Goal: Task Accomplishment & Management: Manage account settings

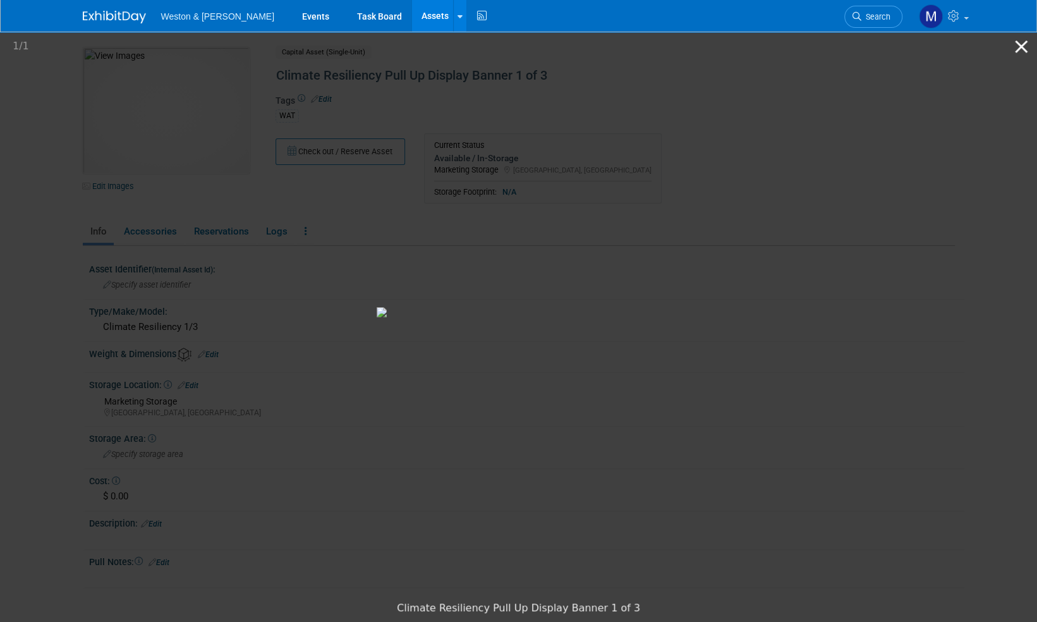
click at [1024, 47] on button "Close gallery" at bounding box center [1021, 47] width 32 height 30
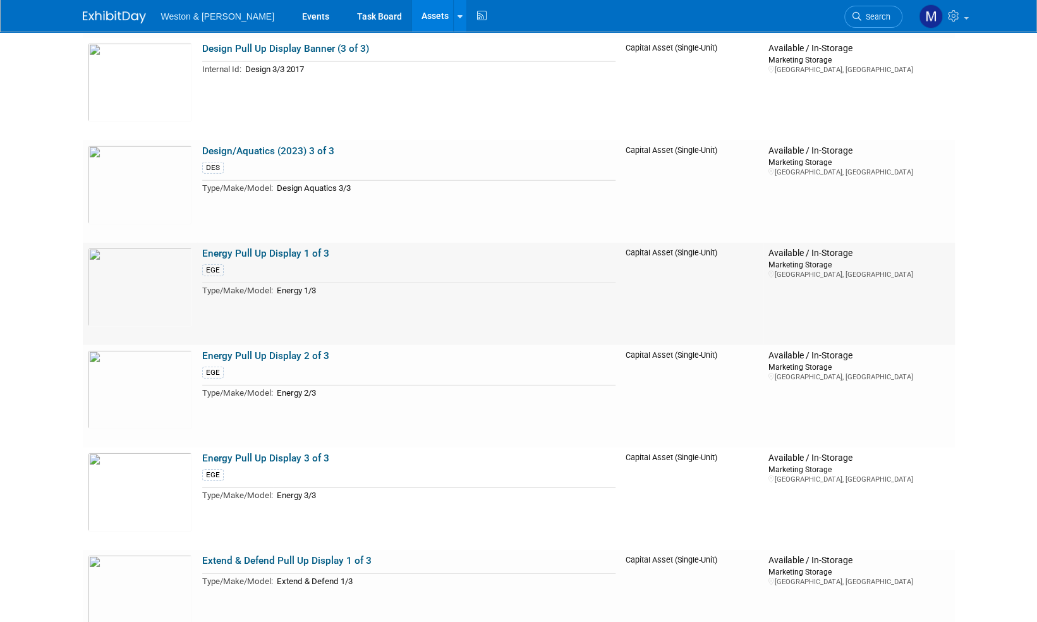
scroll to position [2401, 0]
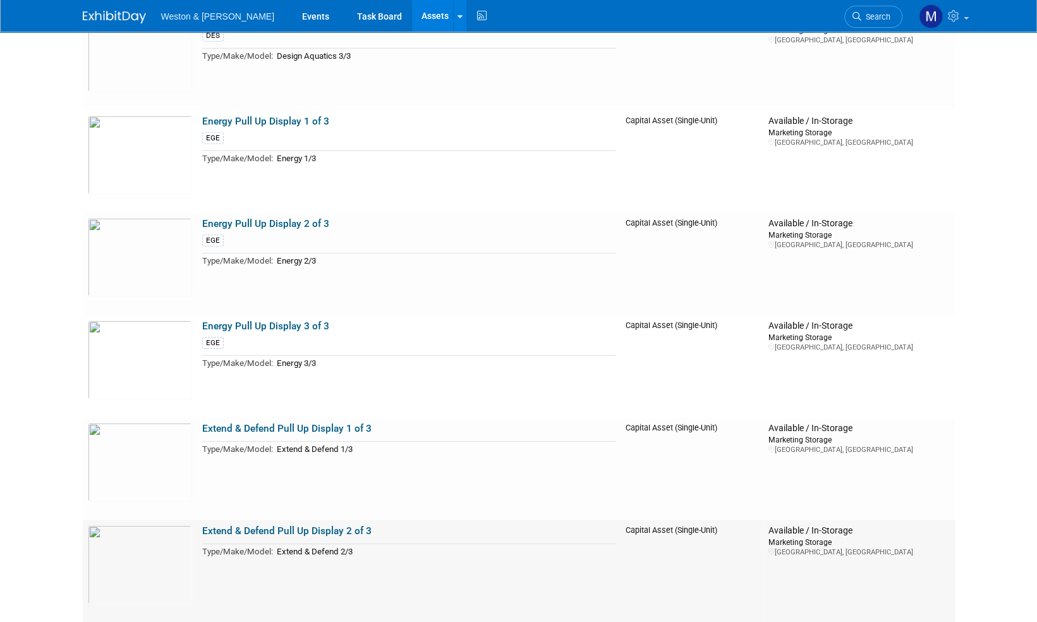
click at [325, 532] on link "Extend & Defend Pull Up Display 2 of 3" at bounding box center [286, 530] width 169 height 11
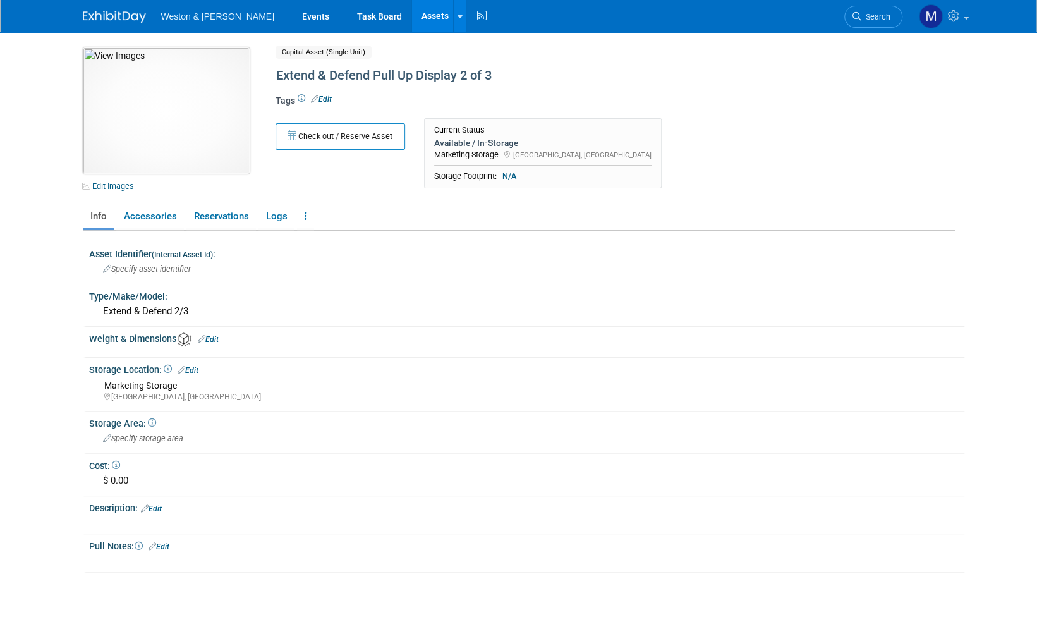
click at [171, 93] on img at bounding box center [166, 110] width 167 height 126
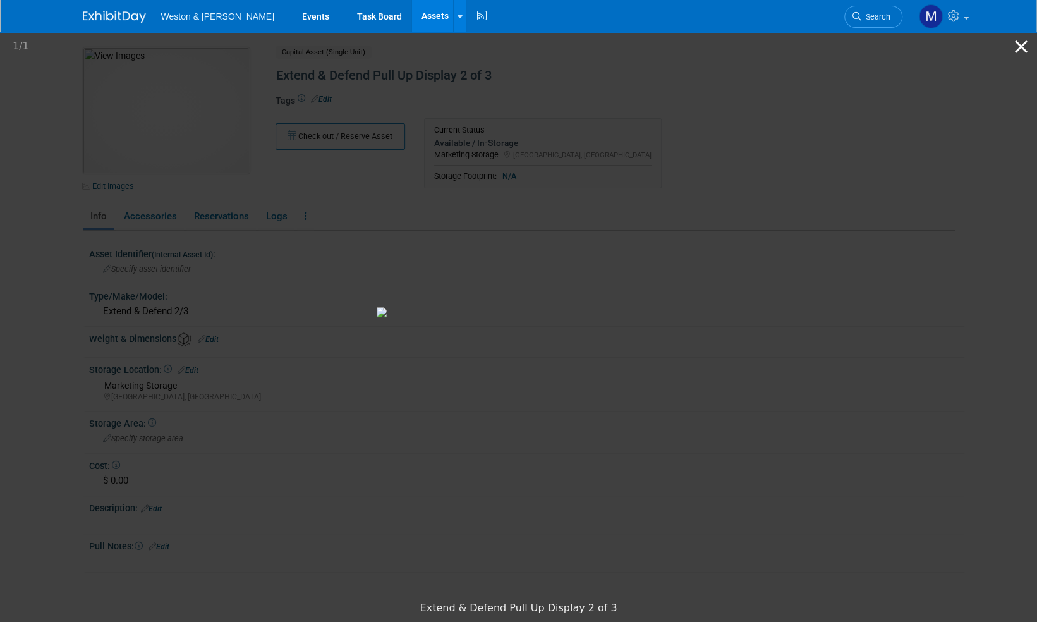
click at [1020, 50] on button "Close gallery" at bounding box center [1021, 47] width 32 height 30
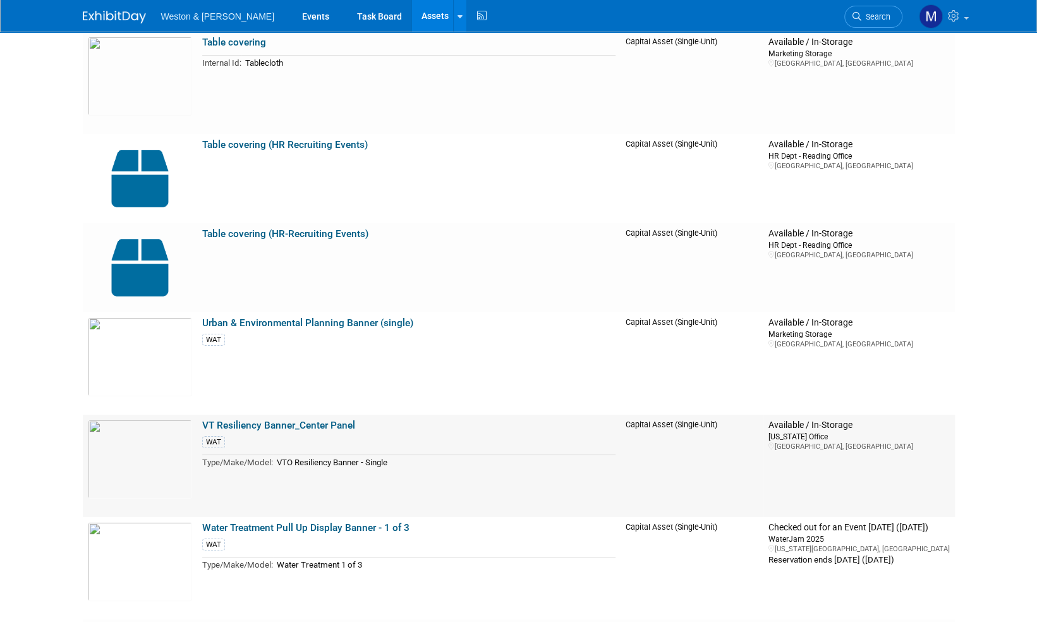
scroll to position [6318, 0]
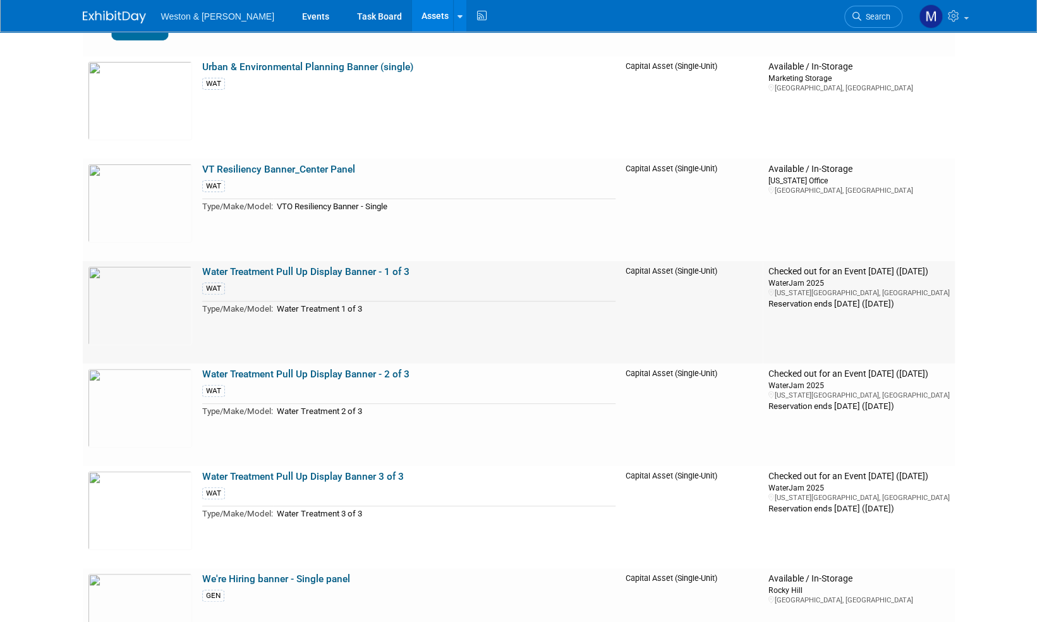
click at [315, 273] on link "Water Treatment Pull Up Display Banner - 1 of 3" at bounding box center [305, 271] width 207 height 11
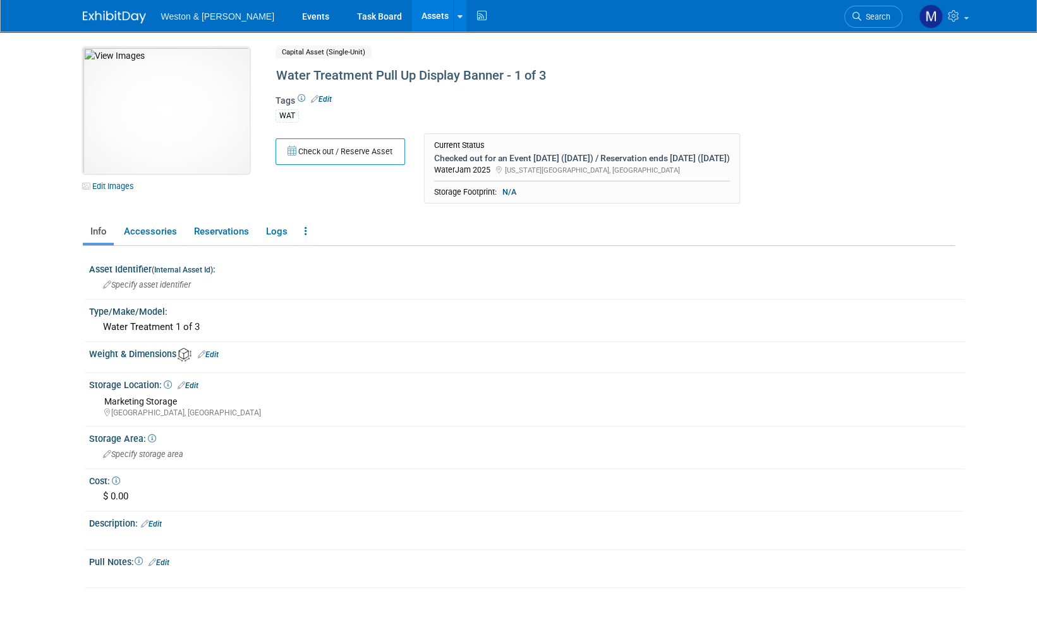
click at [151, 99] on img at bounding box center [166, 110] width 167 height 126
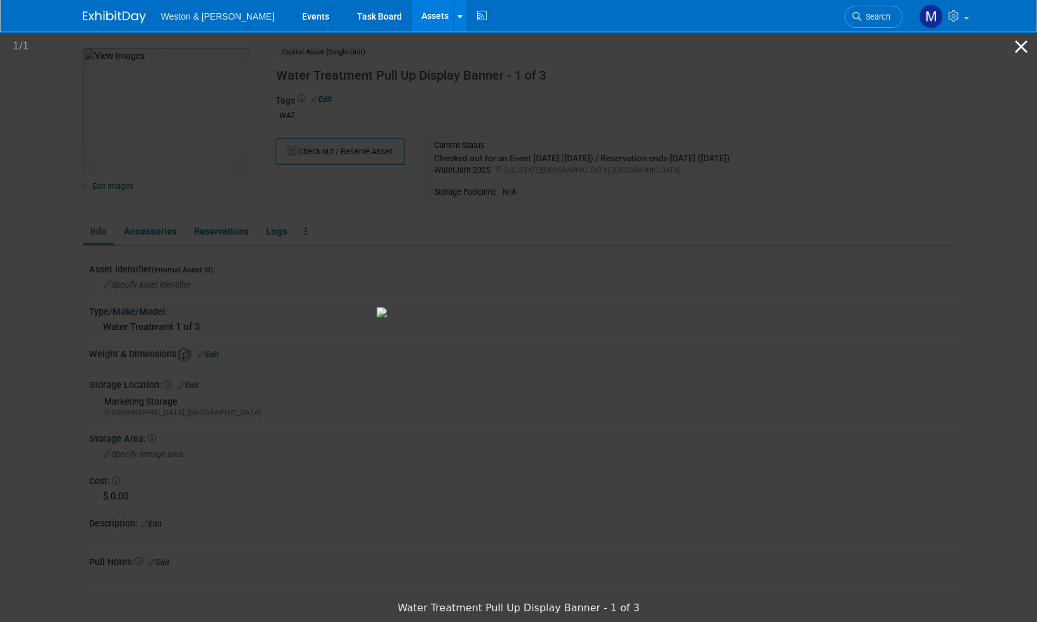
click at [1024, 47] on button "Close gallery" at bounding box center [1021, 47] width 32 height 30
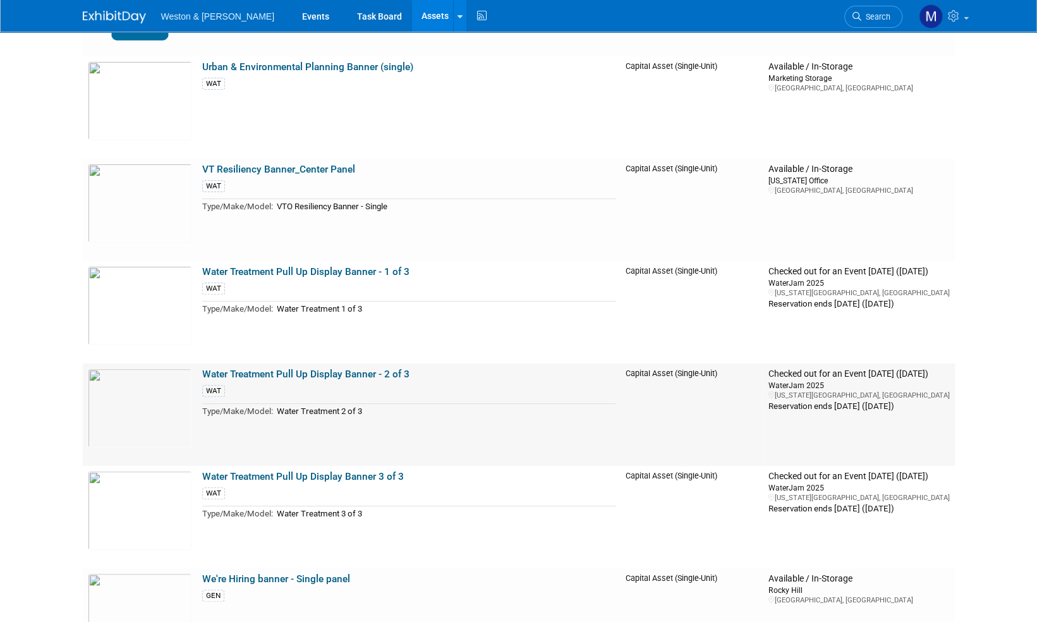
click at [284, 372] on link "Water Treatment Pull Up Display Banner - 2 of 3" at bounding box center [305, 373] width 207 height 11
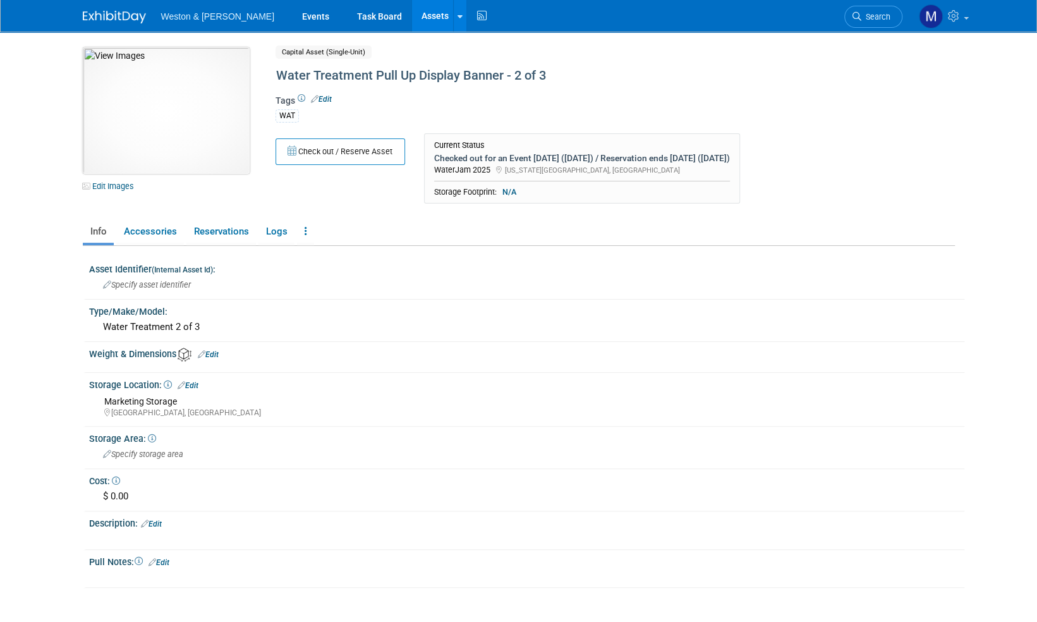
click at [147, 102] on img at bounding box center [166, 110] width 167 height 126
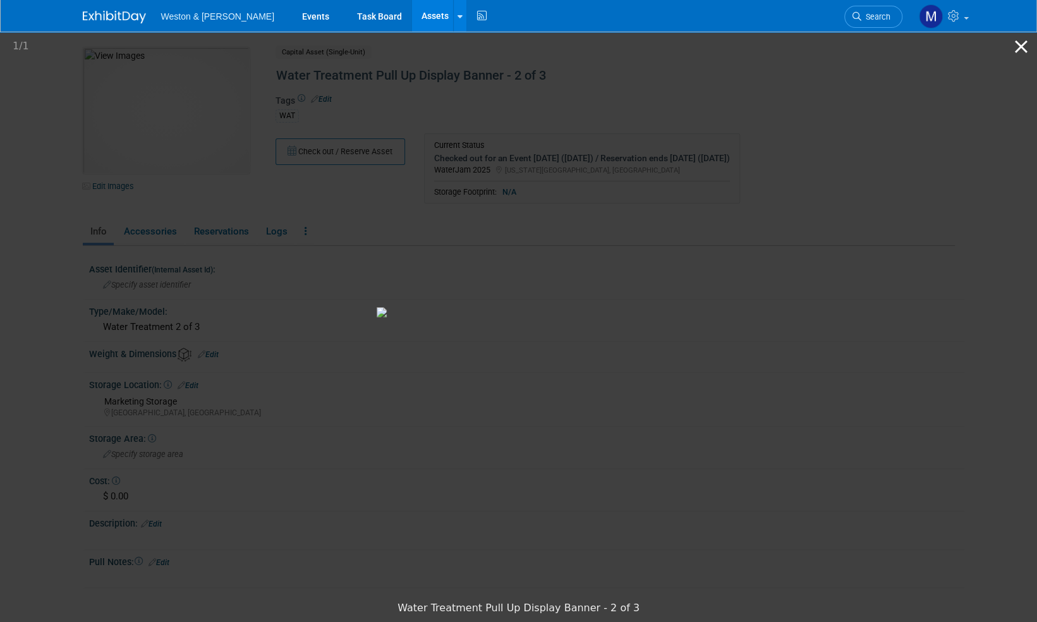
click at [1021, 49] on button "Close gallery" at bounding box center [1021, 47] width 32 height 30
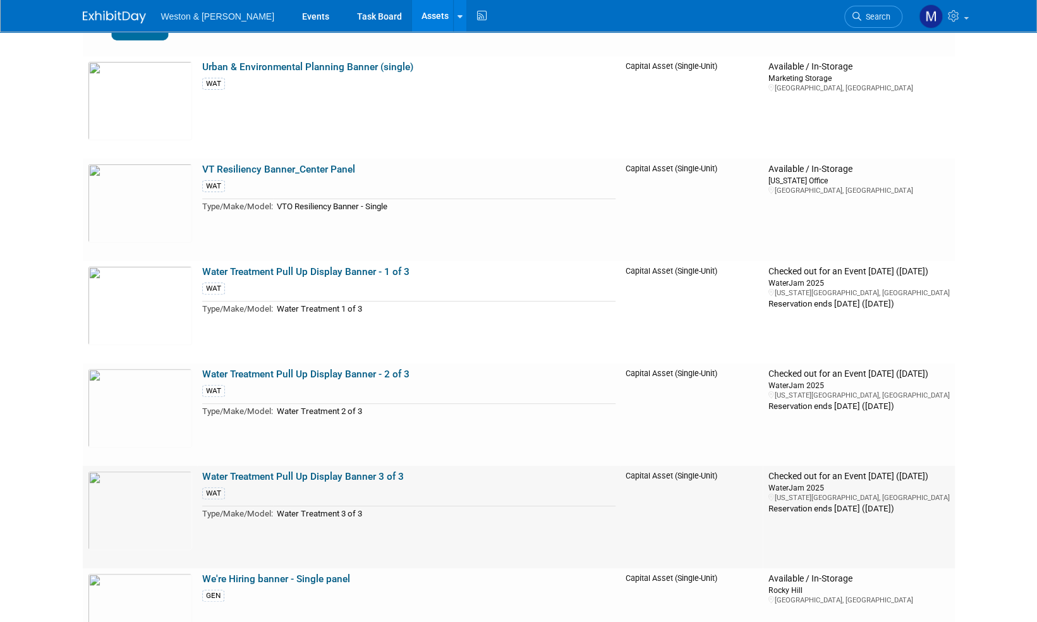
click at [289, 478] on link "Water Treatment Pull Up Display Banner 3 of 3" at bounding box center [303, 476] width 202 height 11
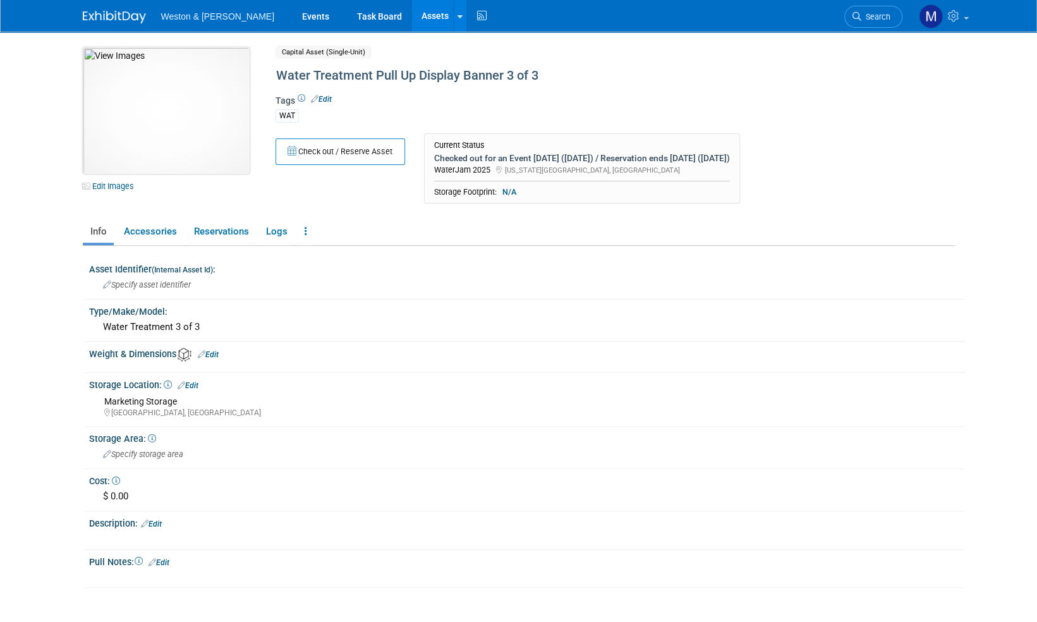
click at [162, 109] on img at bounding box center [166, 110] width 167 height 126
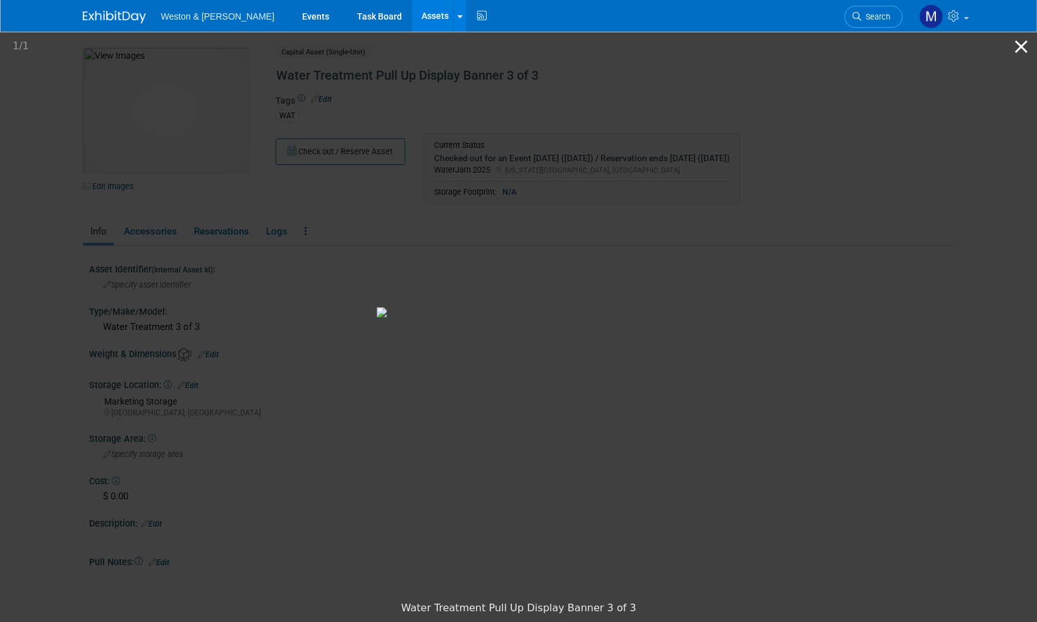
click at [1021, 47] on button "Close gallery" at bounding box center [1021, 47] width 32 height 30
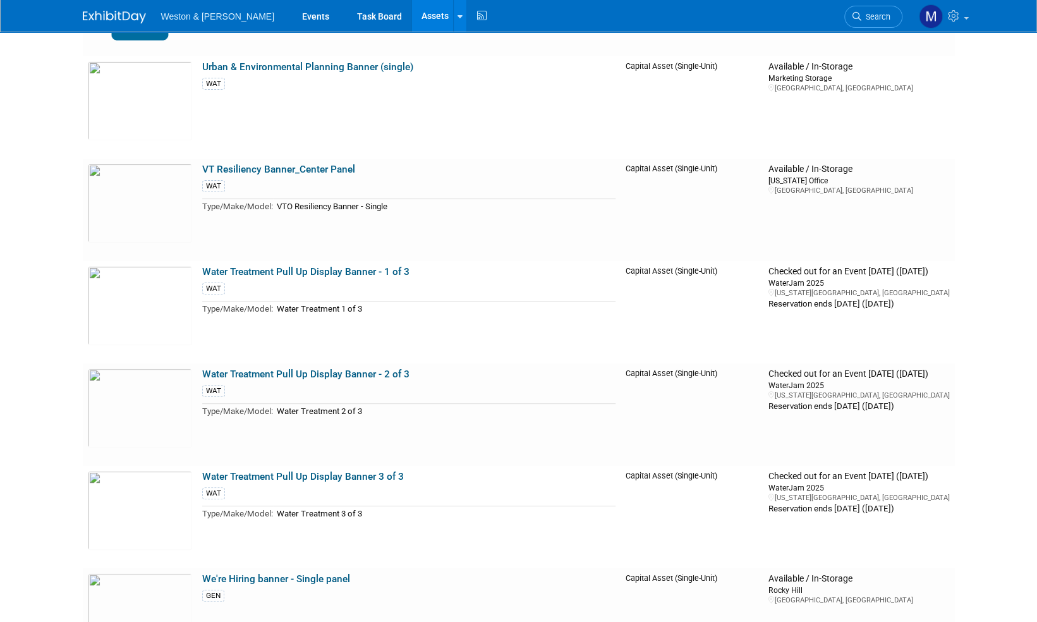
click at [126, 11] on img at bounding box center [114, 17] width 63 height 13
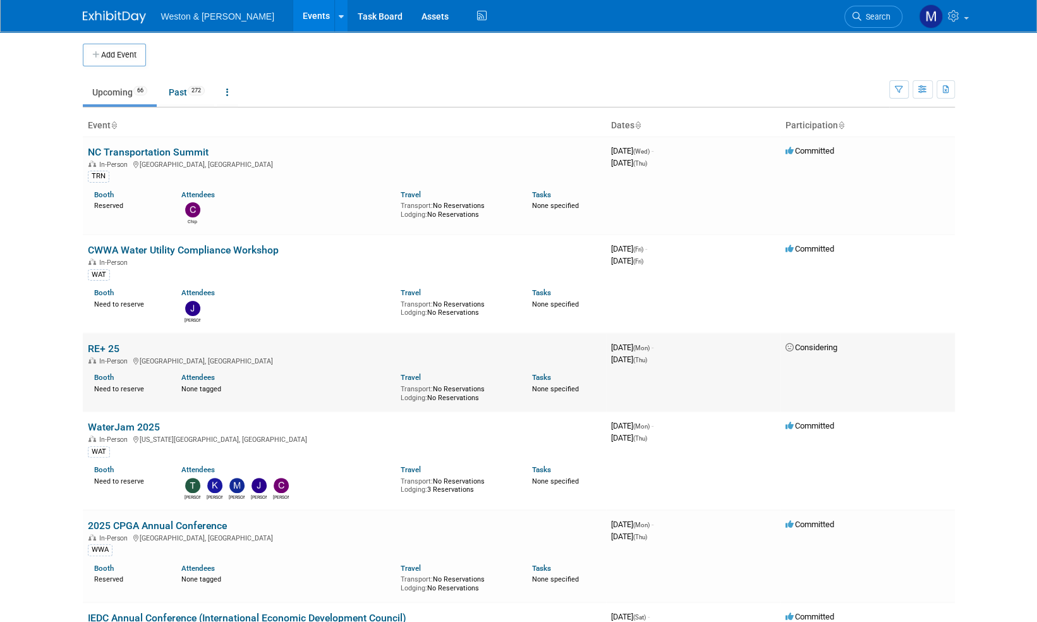
scroll to position [63, 0]
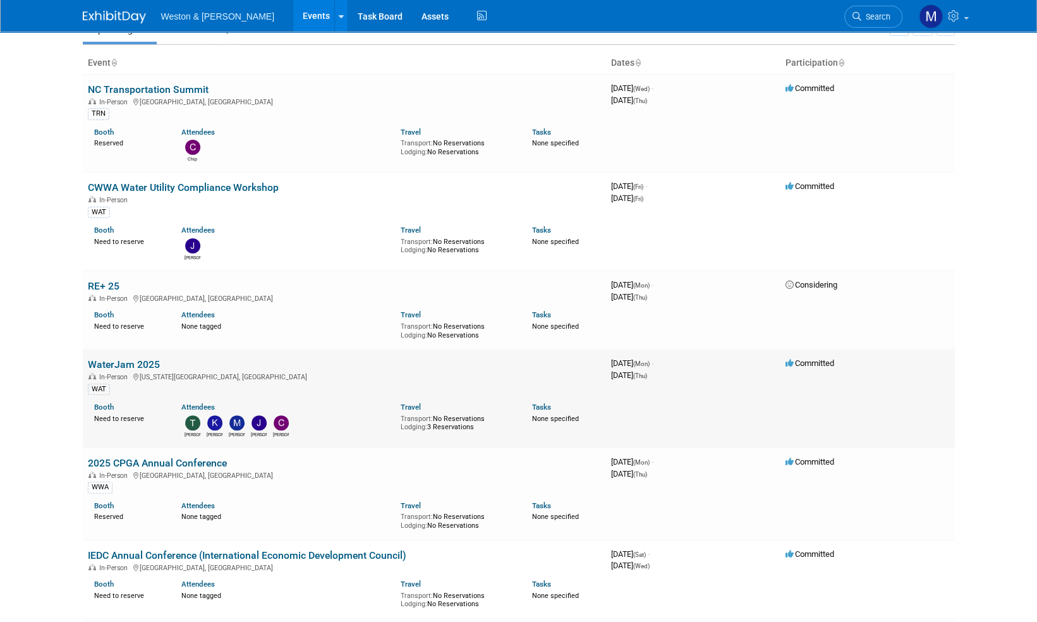
click at [140, 363] on link "WaterJam 2025" at bounding box center [124, 364] width 72 height 12
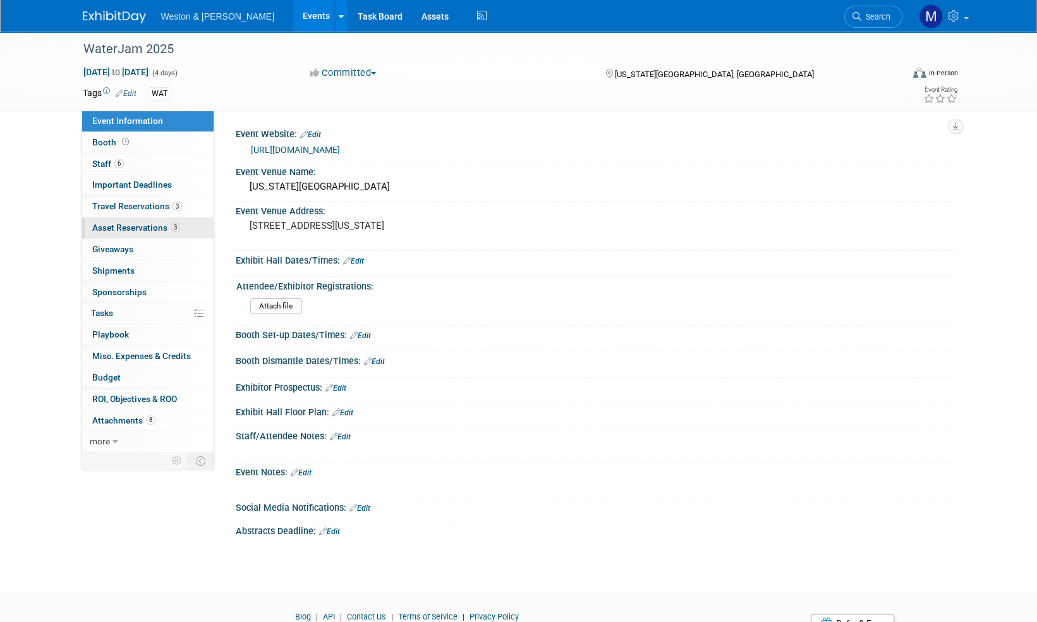
click at [144, 230] on span "Asset Reservations 3" at bounding box center [136, 227] width 88 height 10
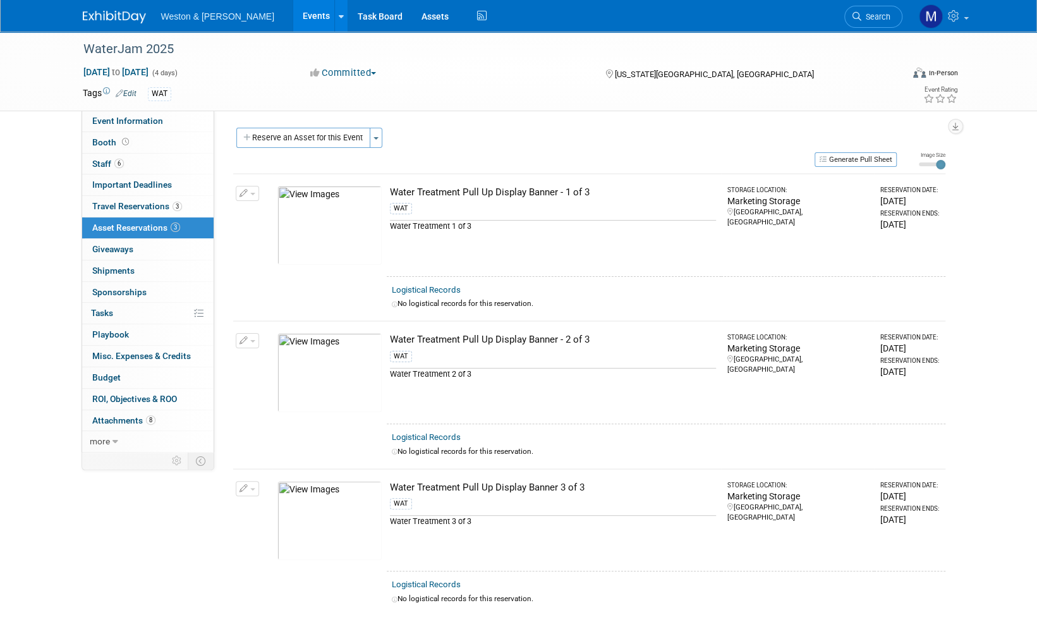
click at [484, 486] on div "Water Treatment Pull Up Display Banner 3 of 3" at bounding box center [553, 487] width 326 height 13
click at [250, 340] on span "button" at bounding box center [252, 341] width 5 height 3
click at [281, 397] on span "Cancel Reservation" at bounding box center [300, 400] width 81 height 10
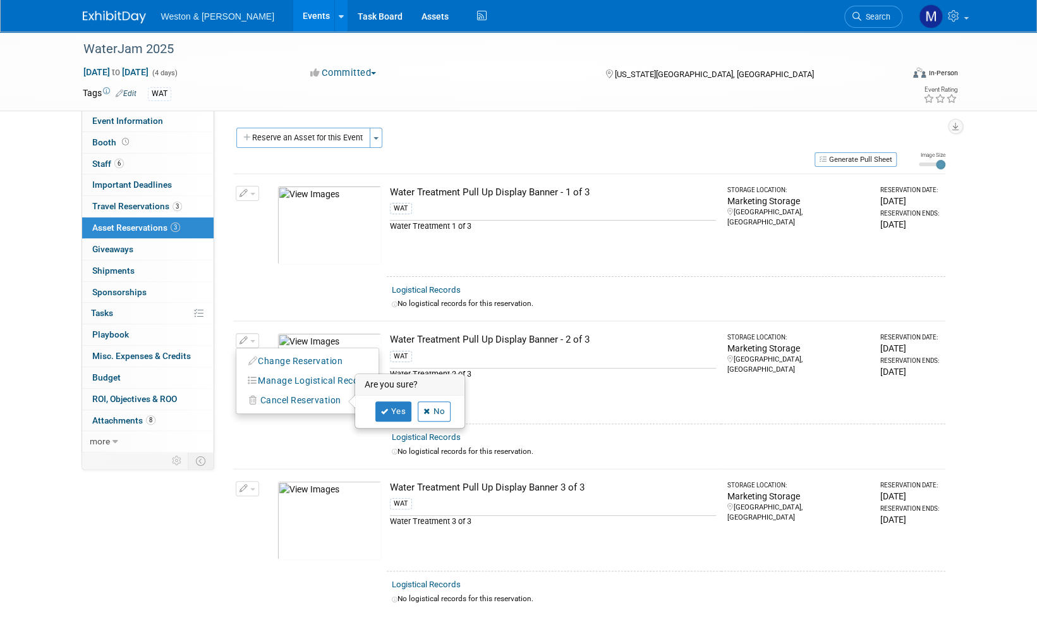
click at [253, 193] on span "button" at bounding box center [252, 194] width 5 height 3
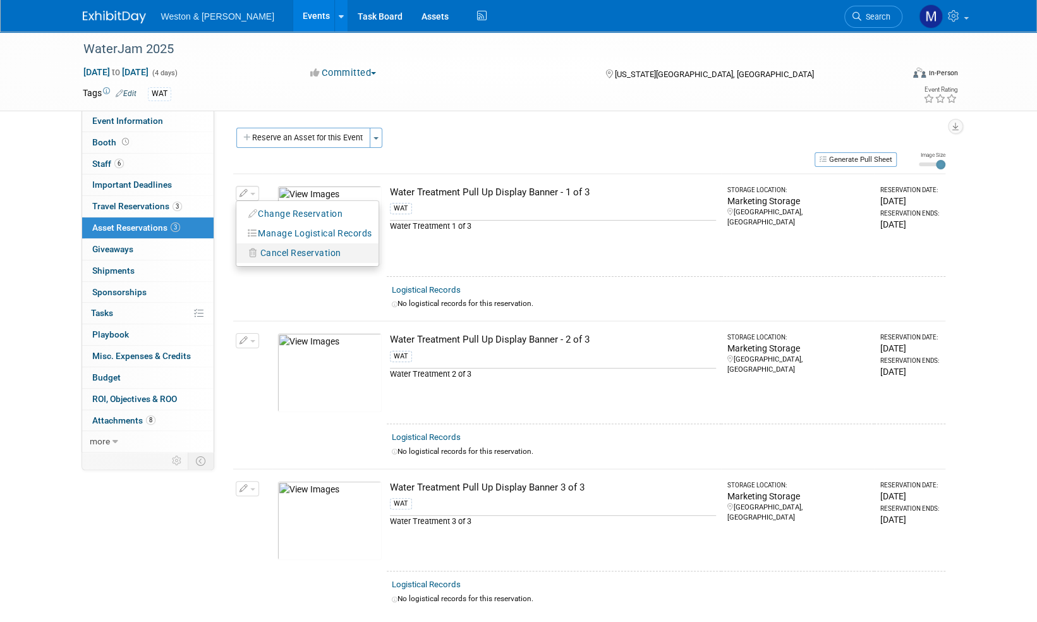
click at [272, 253] on span "Cancel Reservation" at bounding box center [300, 253] width 81 height 10
click at [397, 265] on link "Yes" at bounding box center [393, 263] width 37 height 20
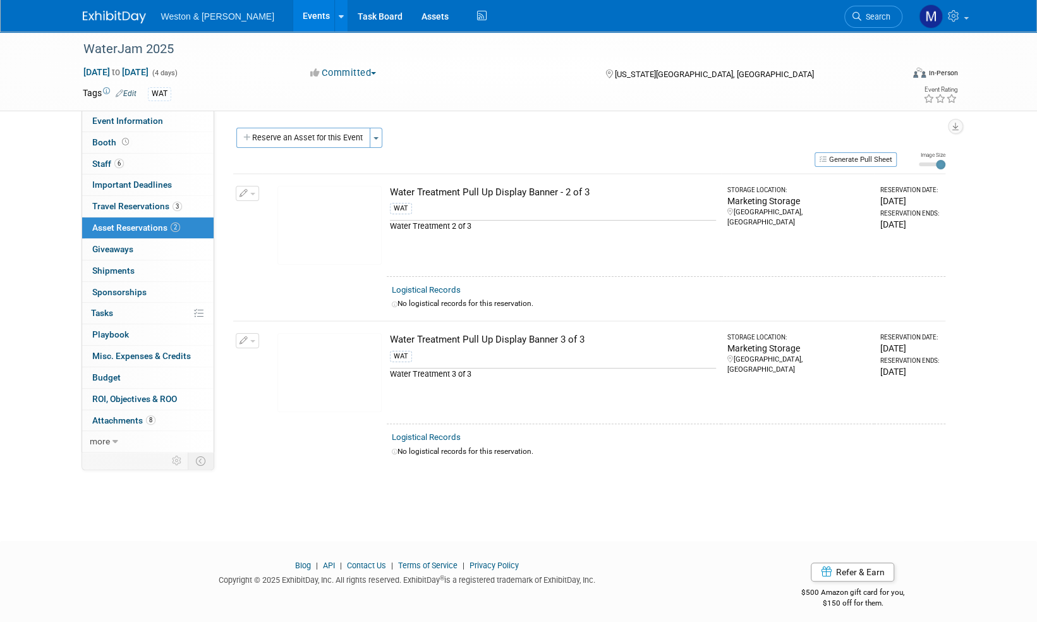
click at [254, 194] on span "button" at bounding box center [252, 194] width 5 height 3
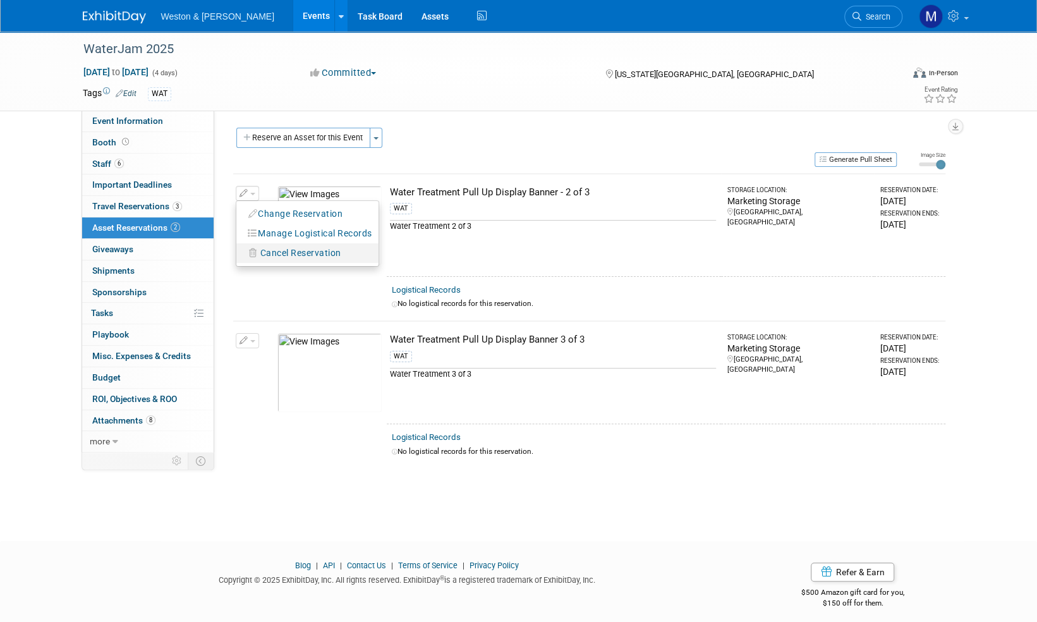
click at [281, 252] on span "Cancel Reservation" at bounding box center [300, 253] width 81 height 10
click at [394, 264] on link "Yes" at bounding box center [393, 263] width 37 height 20
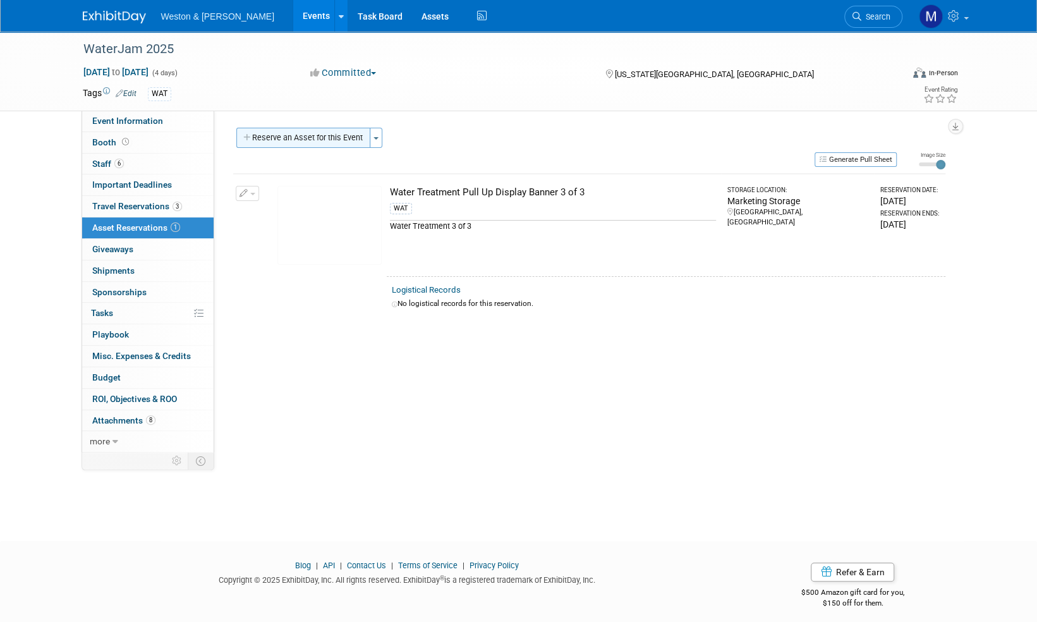
click at [315, 139] on button "Reserve an Asset for this Event" at bounding box center [303, 138] width 134 height 20
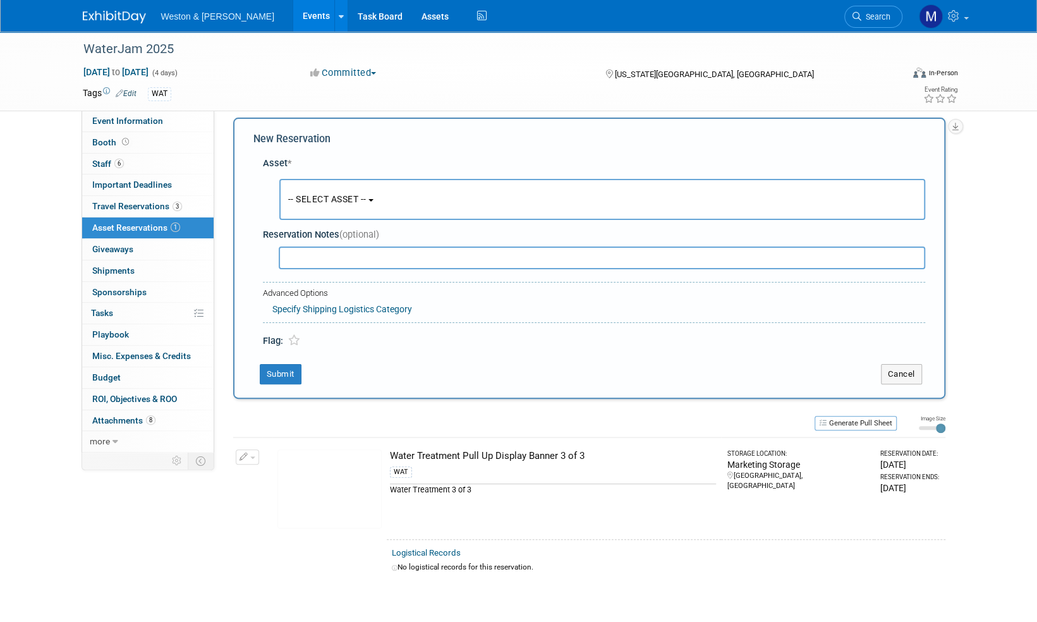
scroll to position [12, 0]
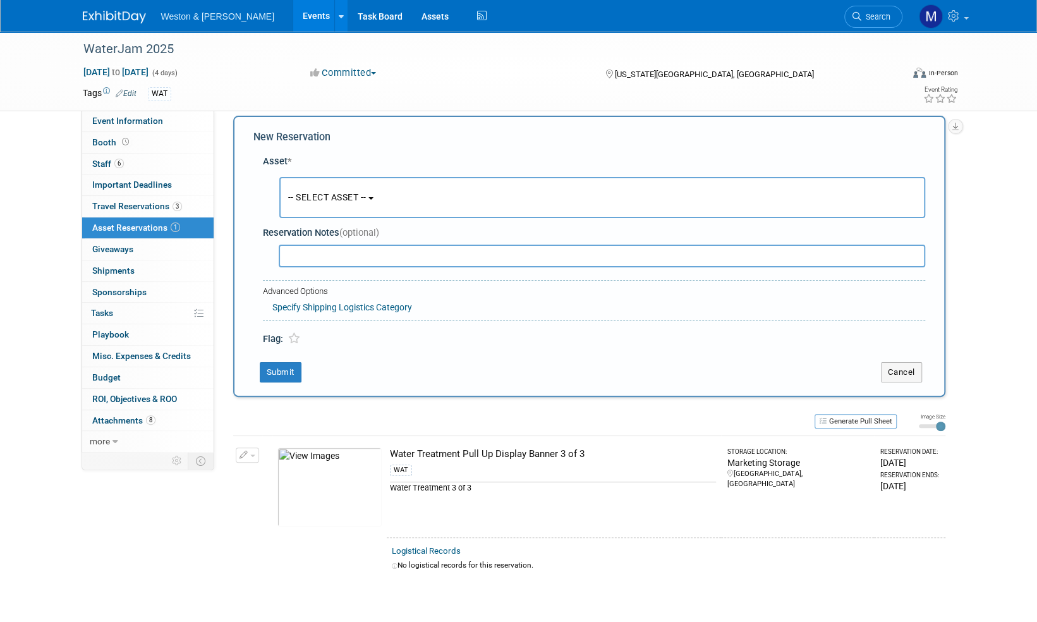
click at [373, 198] on b "button" at bounding box center [370, 198] width 5 height 3
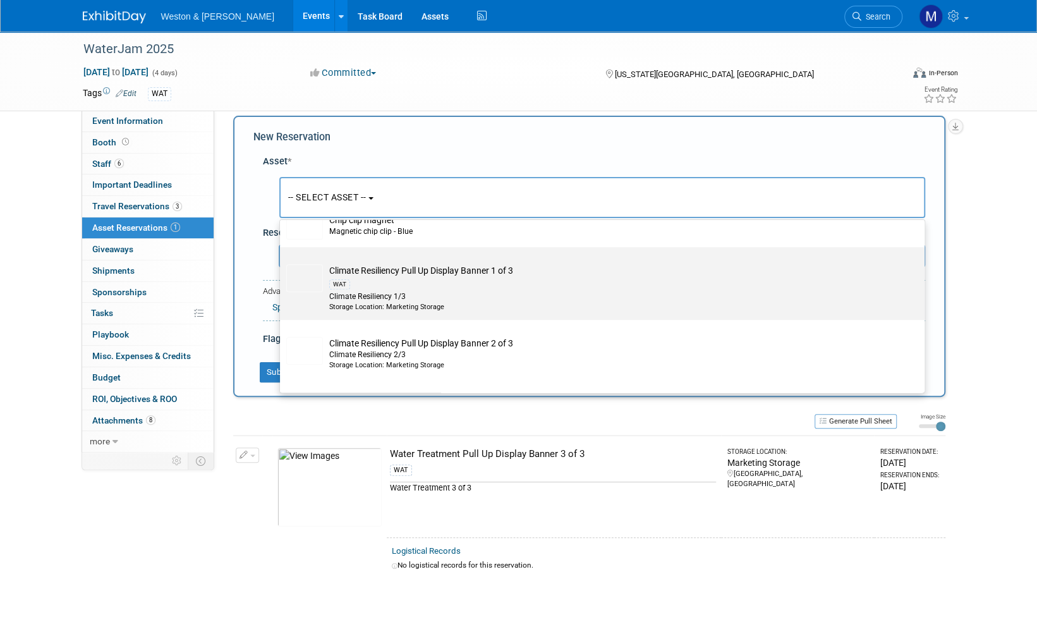
scroll to position [632, 0]
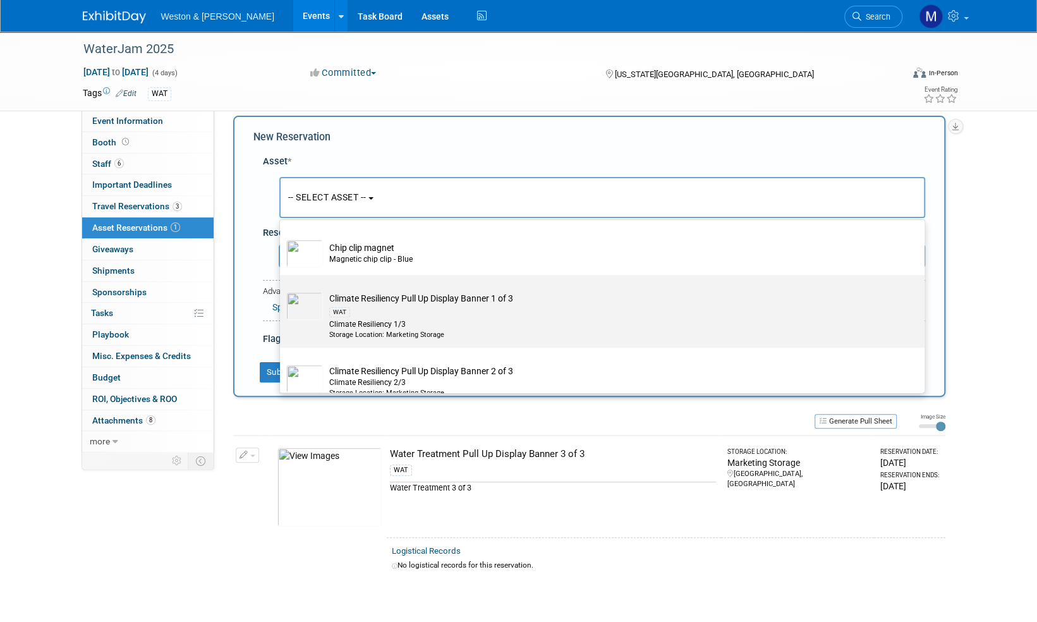
click at [401, 298] on td "Climate Resiliency Pull Up Display Banner 1 of 3 WAT Climate Resiliency 1/3 Sto…" at bounding box center [611, 316] width 576 height 48
click at [282, 290] on input "Climate Resiliency Pull Up Display Banner 1 of 3 WAT Climate Resiliency 1/3 Sto…" at bounding box center [278, 286] width 8 height 8
select select "10716242"
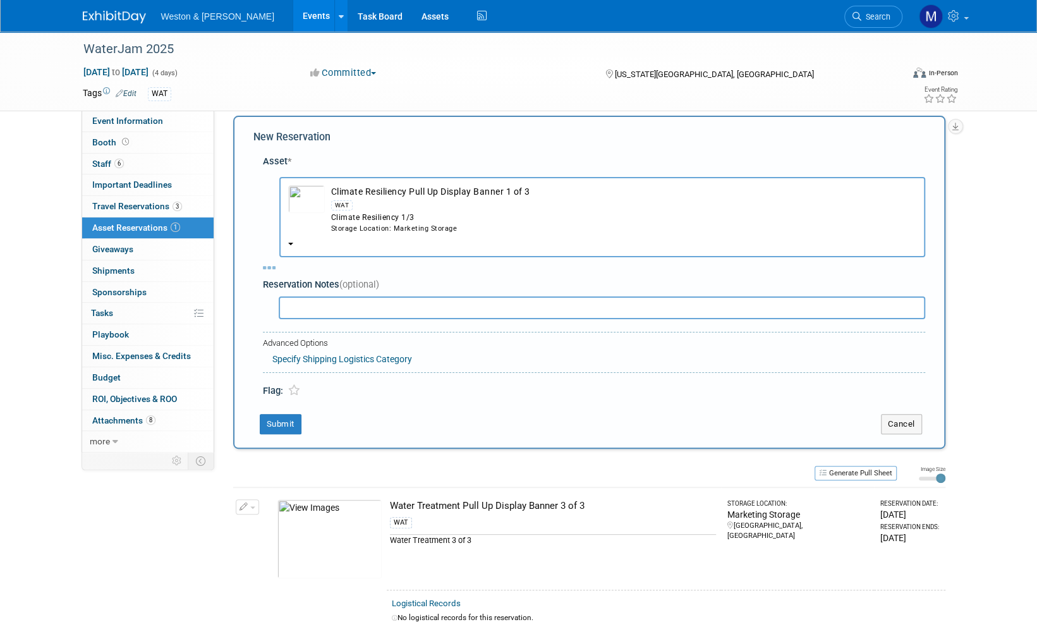
select select "8"
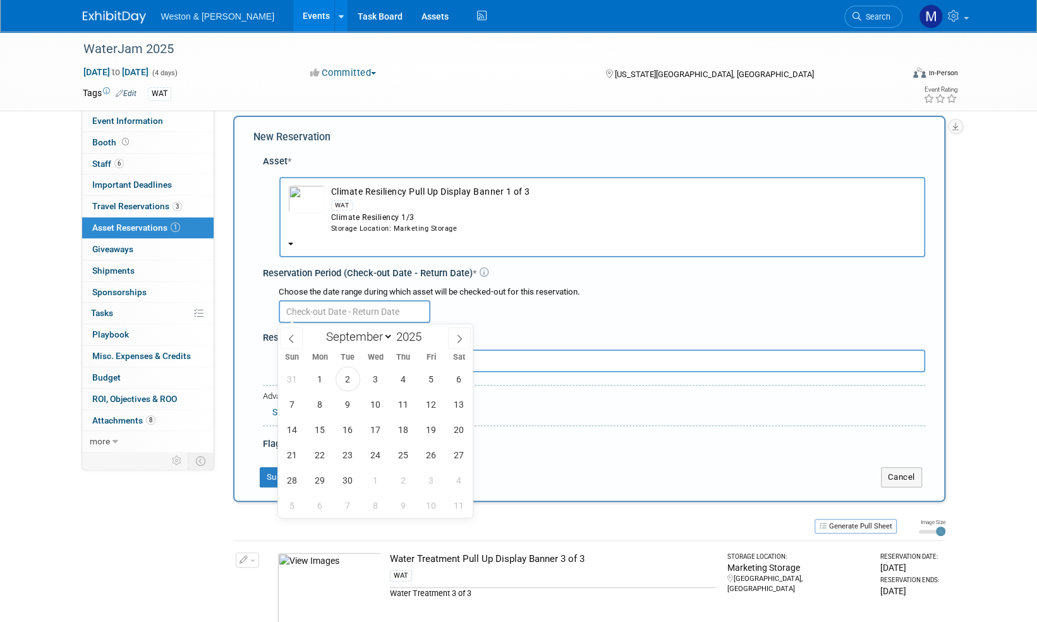
click at [401, 310] on input "text" at bounding box center [355, 311] width 152 height 23
click at [344, 377] on span "2" at bounding box center [348, 378] width 25 height 25
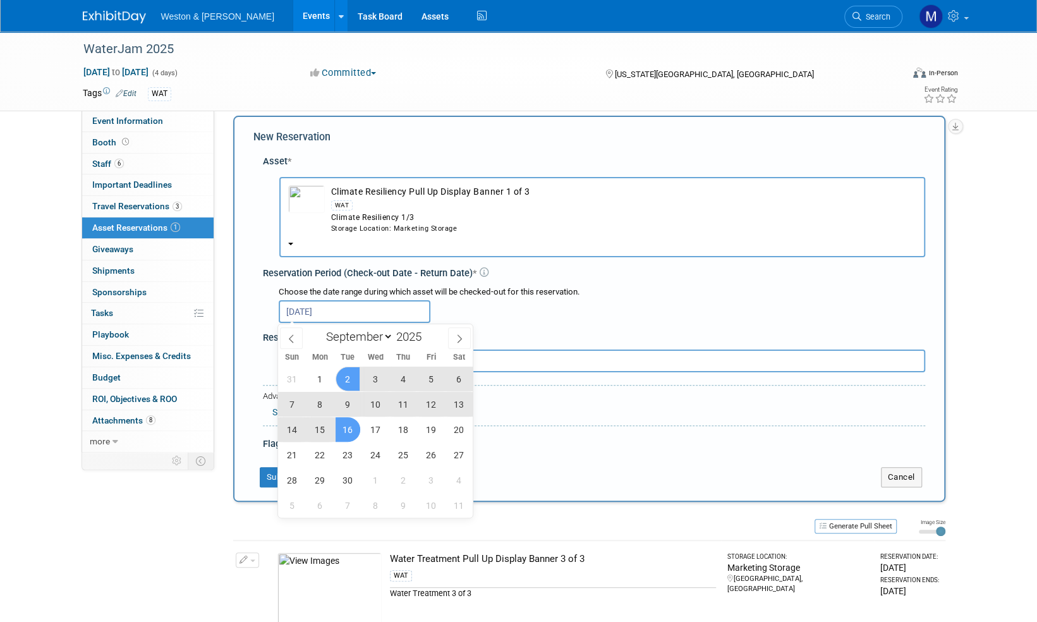
click at [349, 429] on span "16" at bounding box center [348, 429] width 25 height 25
type input "Sep 2, 2025 to Sep 16, 2025"
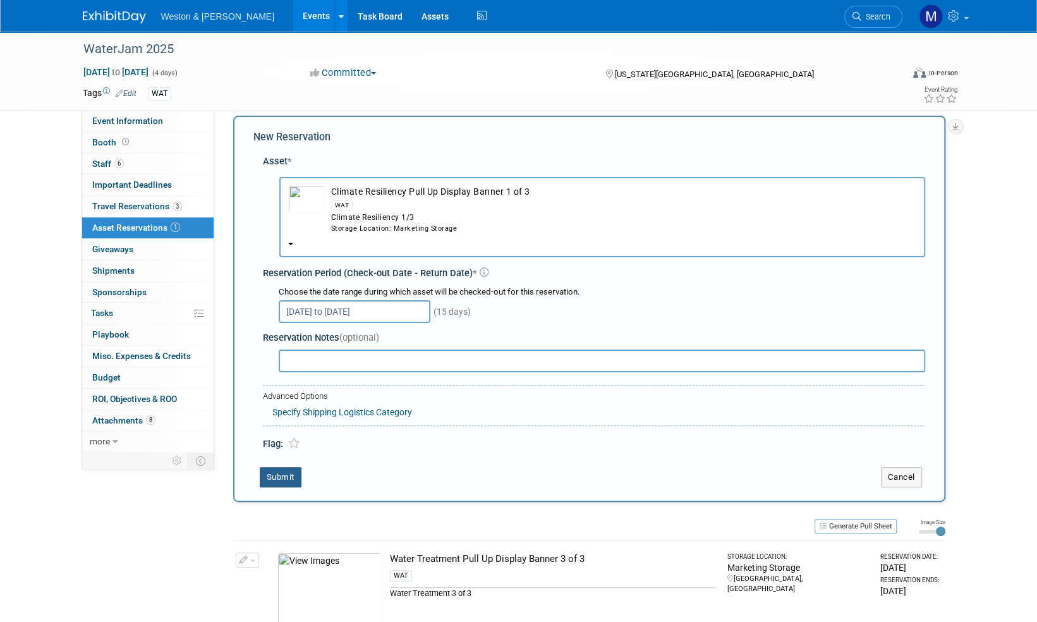
click at [282, 474] on button "Submit" at bounding box center [281, 477] width 42 height 20
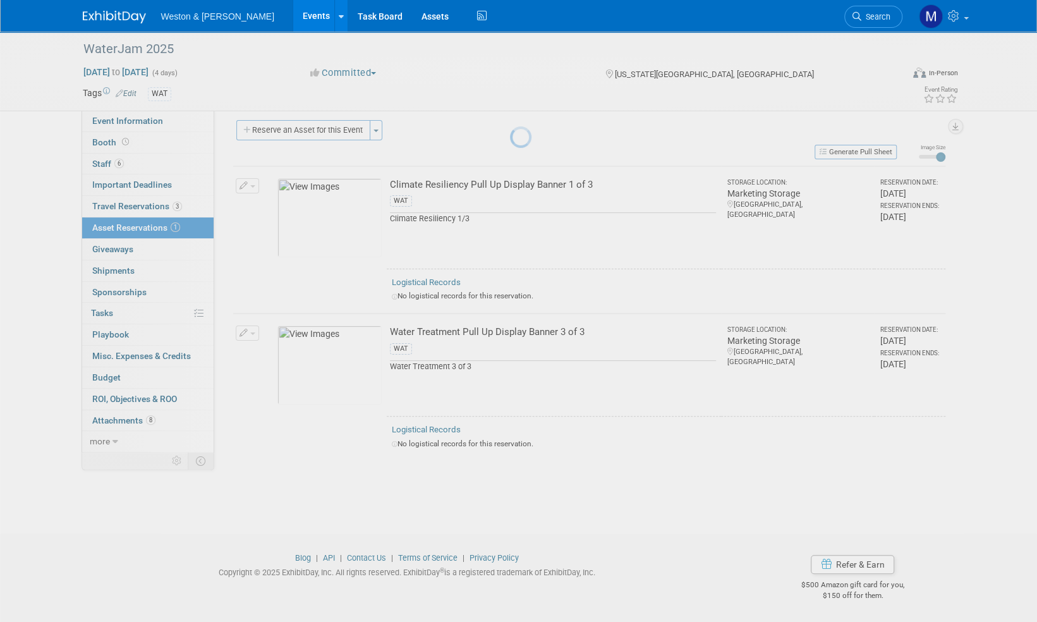
scroll to position [8, 0]
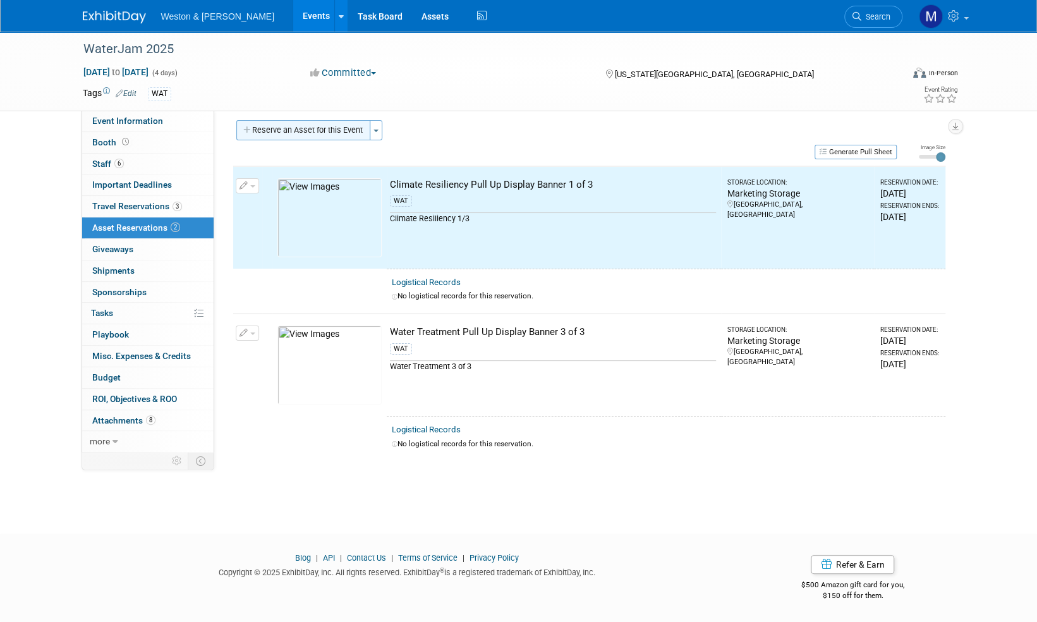
click at [326, 128] on button "Reserve an Asset for this Event" at bounding box center [303, 130] width 134 height 20
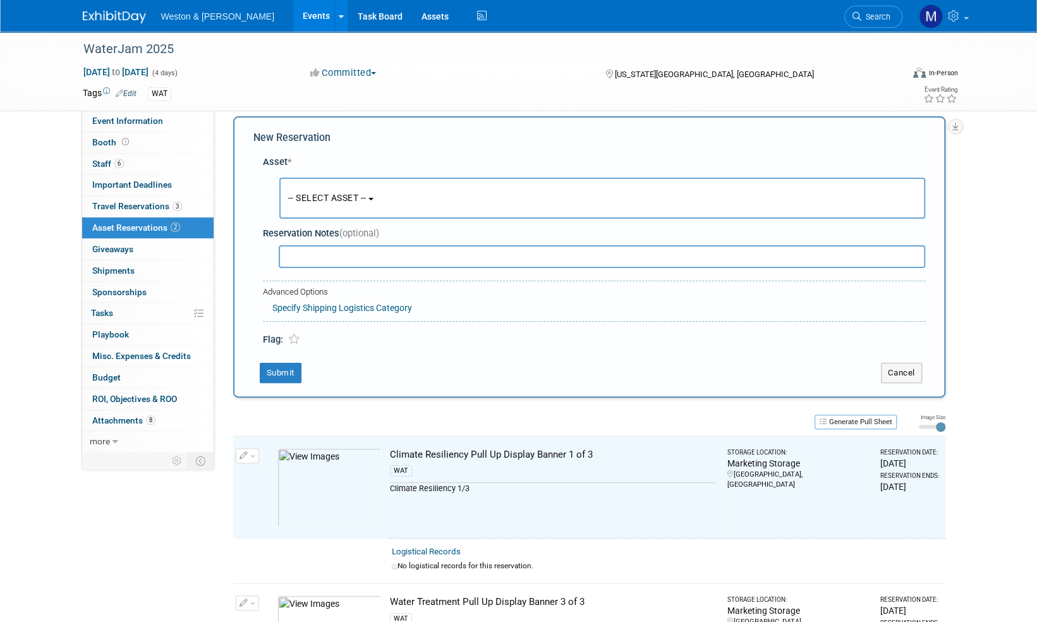
scroll to position [12, 0]
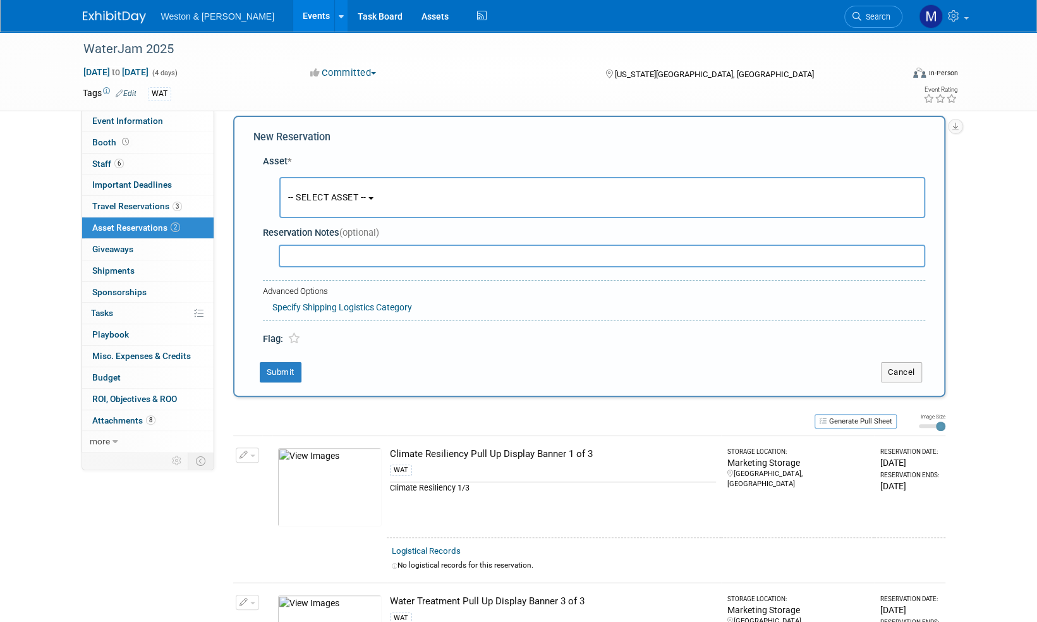
click at [374, 197] on button "-- SELECT ASSET --" at bounding box center [602, 197] width 646 height 41
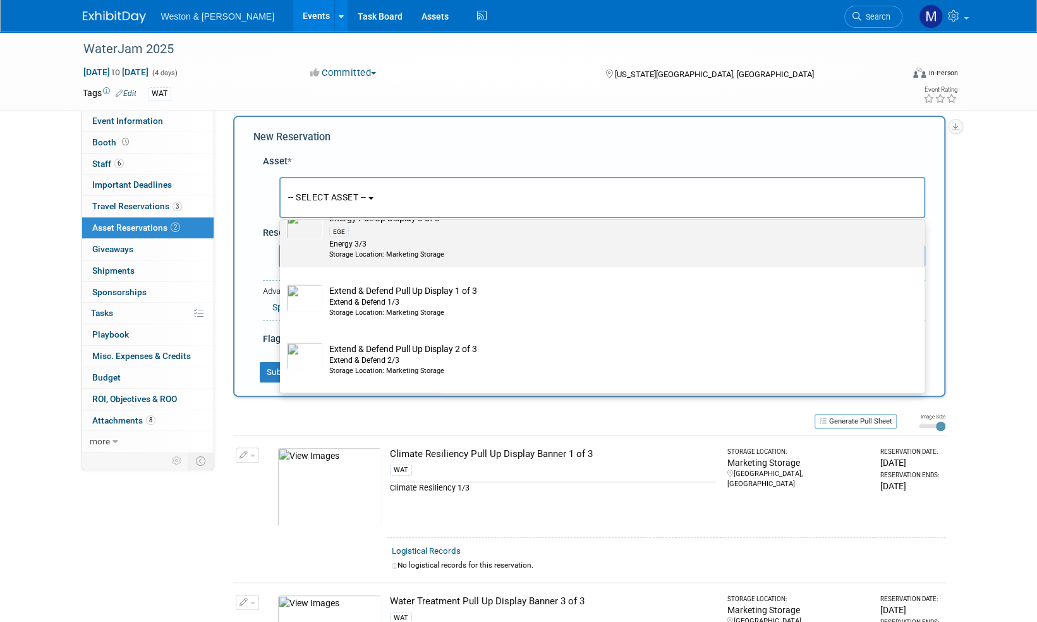
scroll to position [1706, 0]
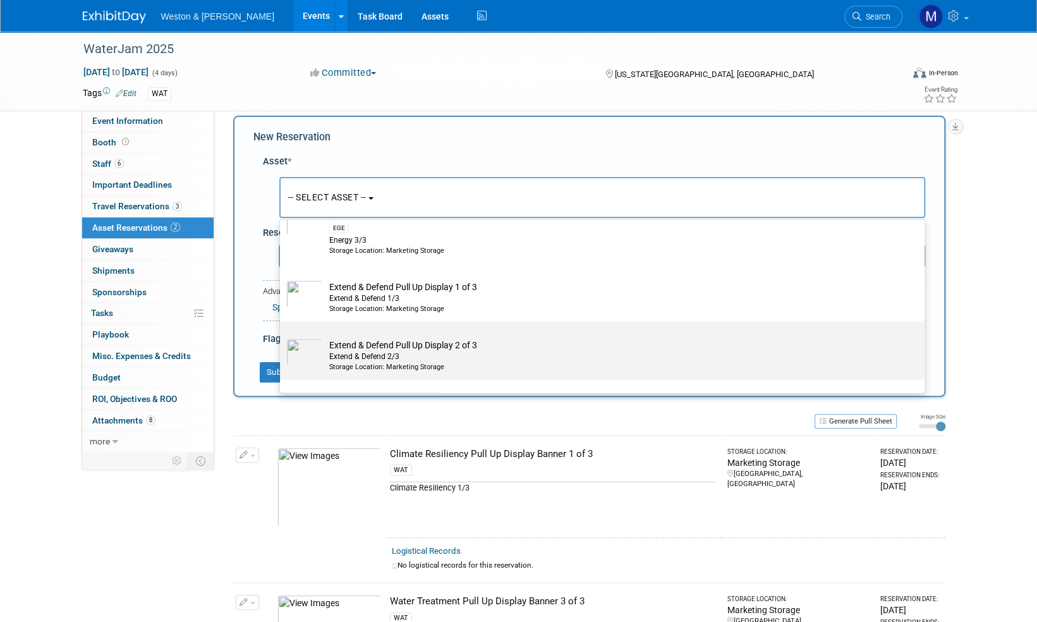
click at [344, 340] on td "Extend & Defend Pull Up Display 2 of 3 Extend & Defend 2/3 Storage Location: Ma…" at bounding box center [611, 354] width 576 height 33
click at [282, 336] on input "Extend & Defend Pull Up Display 2 of 3 Extend & Defend 2/3 Storage Location: Ma…" at bounding box center [278, 332] width 8 height 8
select select "10716278"
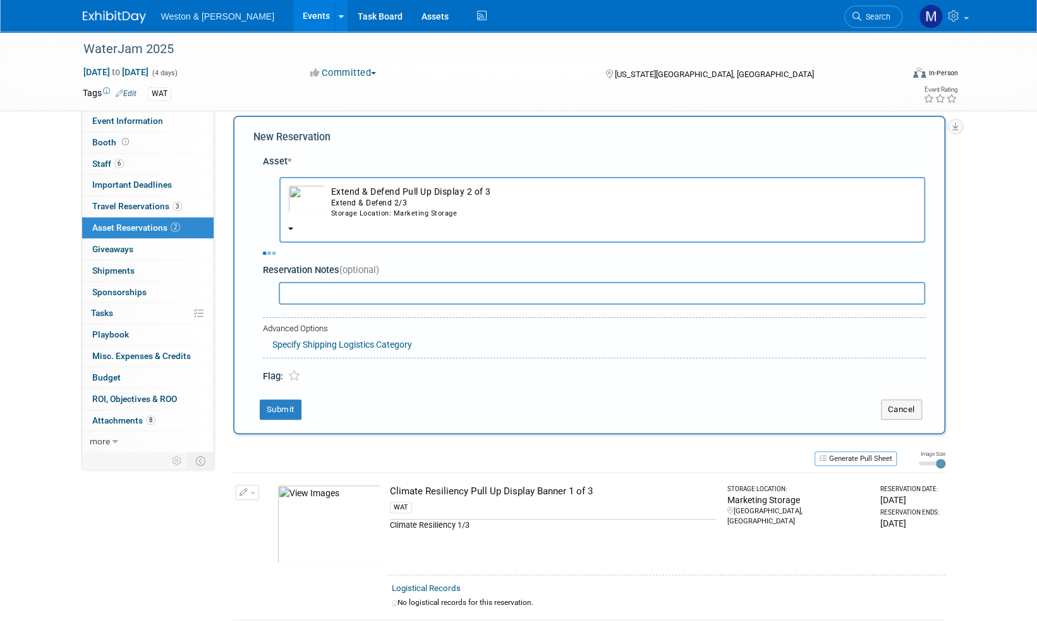
select select "8"
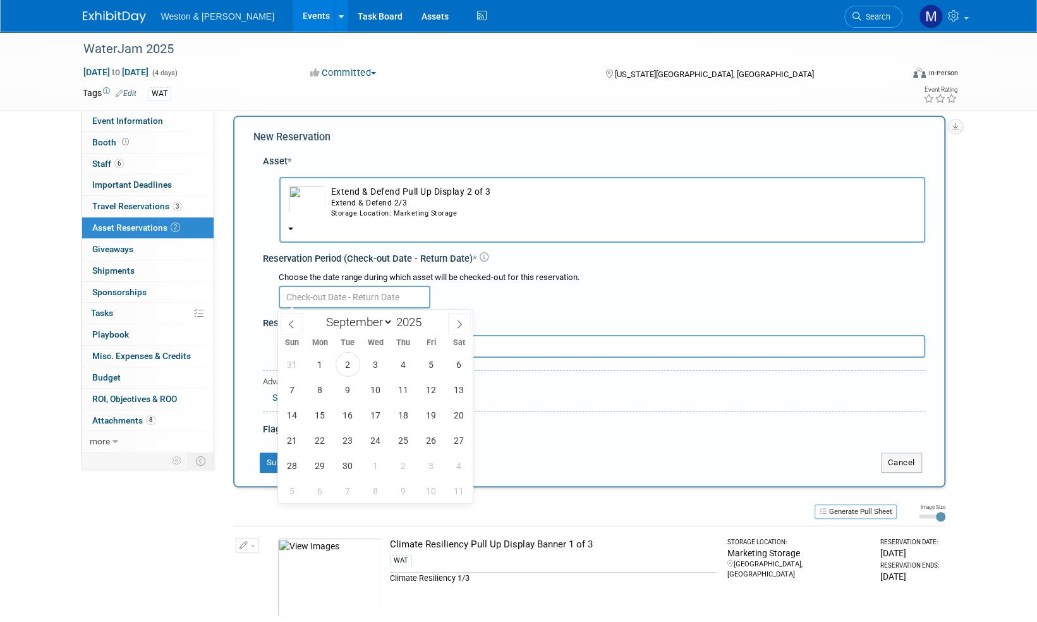
click at [330, 294] on input "text" at bounding box center [355, 297] width 152 height 23
click at [346, 366] on span "2" at bounding box center [348, 364] width 25 height 25
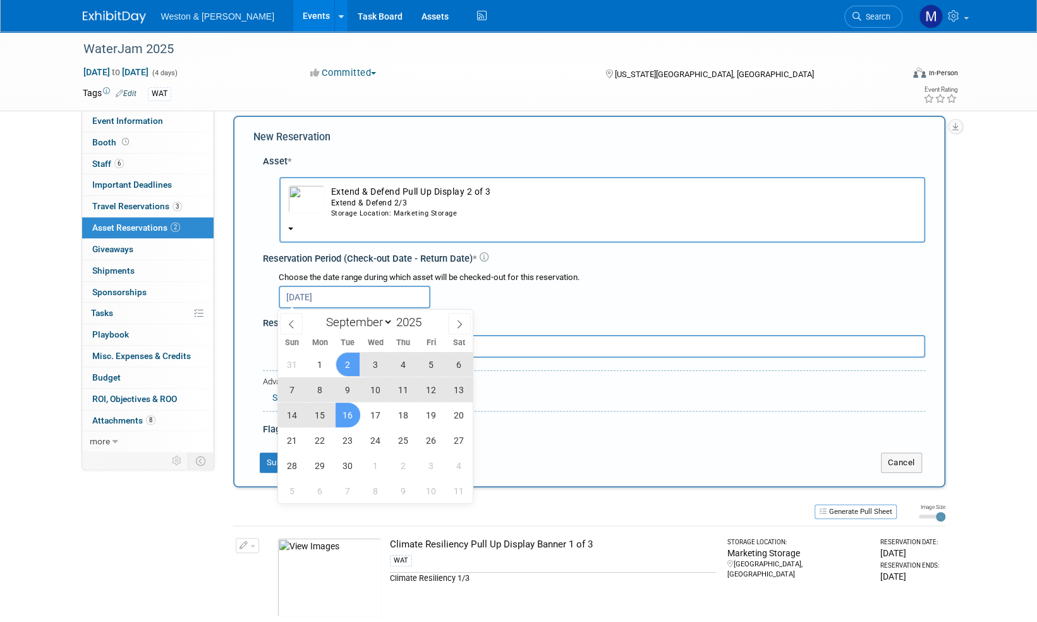
click at [350, 422] on span "16" at bounding box center [348, 414] width 25 height 25
type input "Sep 2, 2025 to Sep 16, 2025"
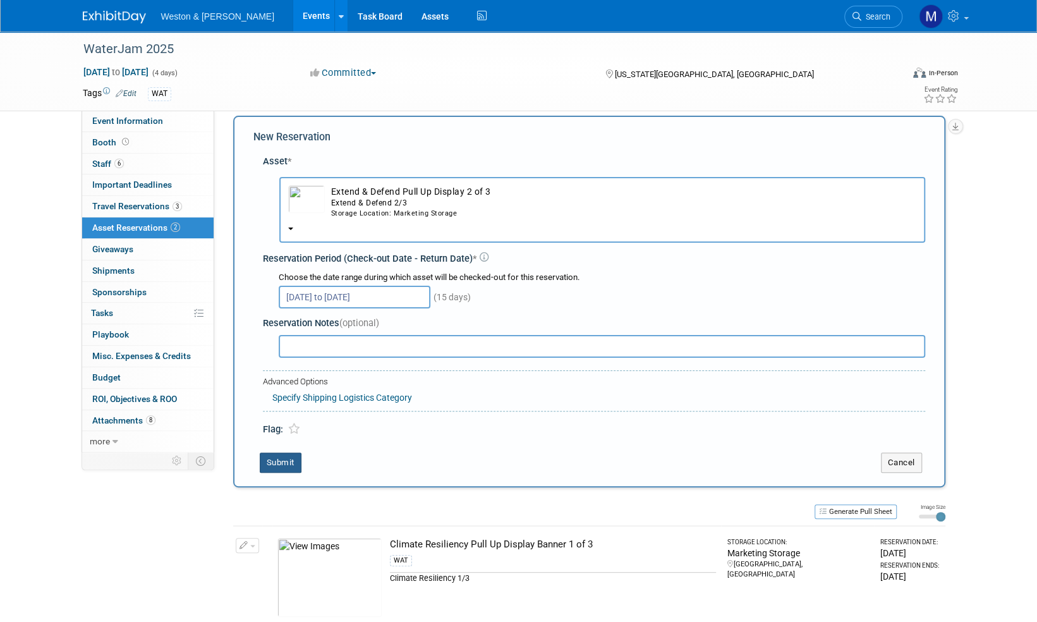
click at [288, 461] on button "Submit" at bounding box center [281, 462] width 42 height 20
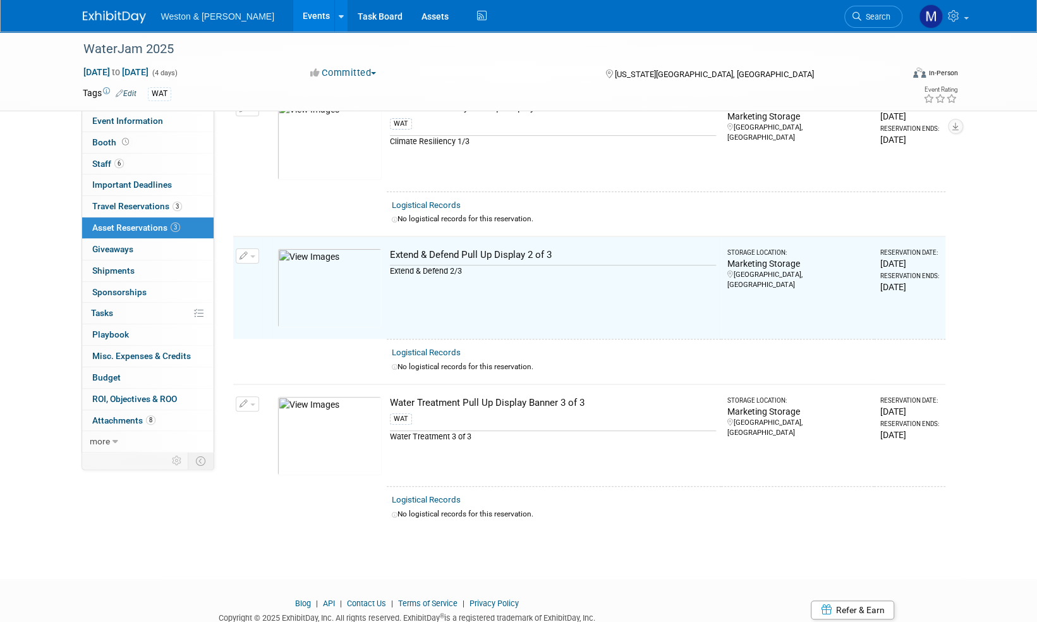
scroll to position [127, 0]
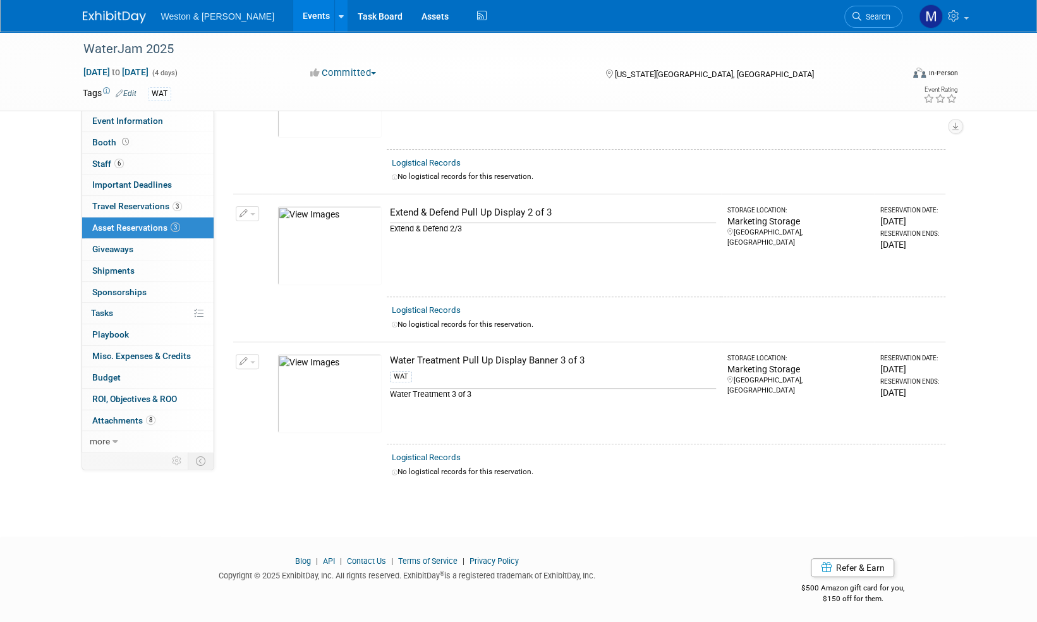
click at [107, 18] on img at bounding box center [114, 17] width 63 height 13
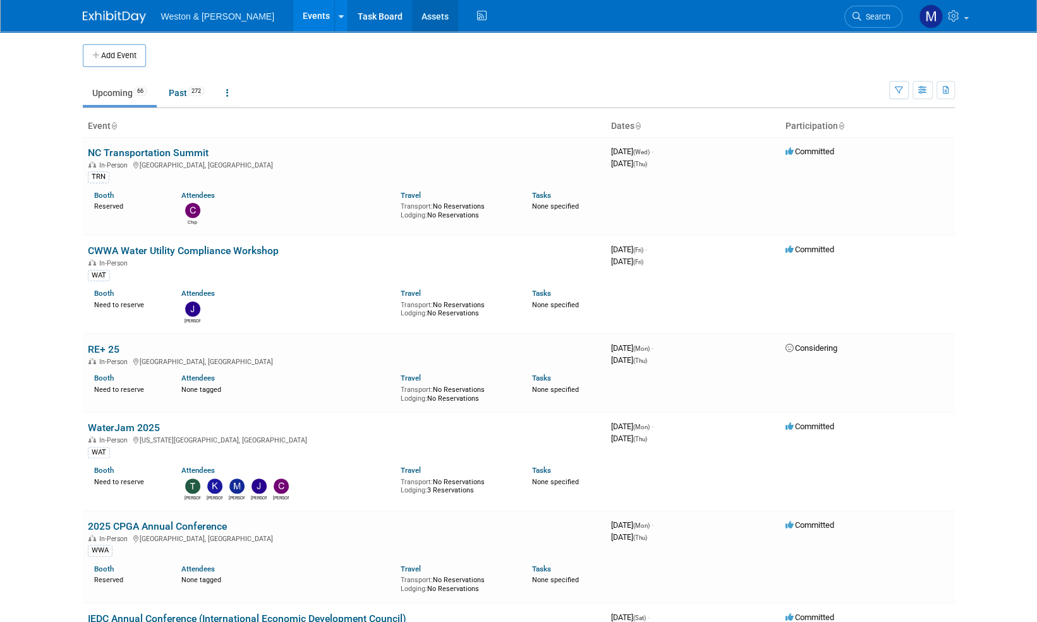
click at [412, 18] on link "Assets" at bounding box center [435, 16] width 46 height 32
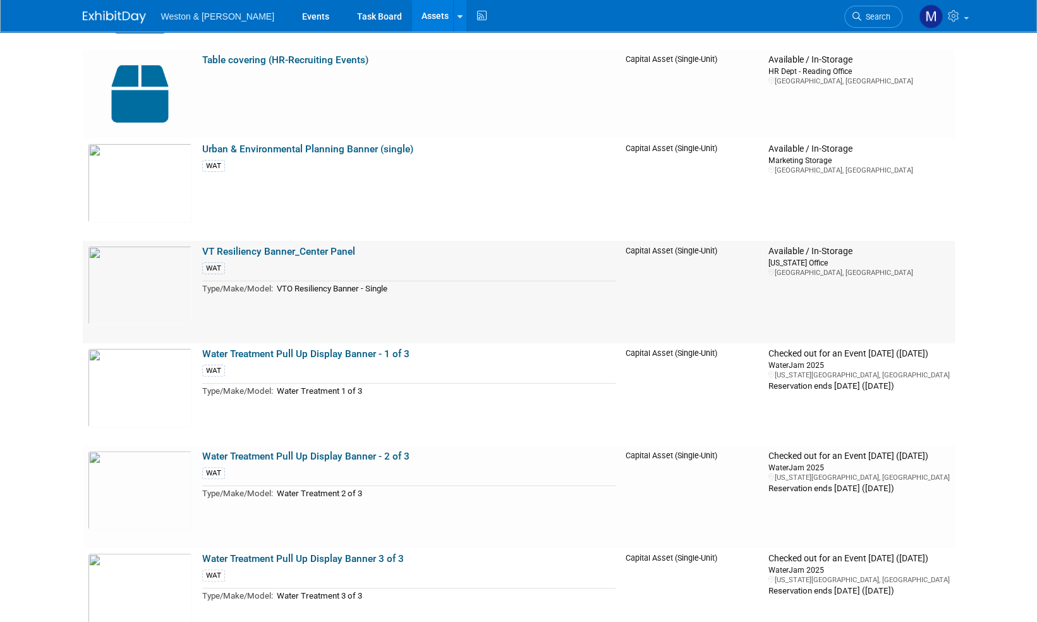
scroll to position [6255, 0]
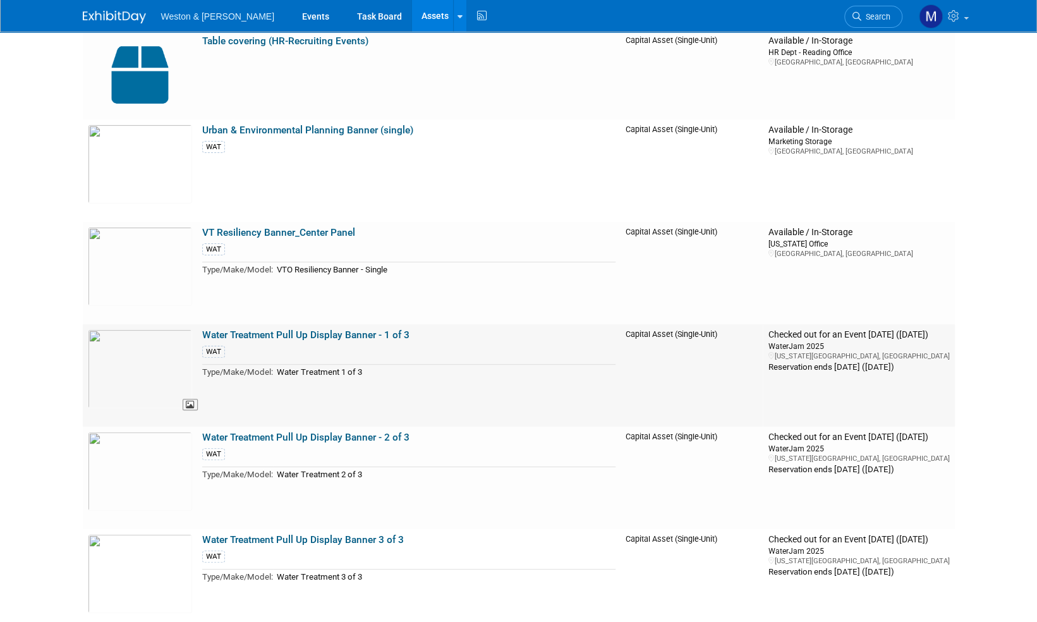
click at [159, 355] on img at bounding box center [140, 368] width 104 height 79
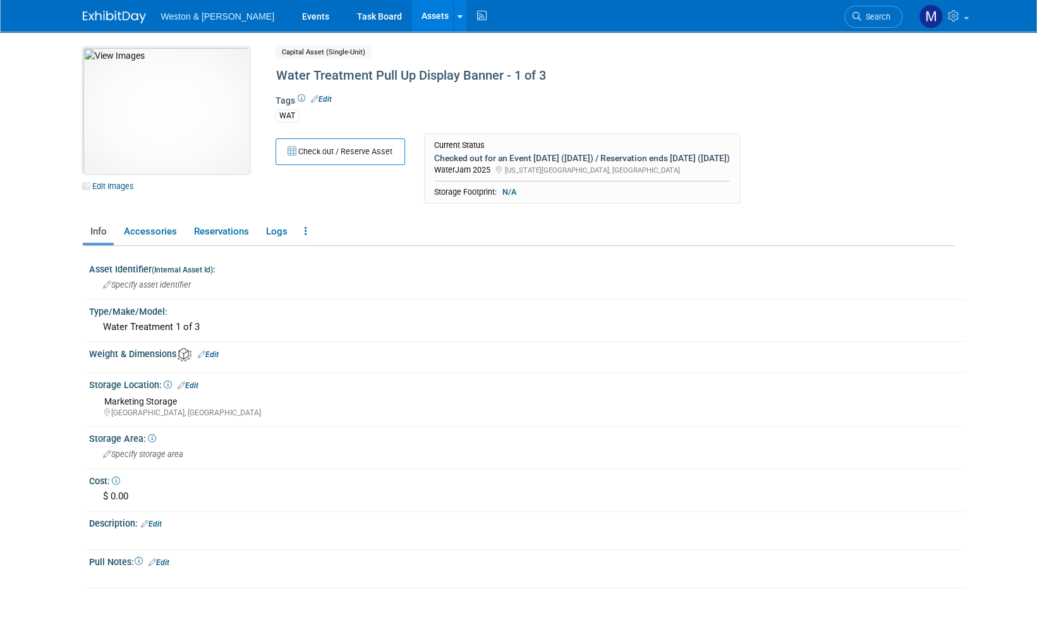
click at [172, 106] on img at bounding box center [166, 110] width 167 height 126
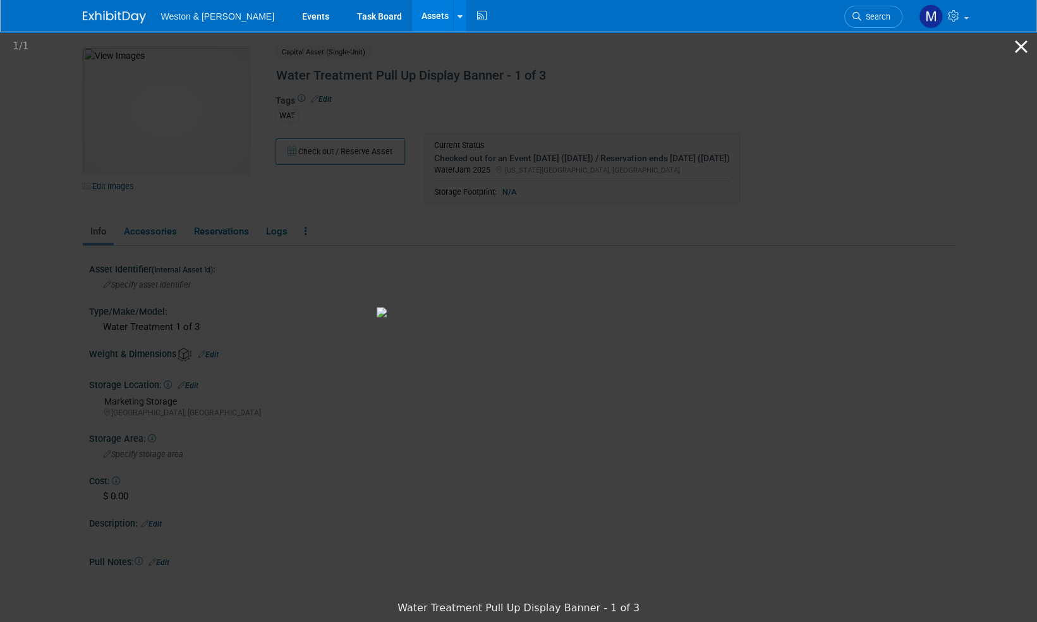
click at [1019, 51] on button "Close gallery" at bounding box center [1021, 47] width 32 height 30
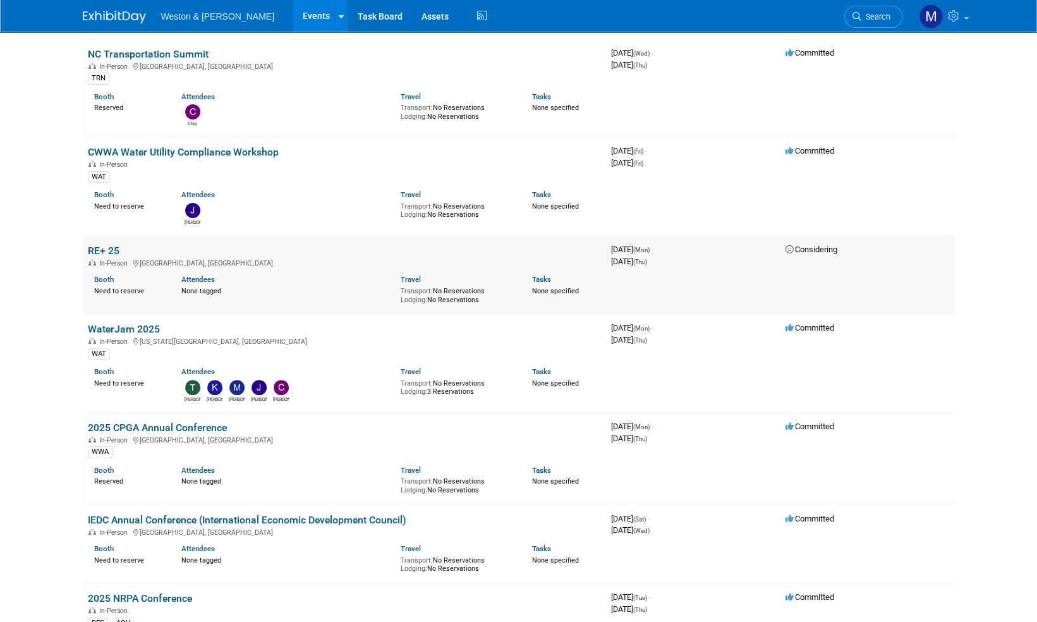
scroll to position [126, 0]
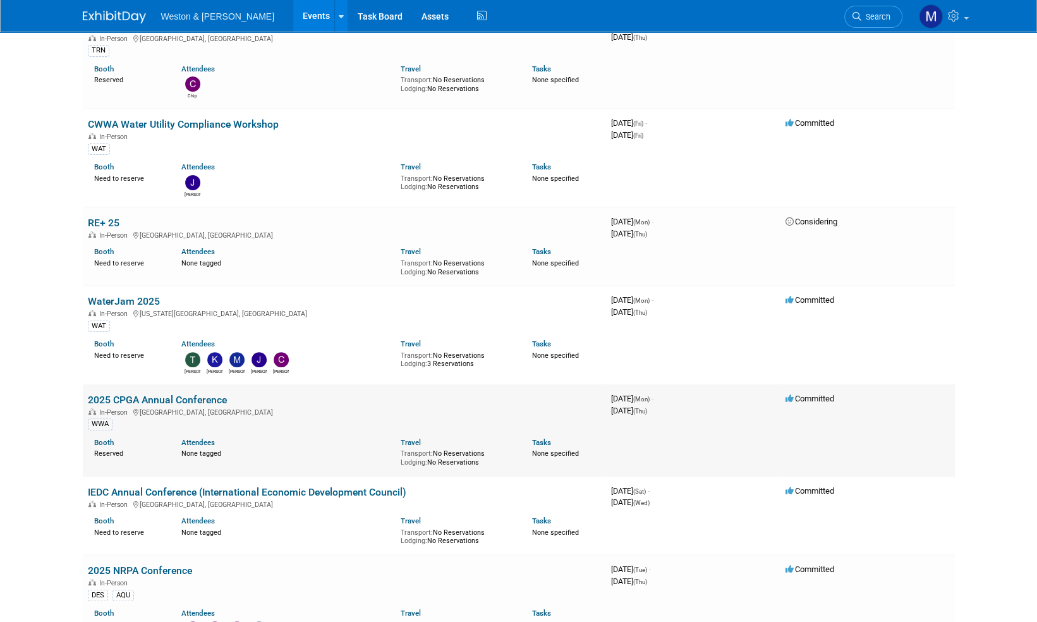
click at [157, 398] on link "2025 CPGA Annual Conference" at bounding box center [157, 400] width 139 height 12
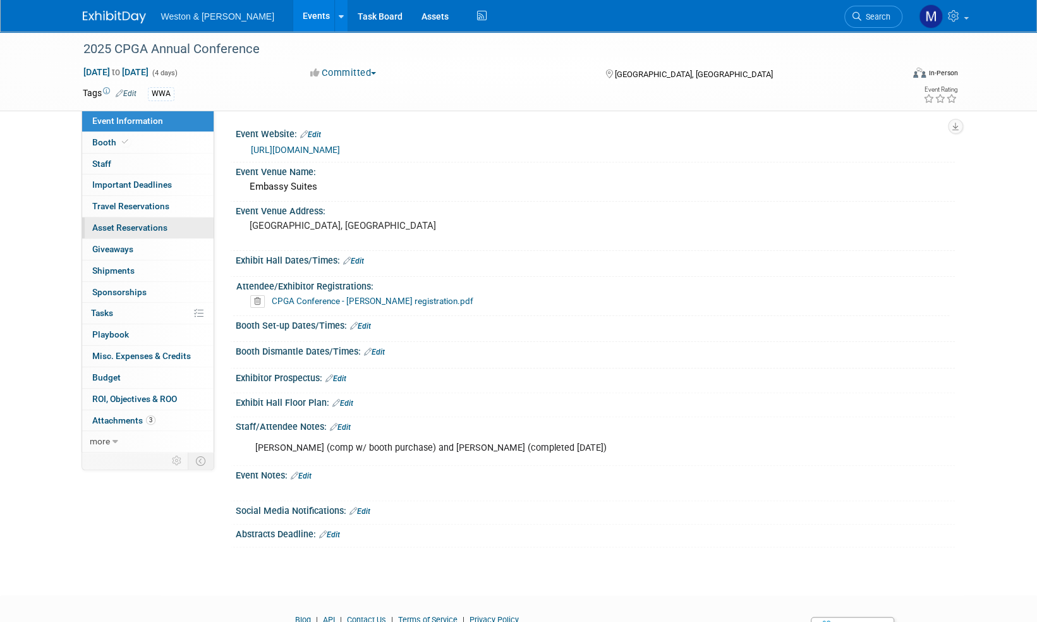
click at [139, 226] on span "Asset Reservations 0" at bounding box center [129, 227] width 75 height 10
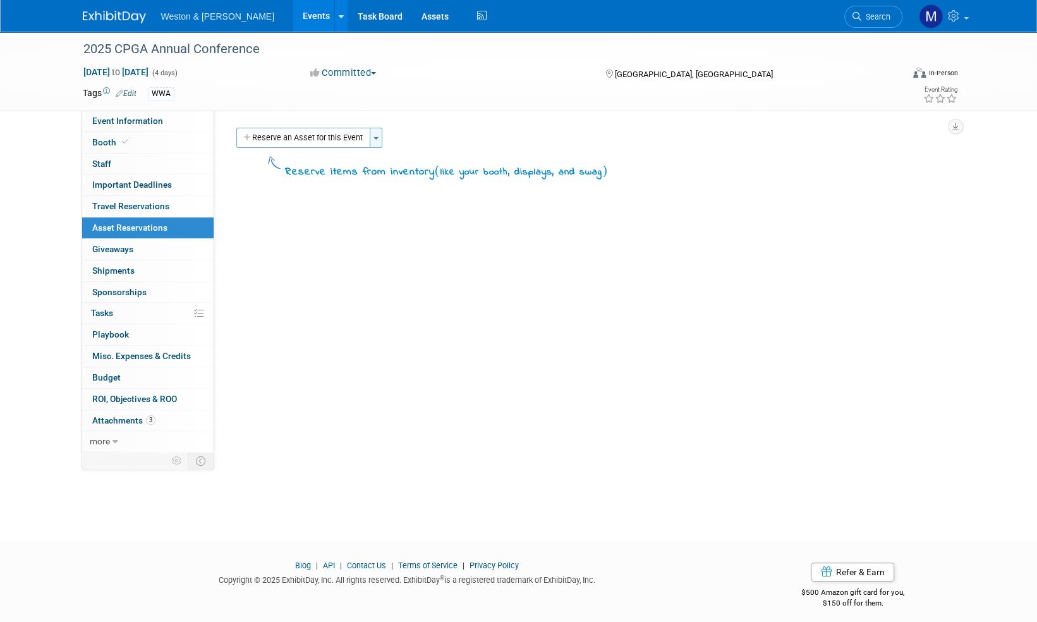
click at [378, 138] on button "Toggle Dropdown" at bounding box center [376, 138] width 13 height 20
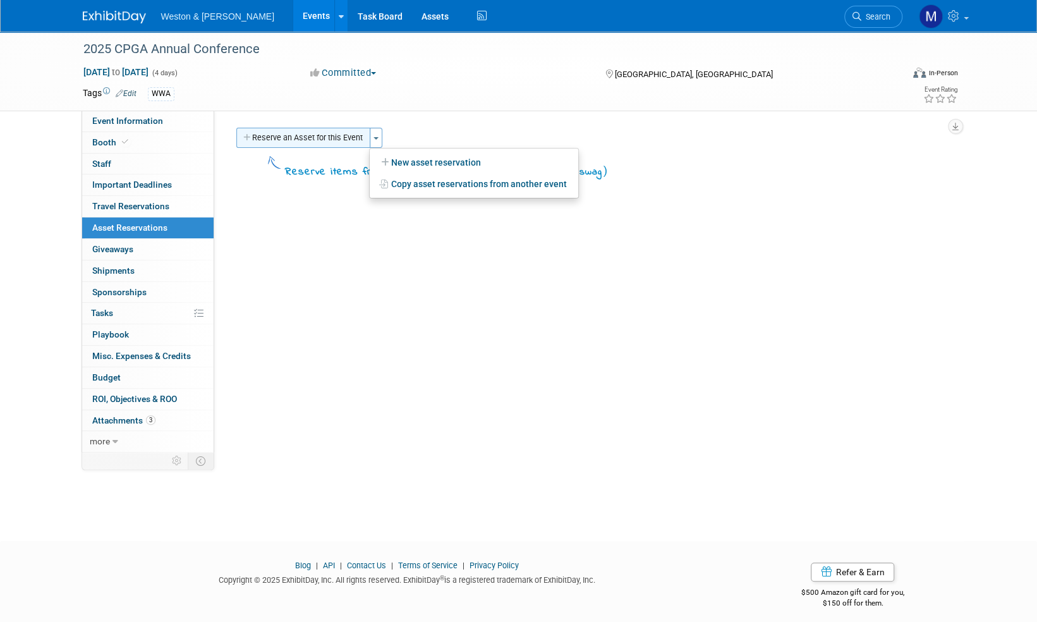
click at [332, 140] on button "Reserve an Asset for this Event" at bounding box center [303, 138] width 134 height 20
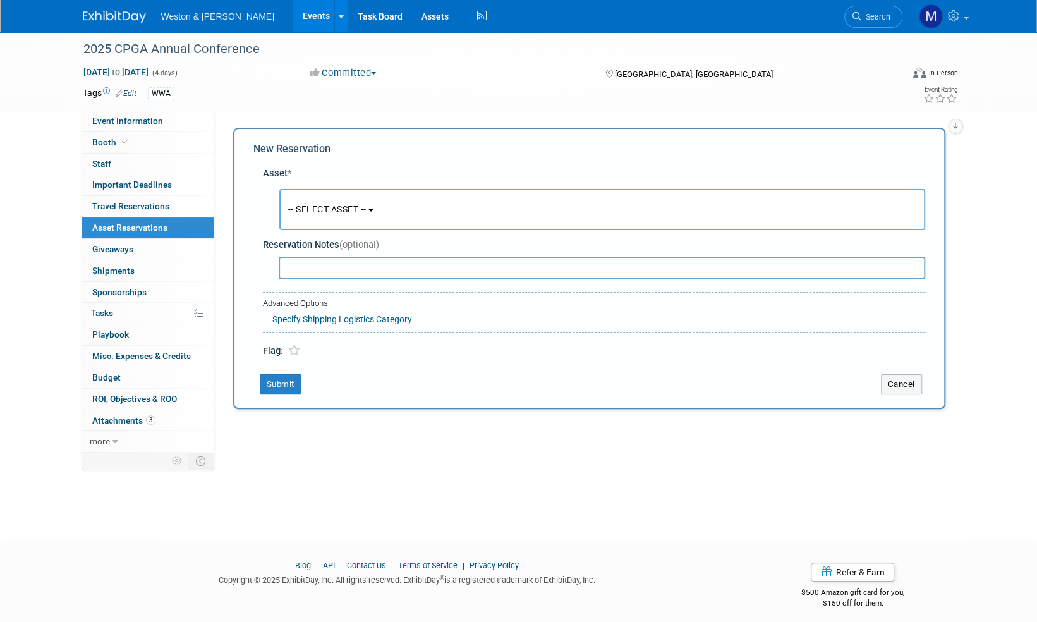
scroll to position [8, 0]
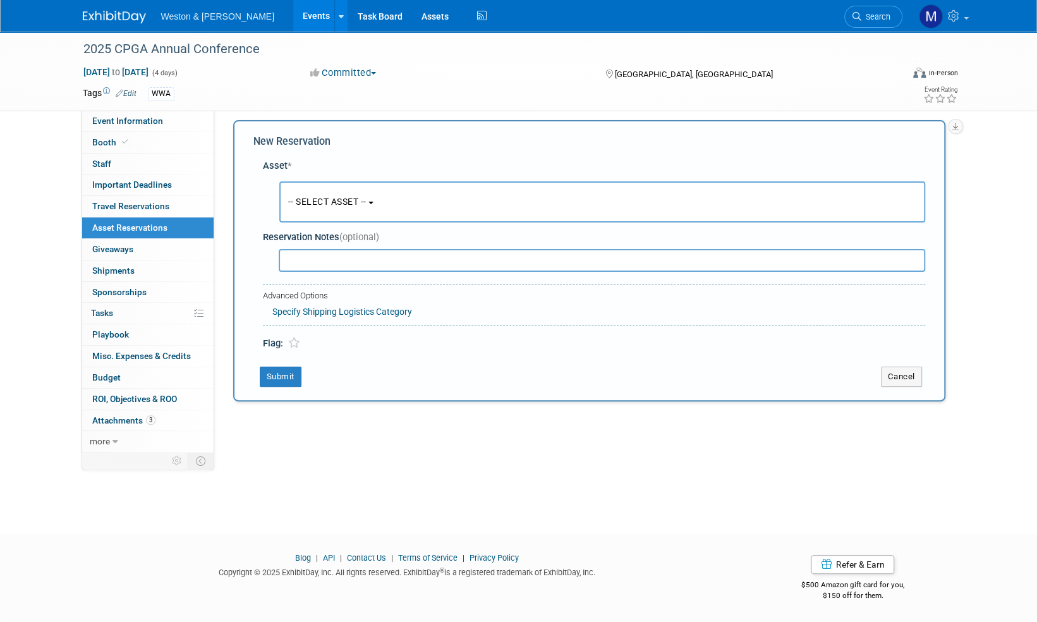
click at [373, 202] on b "button" at bounding box center [370, 203] width 5 height 3
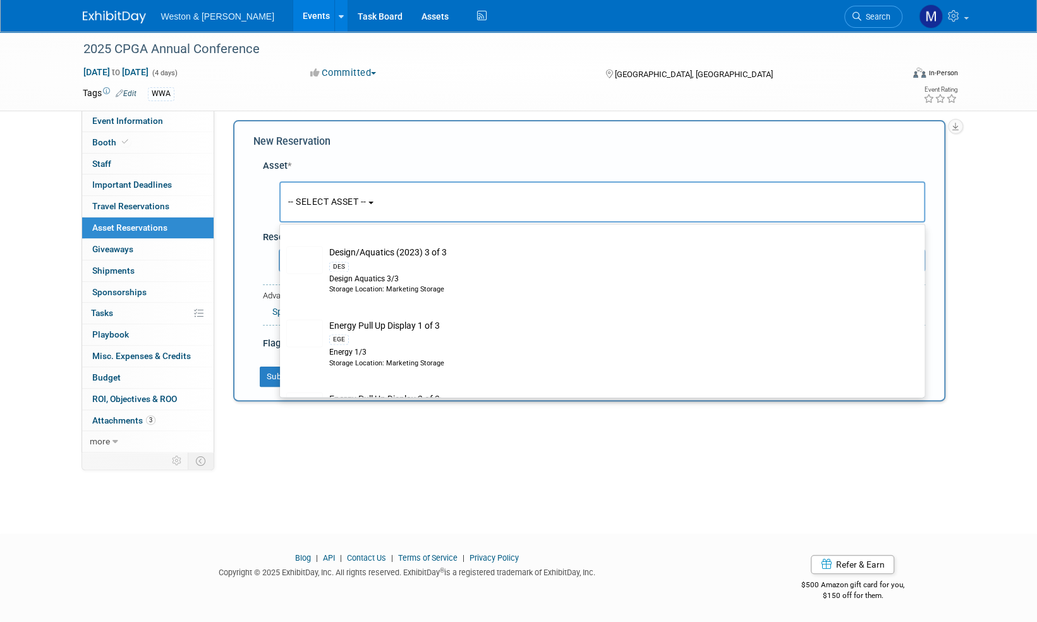
scroll to position [1453, 0]
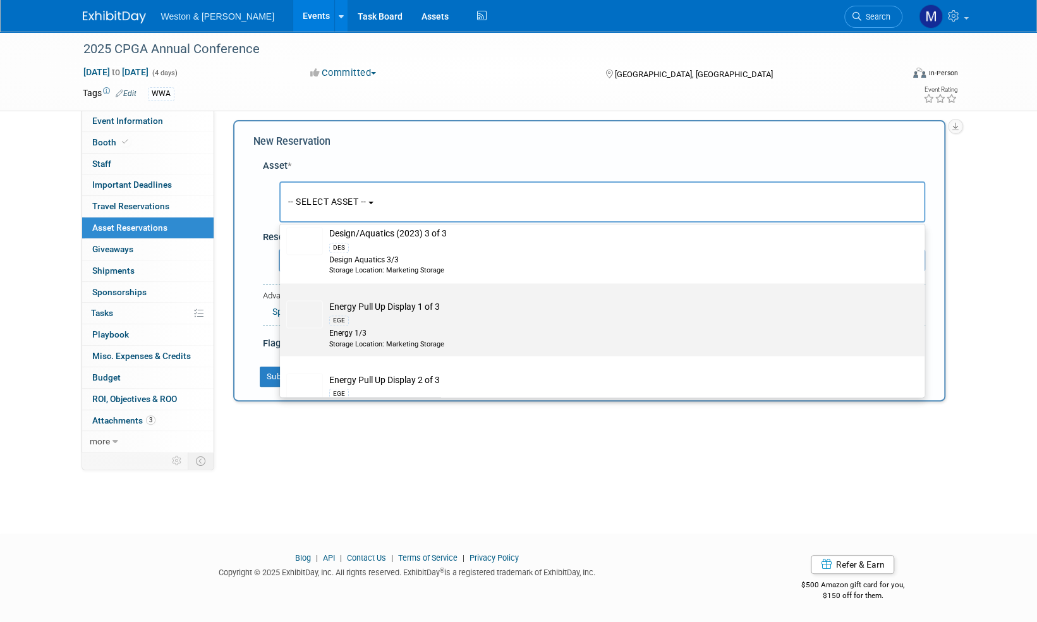
click at [406, 301] on td "Energy Pull Up Display 1 of 3 EGE Energy 1/3 Storage Location: Marketing Storage" at bounding box center [611, 324] width 576 height 48
click at [282, 298] on input "Energy Pull Up Display 1 of 3 EGE Energy 1/3 Storage Location: Marketing Storage" at bounding box center [278, 294] width 8 height 8
select select "10716273"
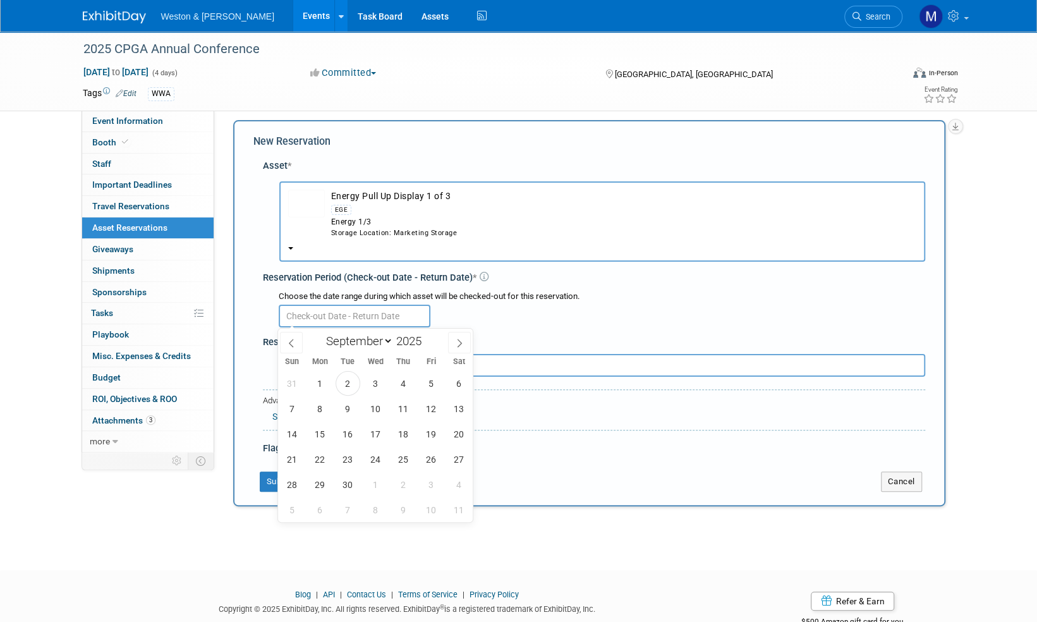
click at [348, 318] on input "text" at bounding box center [355, 316] width 152 height 23
click at [293, 344] on icon at bounding box center [291, 343] width 9 height 9
select select "7"
click at [406, 483] on span "28" at bounding box center [403, 484] width 25 height 25
type input "Aug 28, 2025"
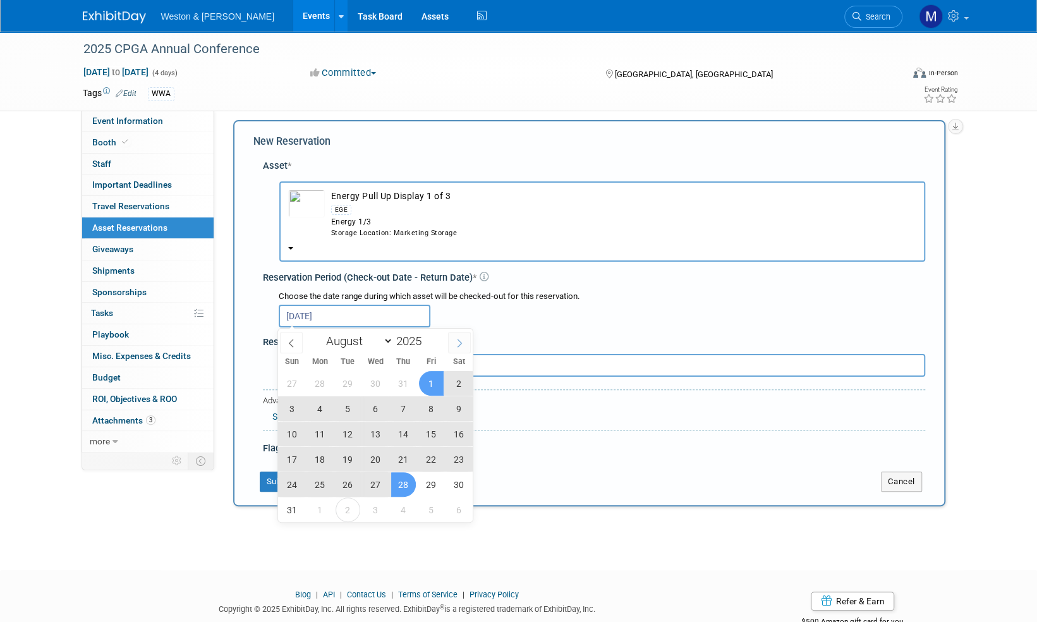
click at [463, 342] on icon at bounding box center [459, 343] width 9 height 9
select select "8"
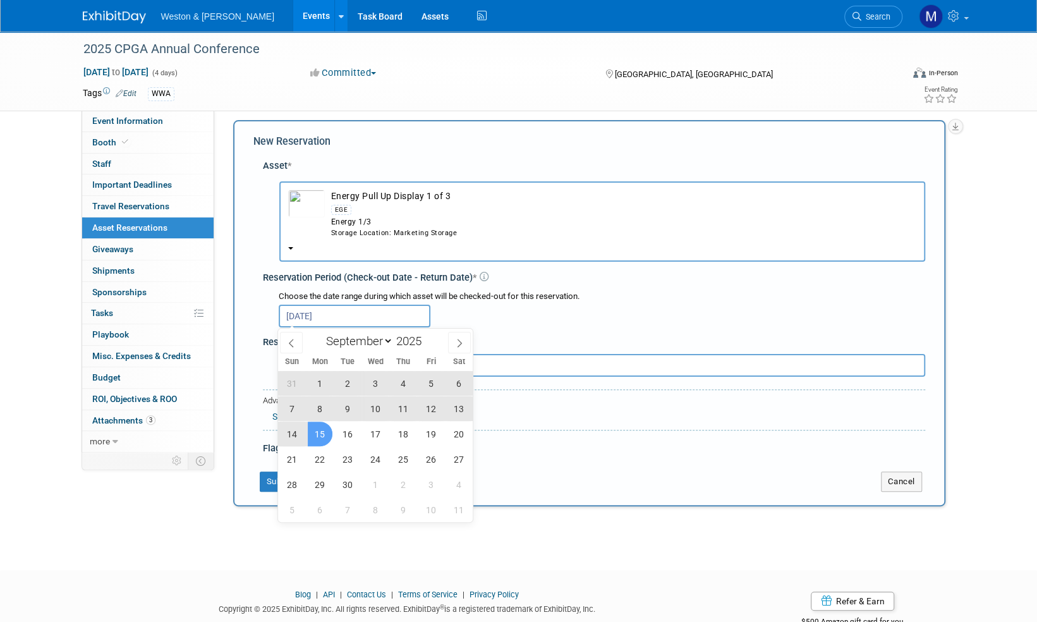
click at [321, 431] on span "15" at bounding box center [320, 433] width 25 height 25
type input "Aug 28, 2025 to Sep 15, 2025"
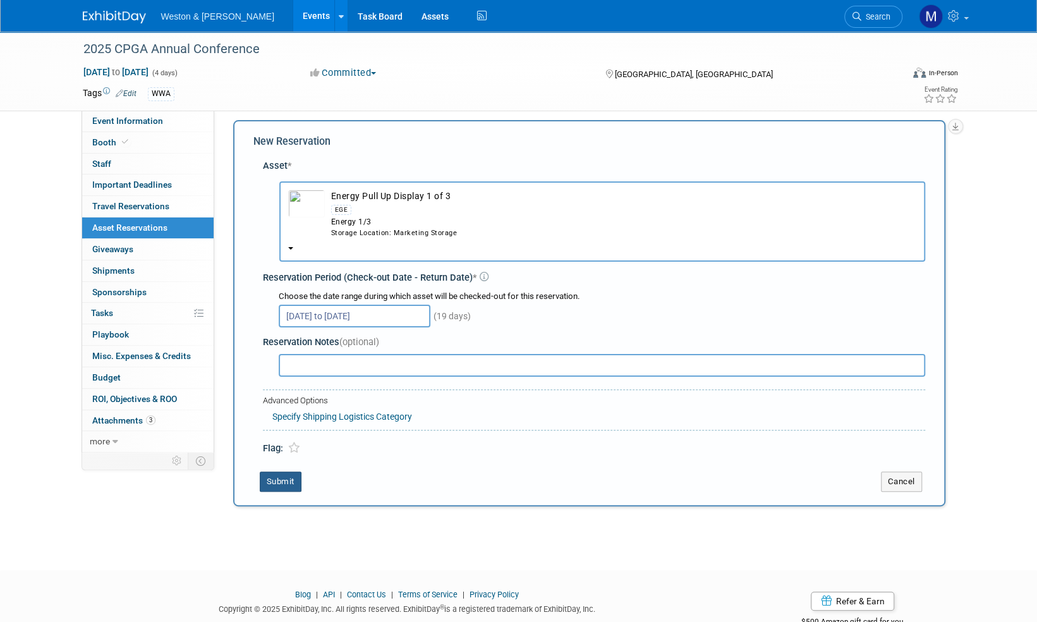
click at [284, 484] on button "Submit" at bounding box center [281, 481] width 42 height 20
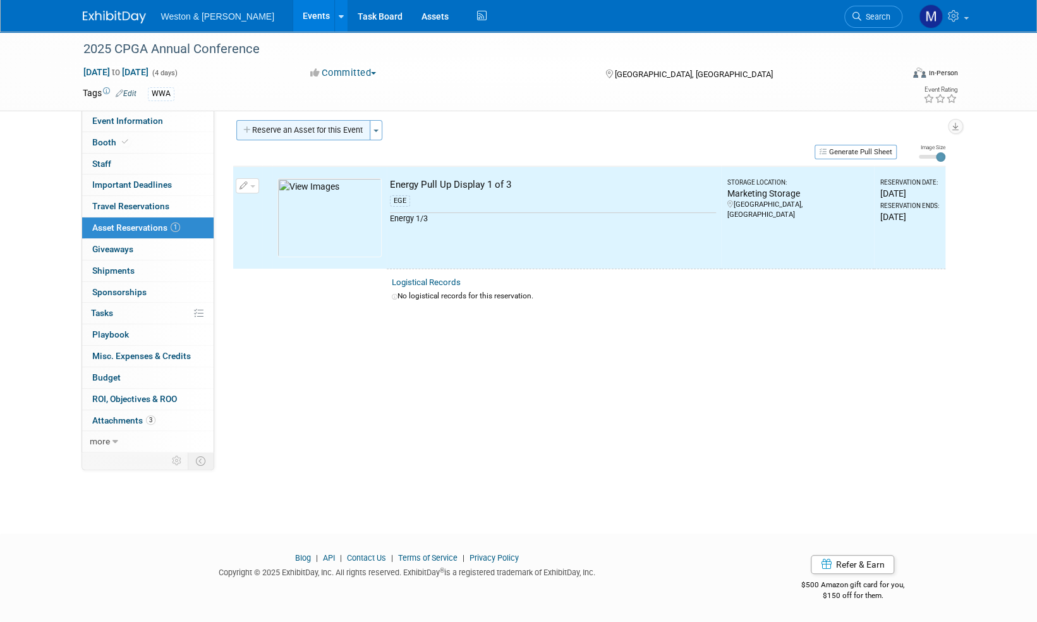
click at [305, 127] on button "Reserve an Asset for this Event" at bounding box center [303, 130] width 134 height 20
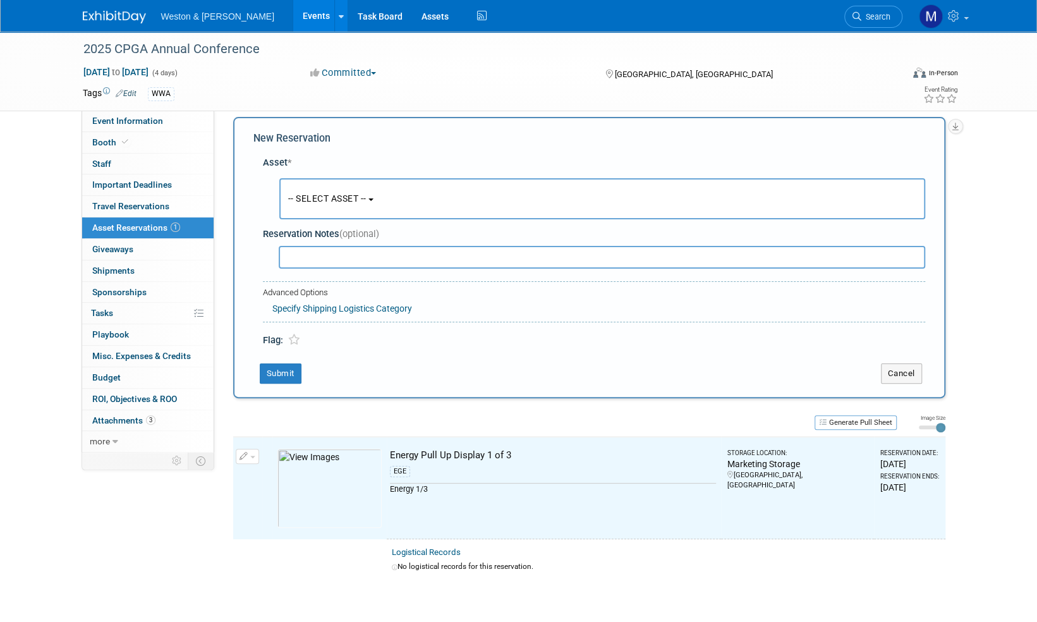
scroll to position [12, 0]
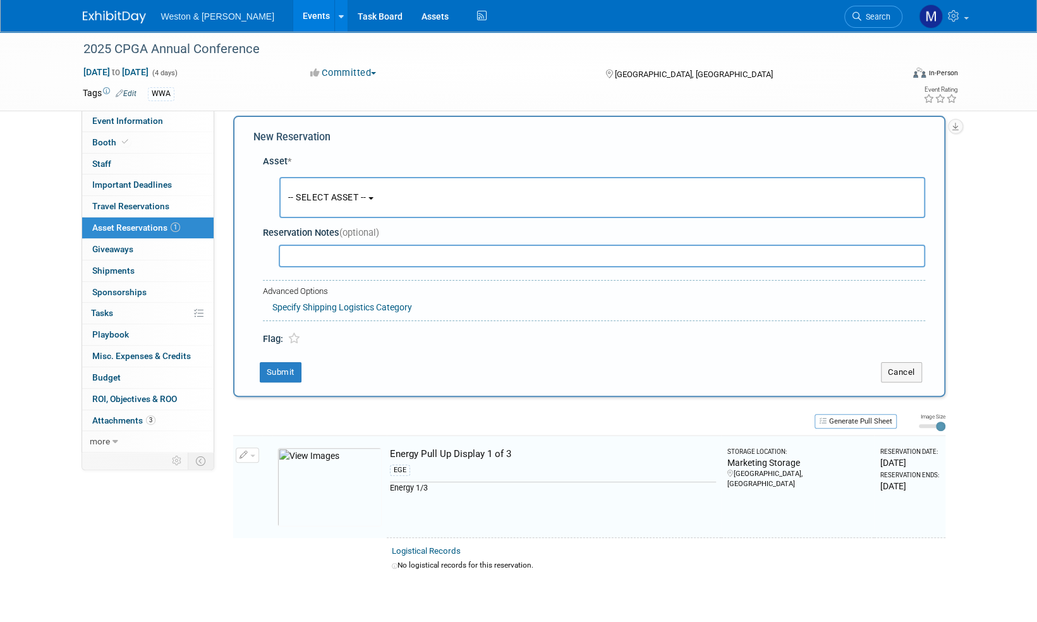
click at [340, 200] on span "-- SELECT ASSET --" at bounding box center [327, 197] width 78 height 10
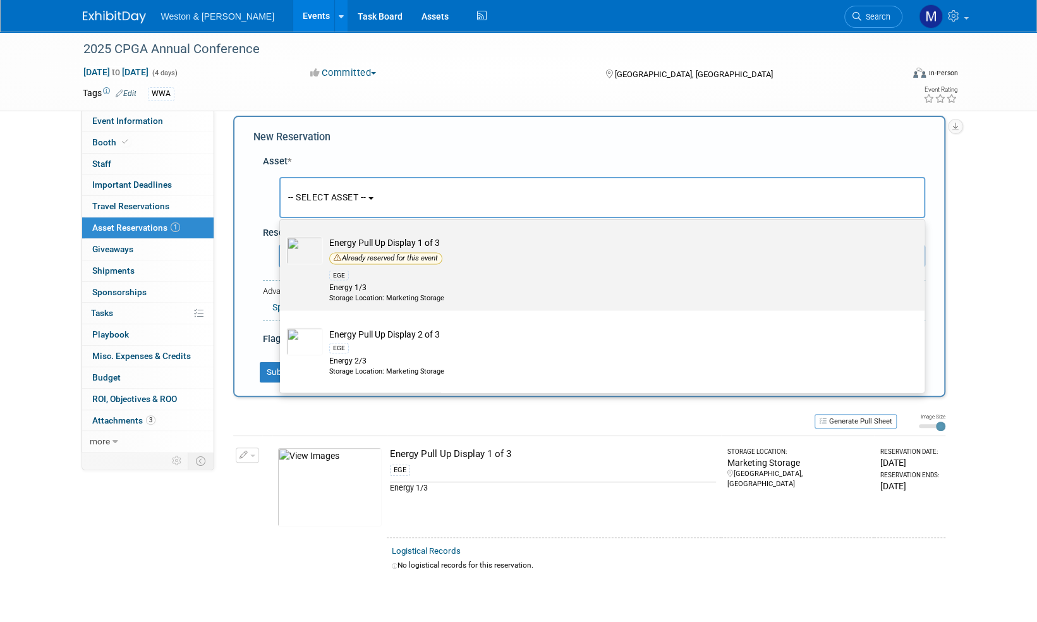
scroll to position [1516, 0]
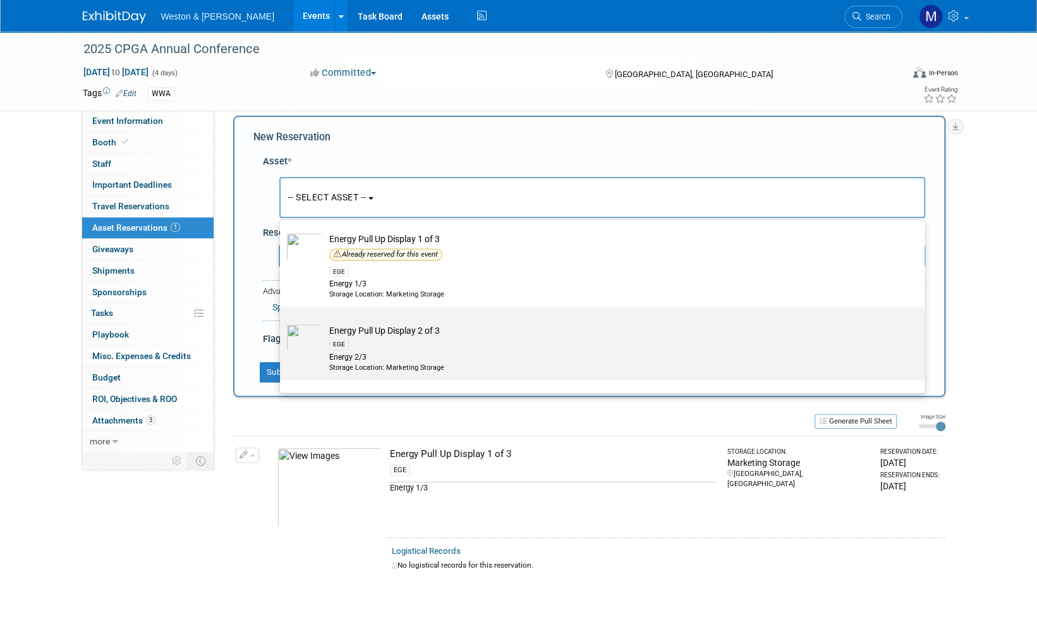
click at [361, 325] on td "Energy Pull Up Display 2 of 3 EGE Energy 2/3 Storage Location: Marketing Storage" at bounding box center [611, 348] width 576 height 48
click at [282, 322] on input "Energy Pull Up Display 2 of 3 EGE Energy 2/3 Storage Location: Marketing Storage" at bounding box center [278, 317] width 8 height 8
select select "10716274"
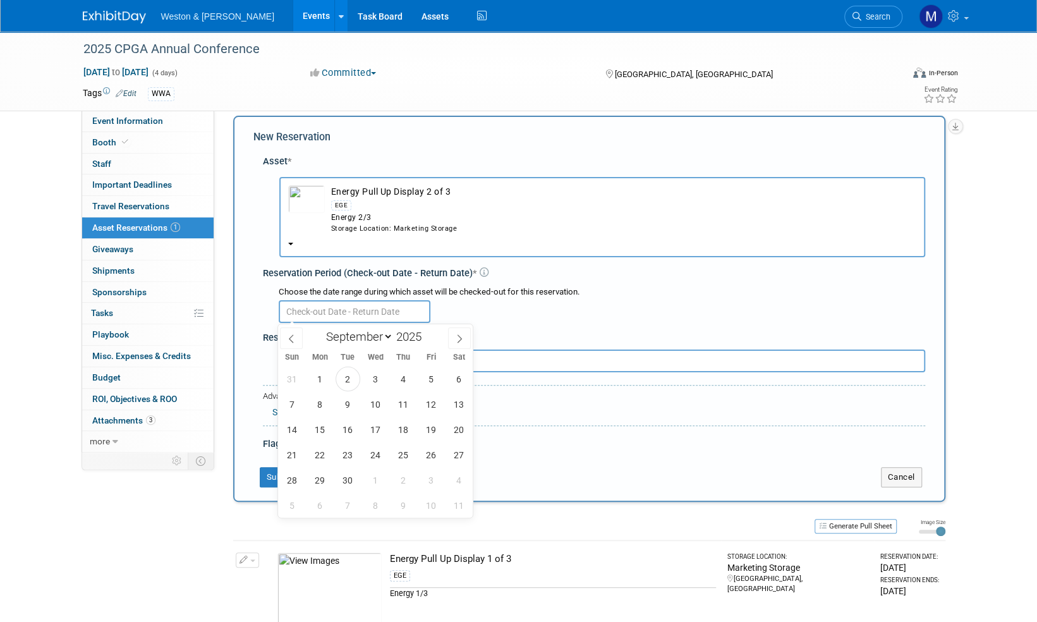
click at [370, 308] on input "text" at bounding box center [355, 311] width 152 height 23
click at [293, 342] on icon at bounding box center [291, 338] width 9 height 9
select select "7"
click at [402, 483] on span "28" at bounding box center [403, 480] width 25 height 25
type input "Aug 28, 2025"
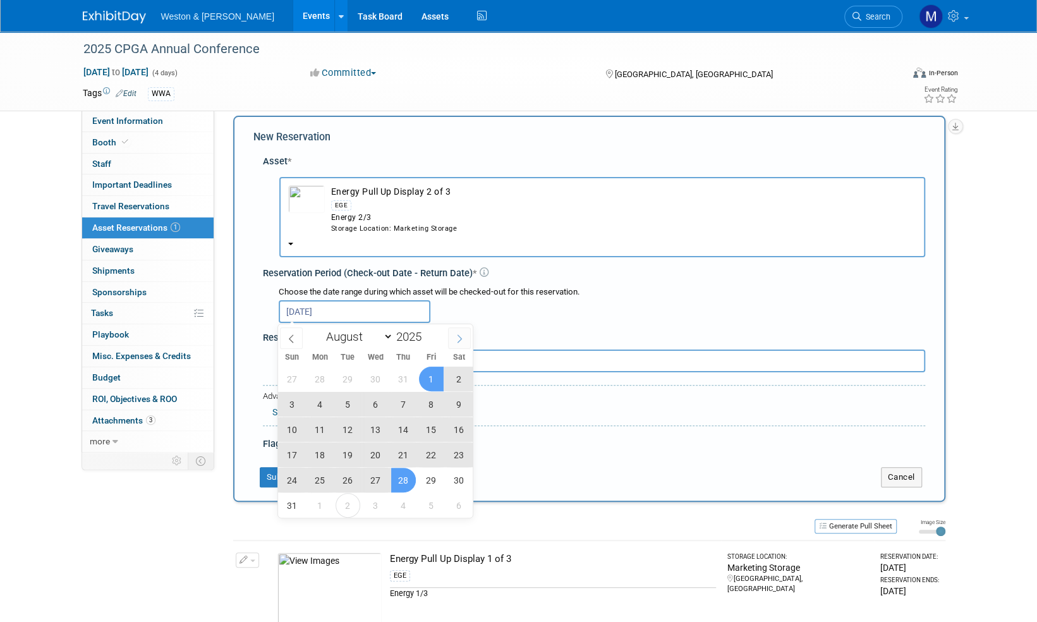
click at [460, 338] on icon at bounding box center [459, 338] width 9 height 9
select select "8"
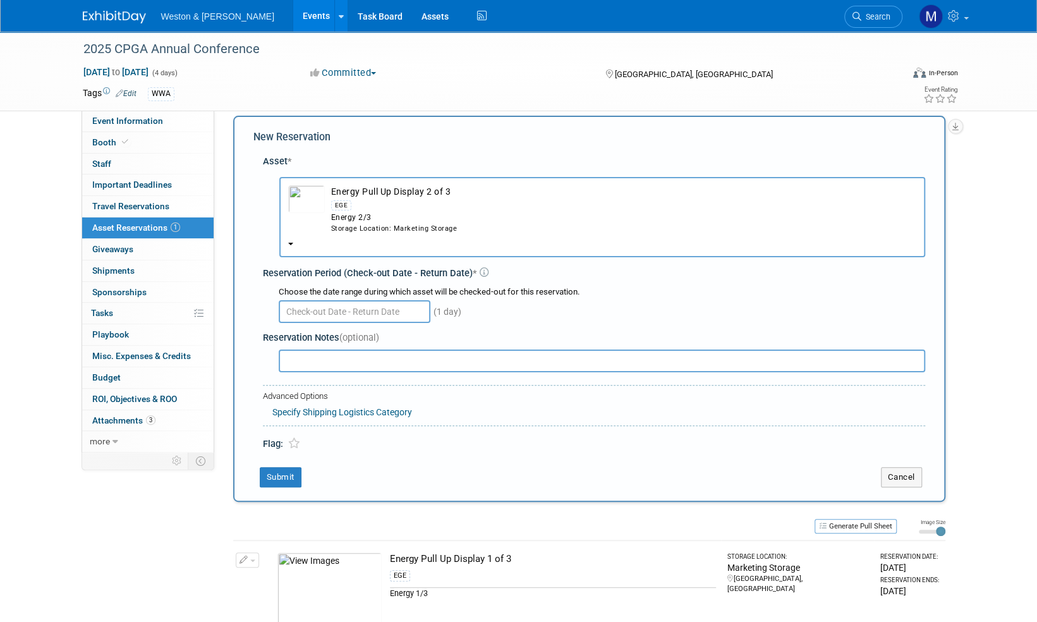
click at [510, 304] on div "(1 day)" at bounding box center [602, 310] width 646 height 25
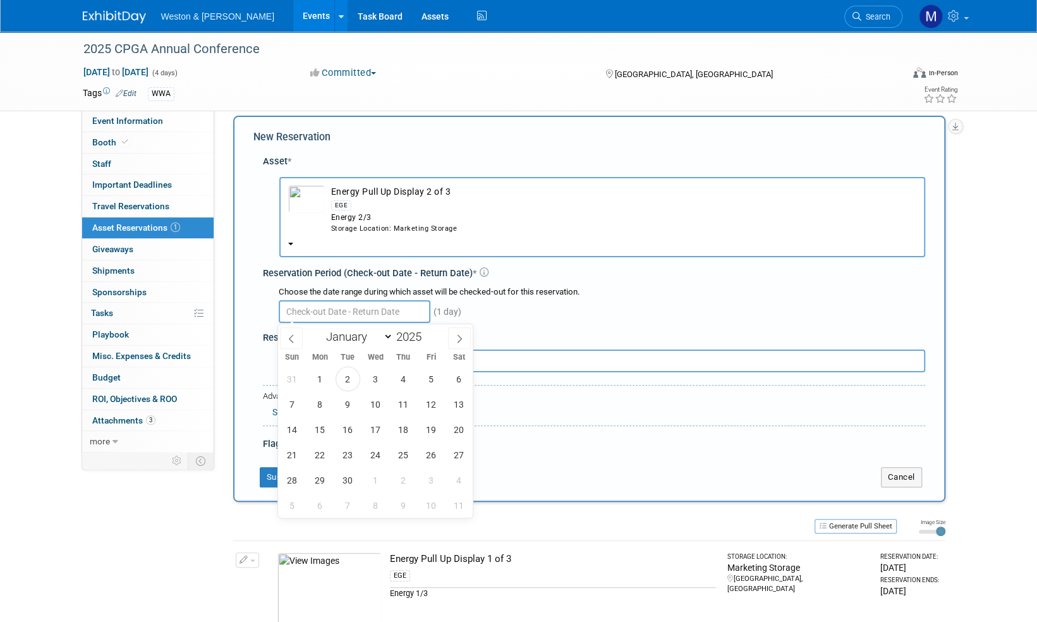
click at [405, 308] on input "text" at bounding box center [355, 311] width 152 height 23
click at [293, 341] on icon at bounding box center [291, 338] width 9 height 9
select select "7"
click at [408, 481] on span "28" at bounding box center [403, 480] width 25 height 25
type input "Aug 28, 2025"
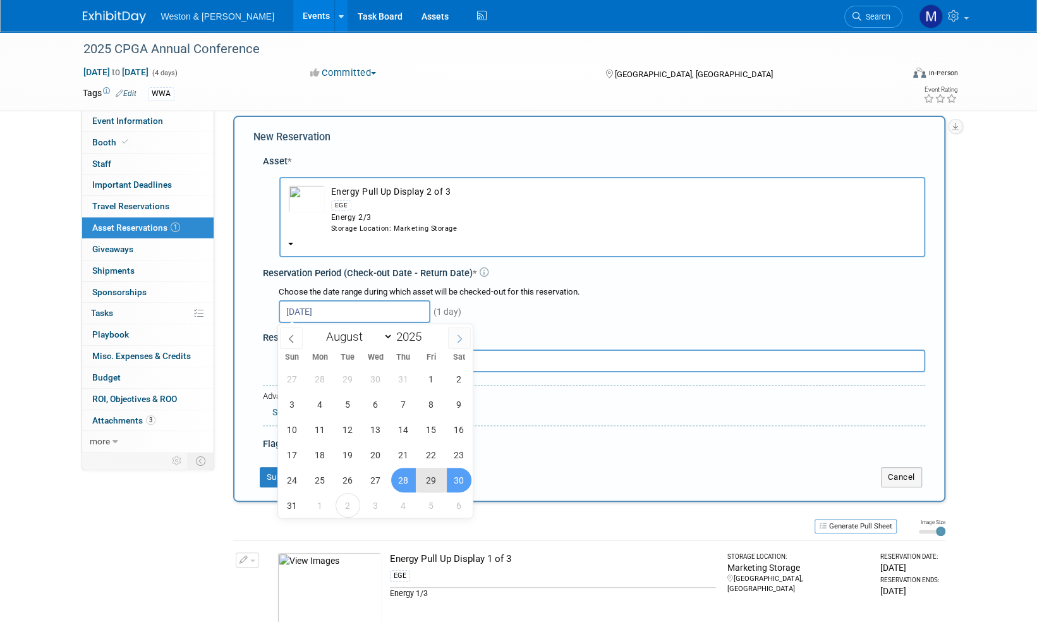
click at [460, 339] on icon at bounding box center [459, 338] width 9 height 9
select select "8"
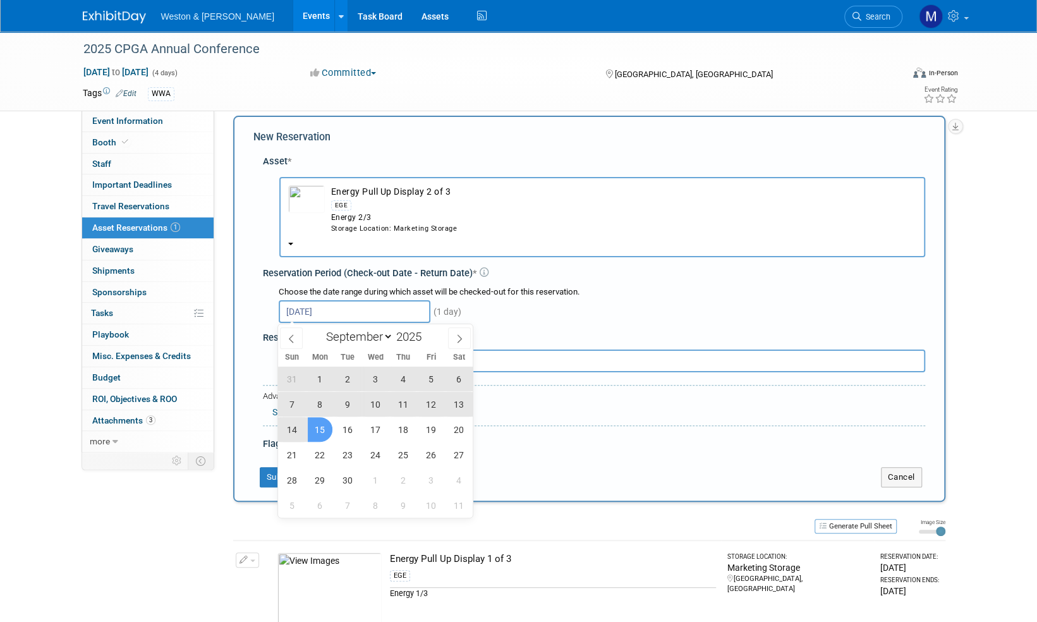
click at [322, 426] on span "15" at bounding box center [320, 429] width 25 height 25
type input "Aug 28, 2025 to Sep 15, 2025"
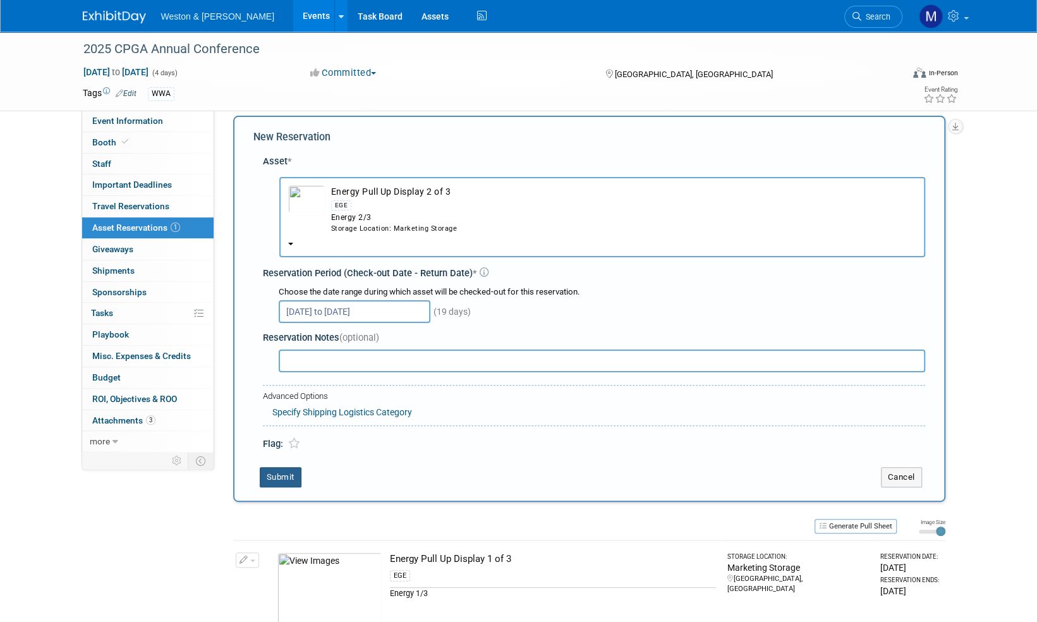
click at [275, 480] on button "Submit" at bounding box center [281, 477] width 42 height 20
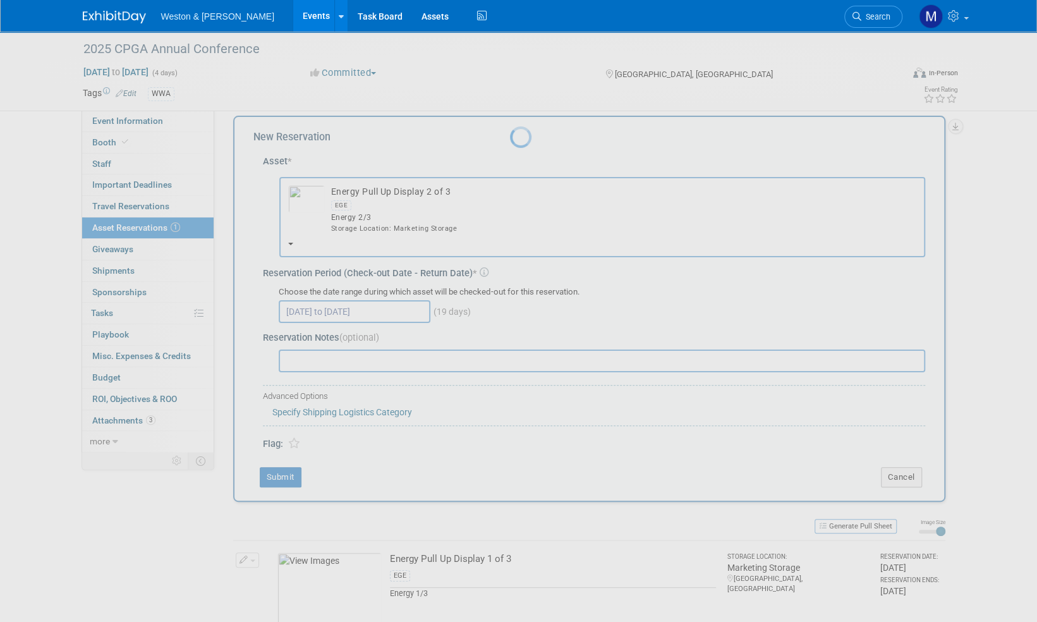
scroll to position [8, 0]
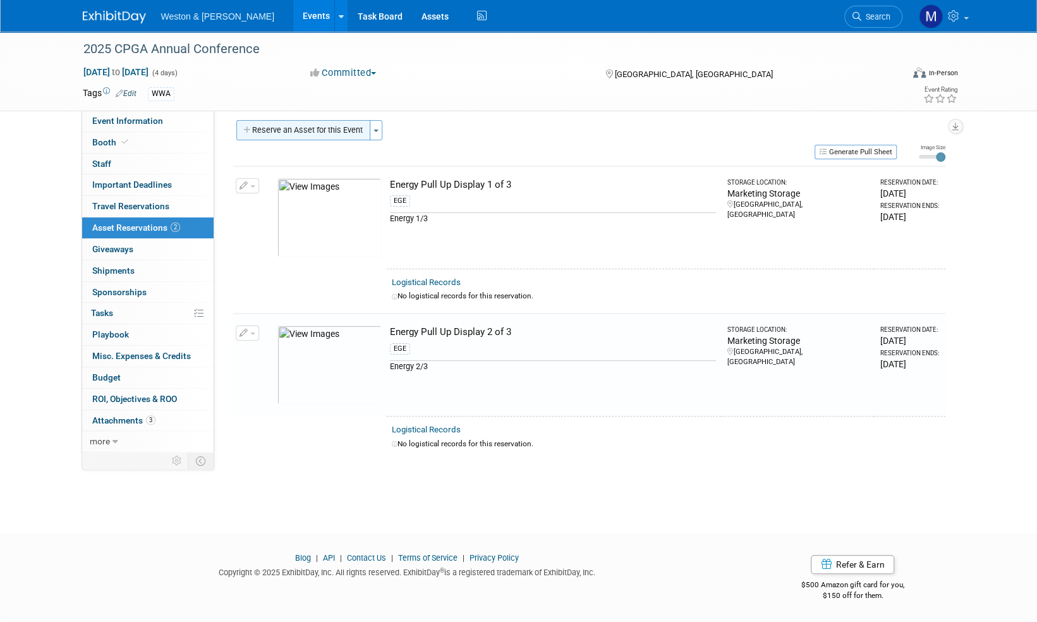
click at [313, 123] on button "Reserve an Asset for this Event" at bounding box center [303, 130] width 134 height 20
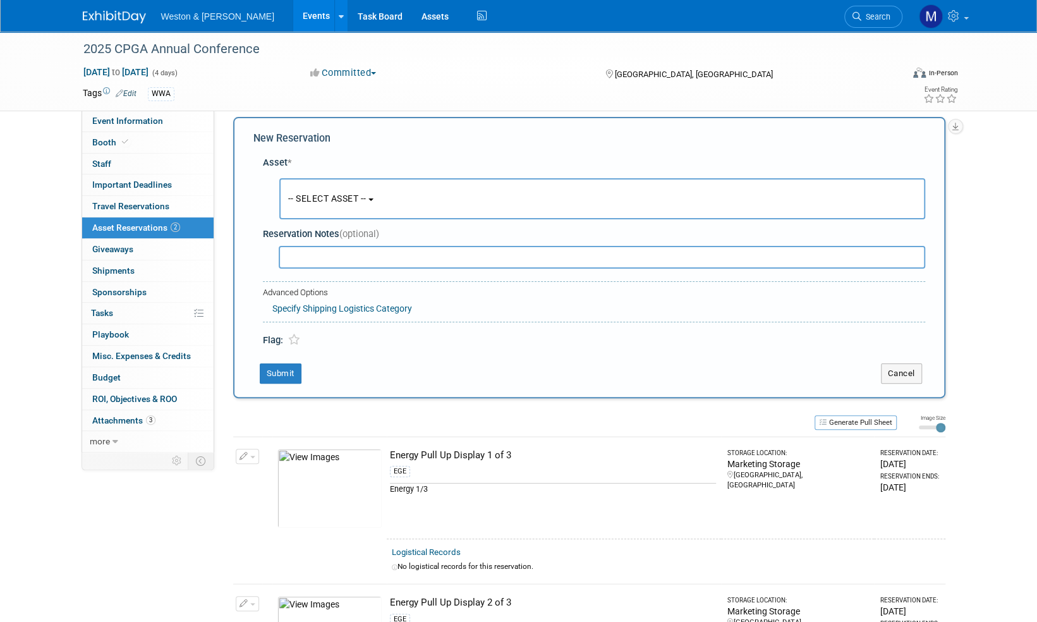
scroll to position [12, 0]
click at [336, 203] on button "-- SELECT ASSET --" at bounding box center [602, 197] width 646 height 41
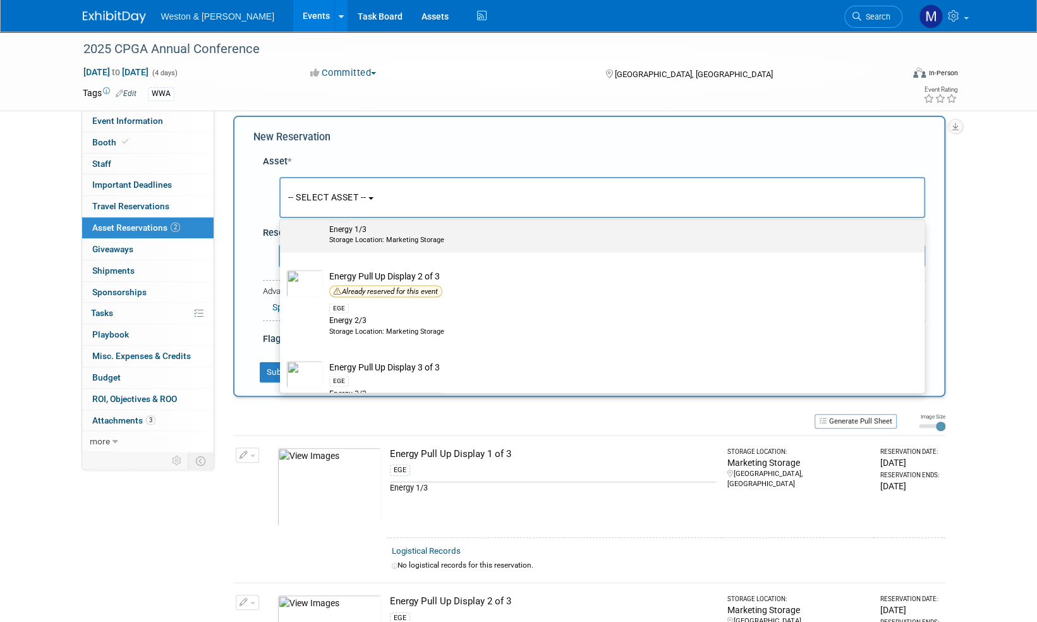
scroll to position [1580, 0]
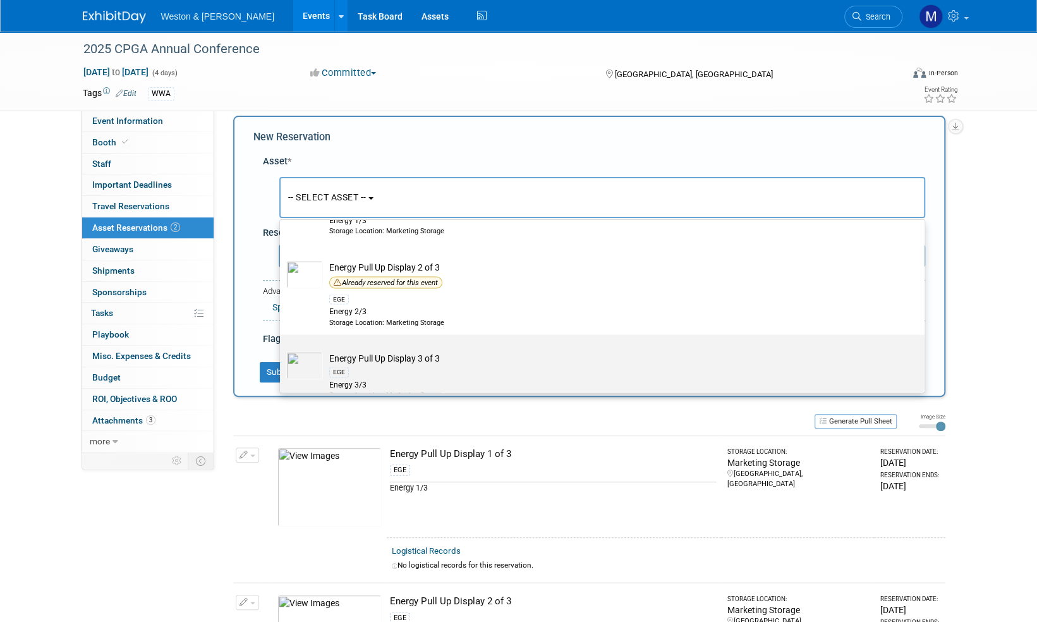
click at [375, 358] on td "Energy Pull Up Display 3 of 3 EGE Energy 3/3 Storage Location: Marketing Storage" at bounding box center [611, 375] width 576 height 48
click at [282, 349] on input "Energy Pull Up Display 3 of 3 EGE Energy 3/3 Storage Location: Marketing Storage" at bounding box center [278, 345] width 8 height 8
select select "10716275"
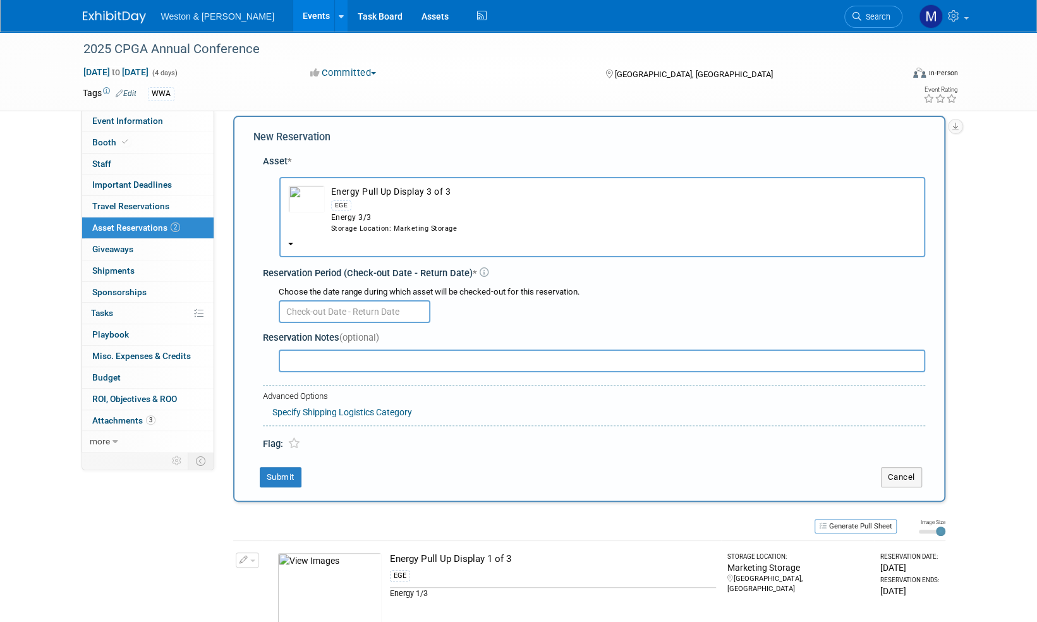
click at [324, 310] on input "text" at bounding box center [355, 311] width 152 height 23
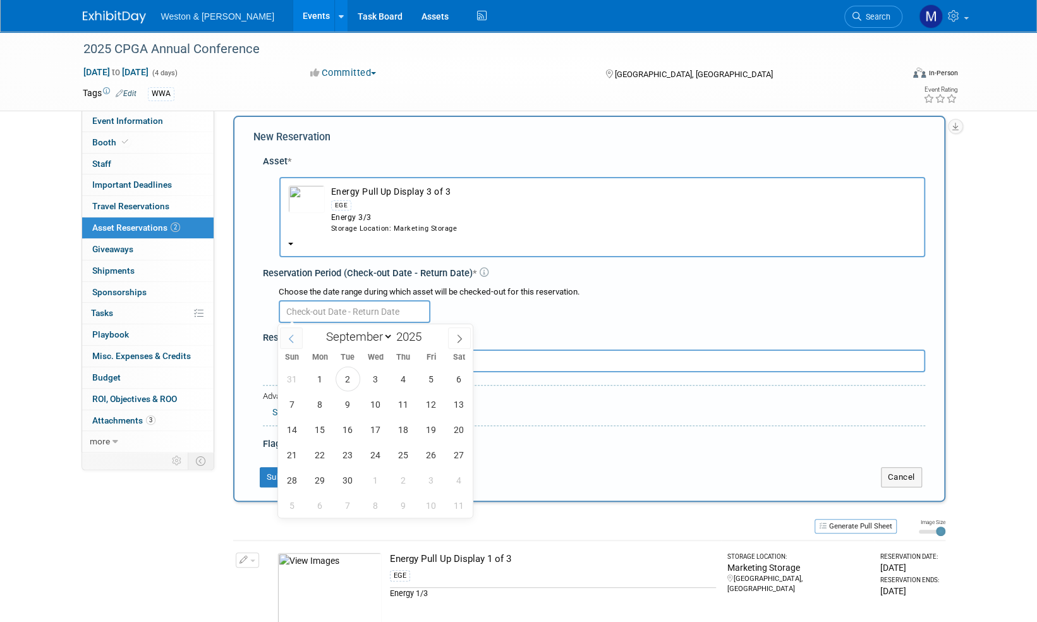
click at [292, 340] on icon at bounding box center [291, 338] width 9 height 9
select select "7"
click at [407, 484] on span "28" at bounding box center [403, 480] width 25 height 25
type input "Aug 28, 2025"
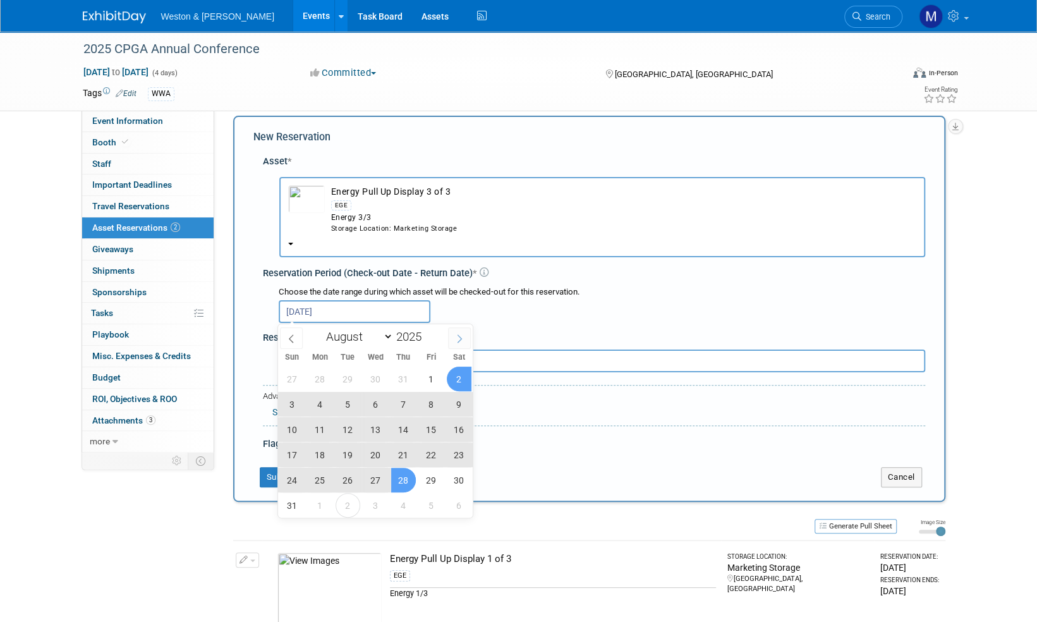
click at [461, 336] on icon at bounding box center [459, 338] width 9 height 9
select select "8"
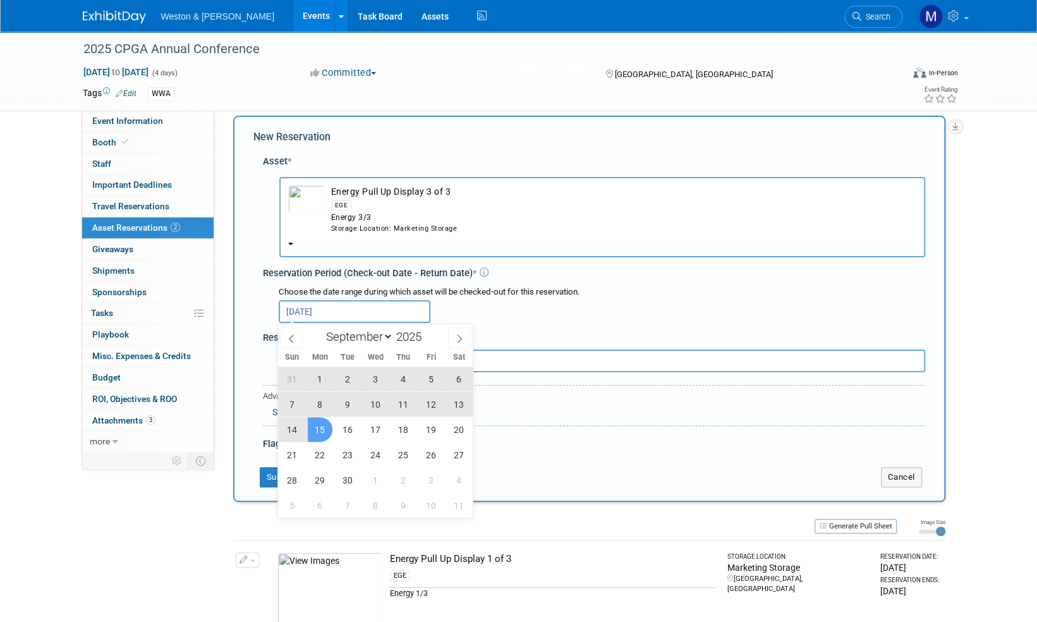
click at [318, 427] on span "15" at bounding box center [320, 429] width 25 height 25
type input "Aug 28, 2025 to Sep 15, 2025"
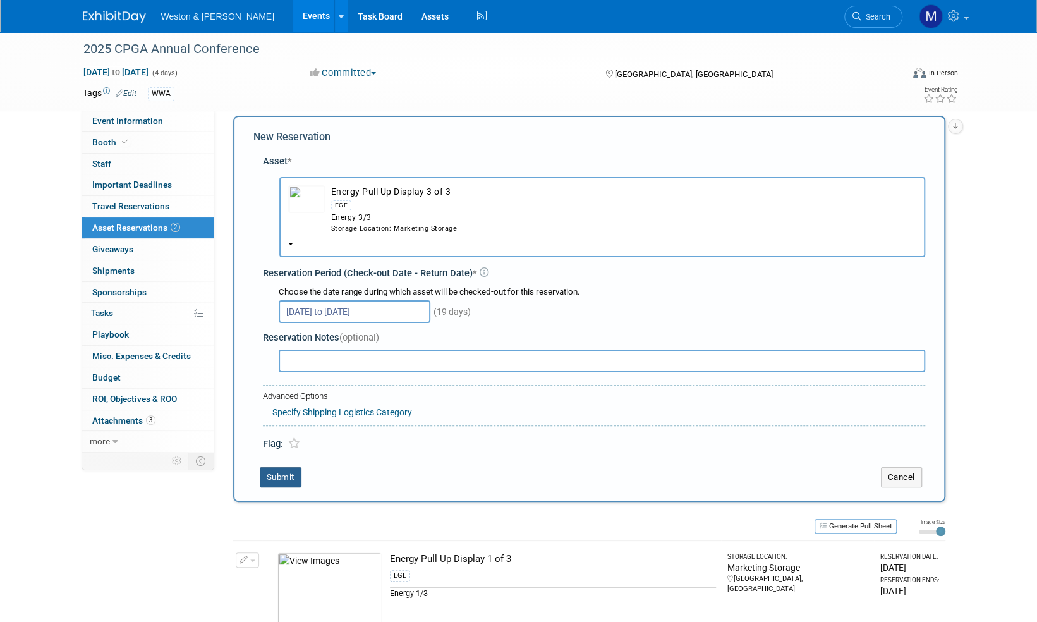
click at [279, 475] on button "Submit" at bounding box center [281, 477] width 42 height 20
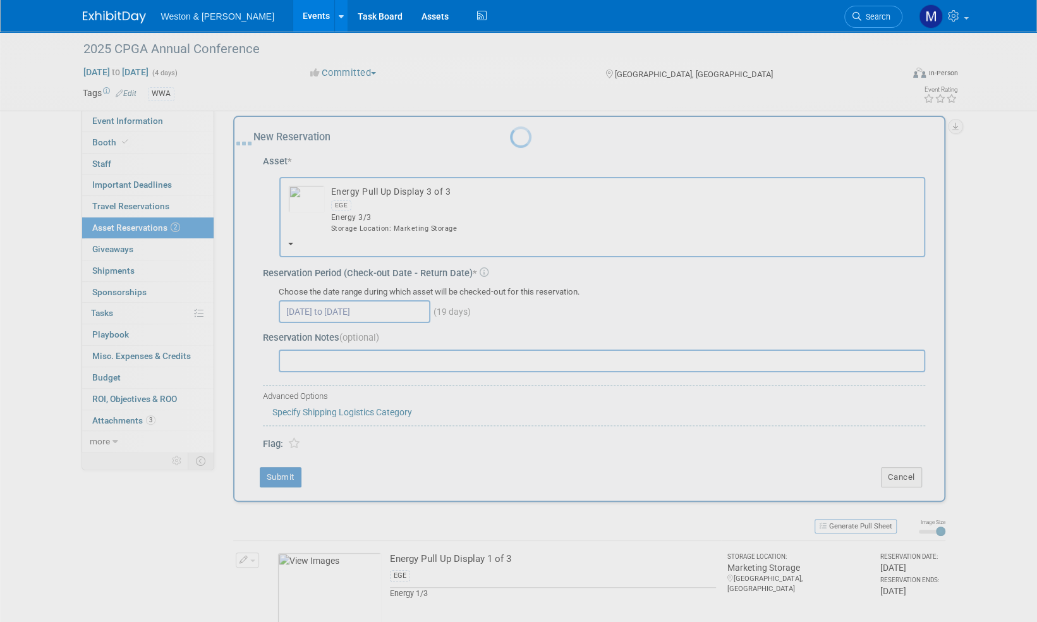
scroll to position [127, 0]
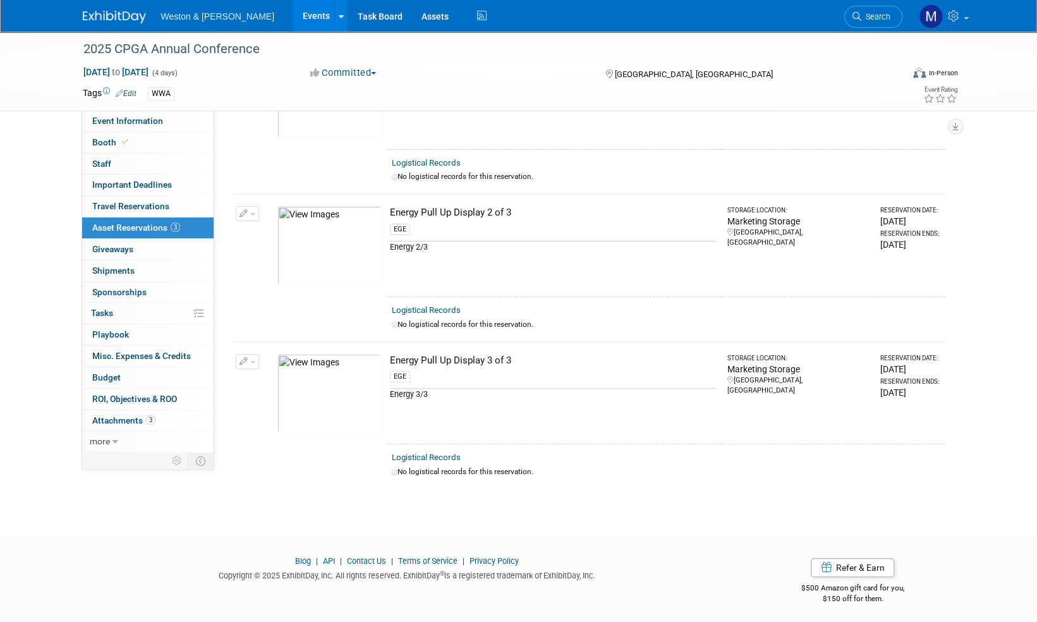
click at [150, 228] on span "Asset Reservations 3" at bounding box center [136, 227] width 88 height 10
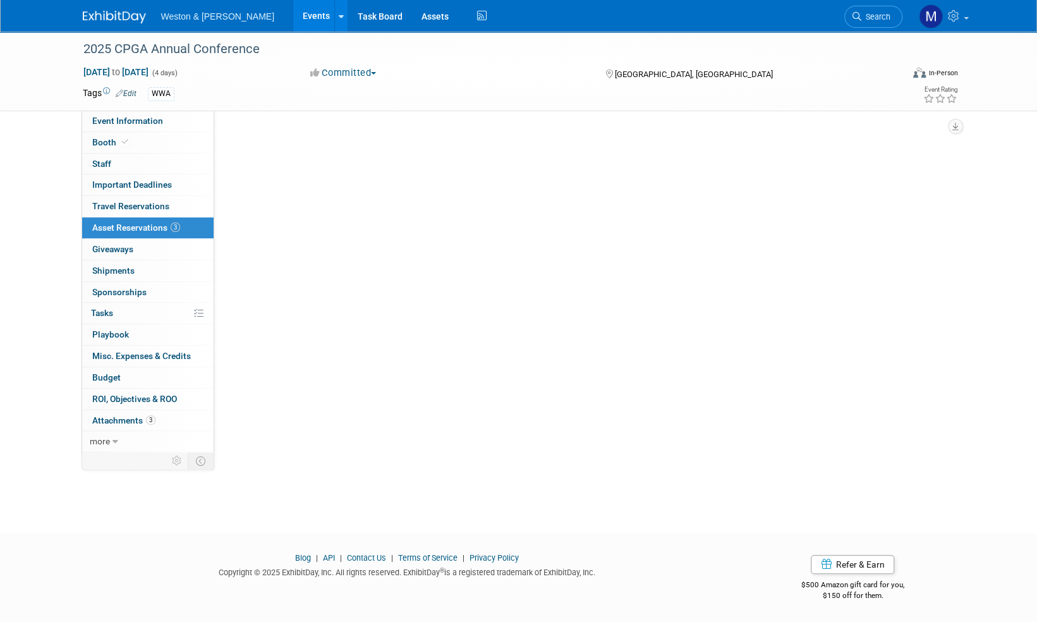
scroll to position [0, 0]
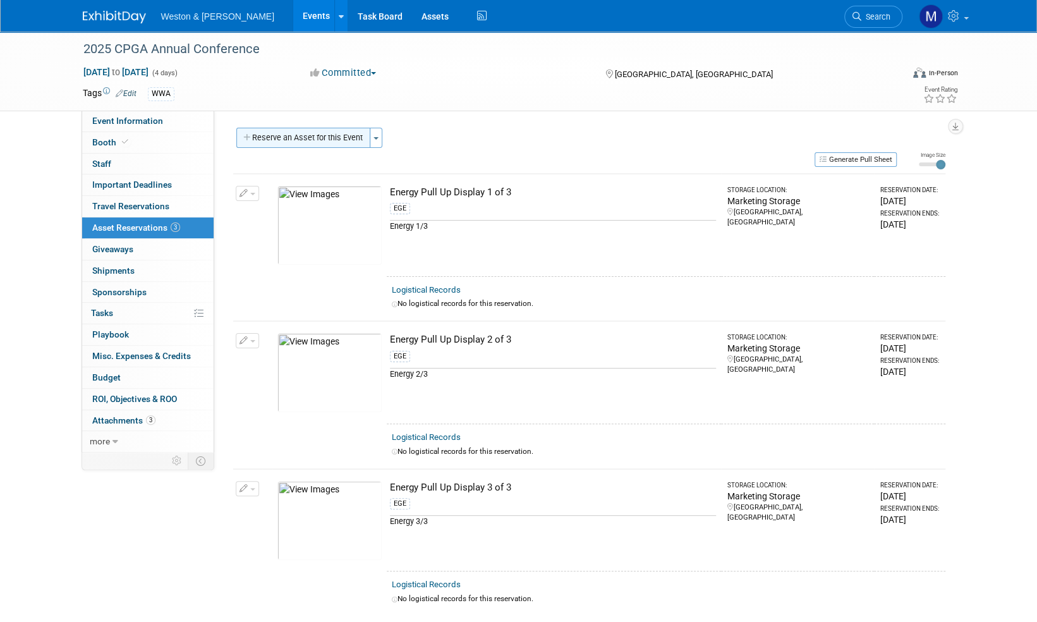
click at [333, 138] on button "Reserve an Asset for this Event" at bounding box center [303, 138] width 134 height 20
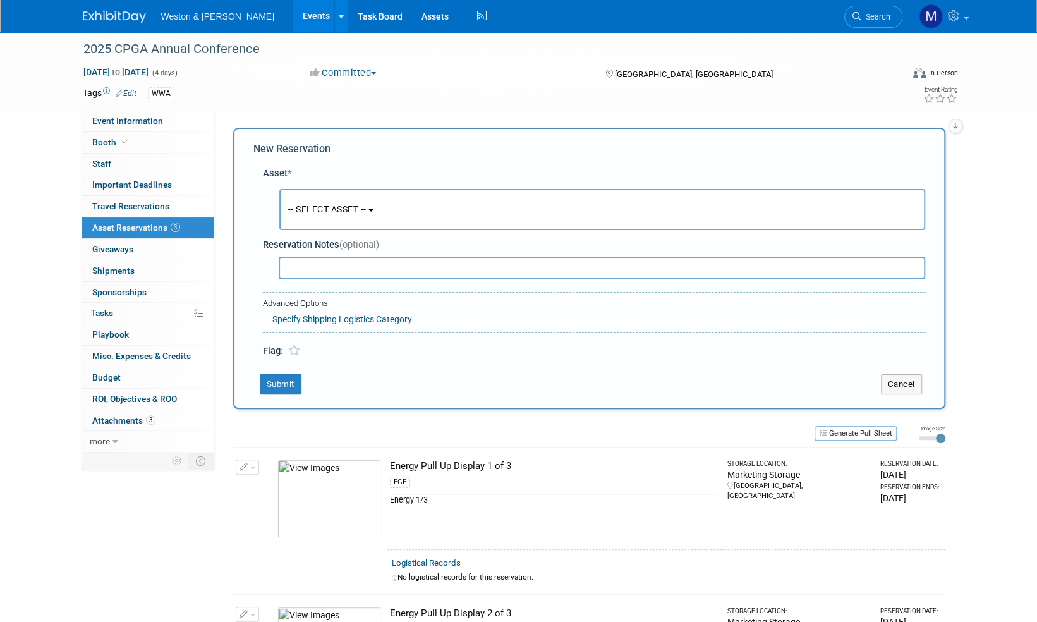
click at [357, 203] on button "-- SELECT ASSET --" at bounding box center [602, 209] width 646 height 41
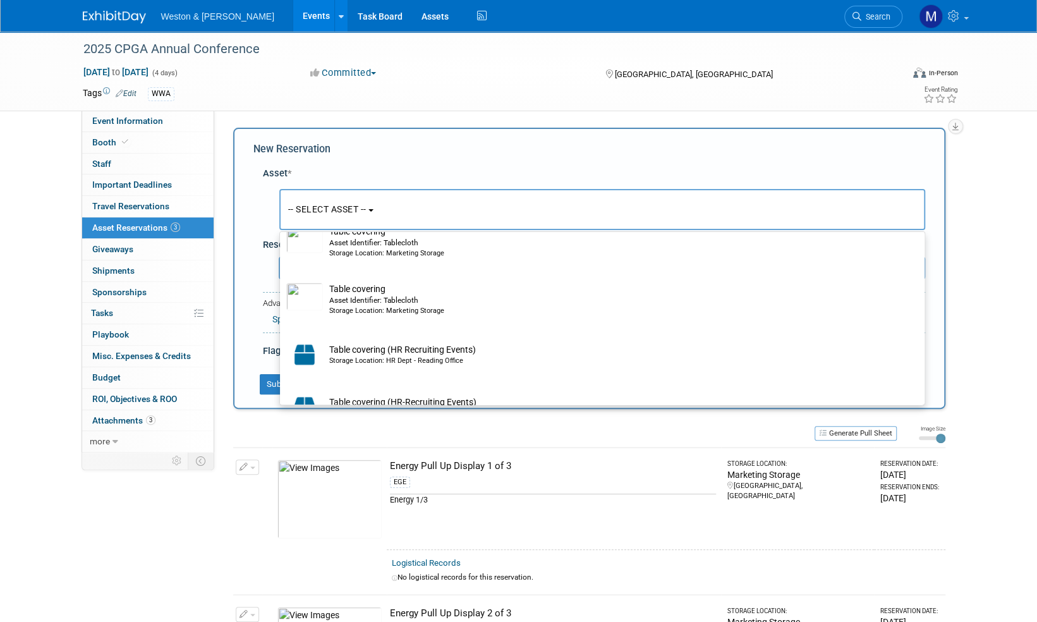
scroll to position [3647, 0]
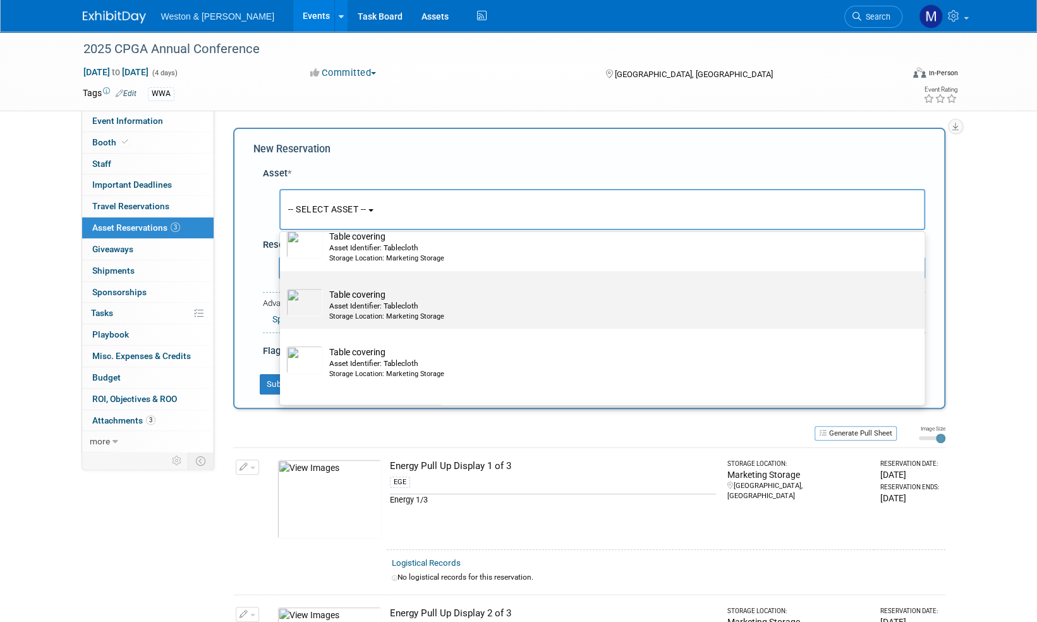
click at [364, 301] on div "Asset Identifier: Tablecloth" at bounding box center [614, 306] width 570 height 11
click at [282, 286] on input "Table covering Asset Identifier: Tablecloth Storage Location: Marketing Storage" at bounding box center [278, 282] width 8 height 8
select select "10717479"
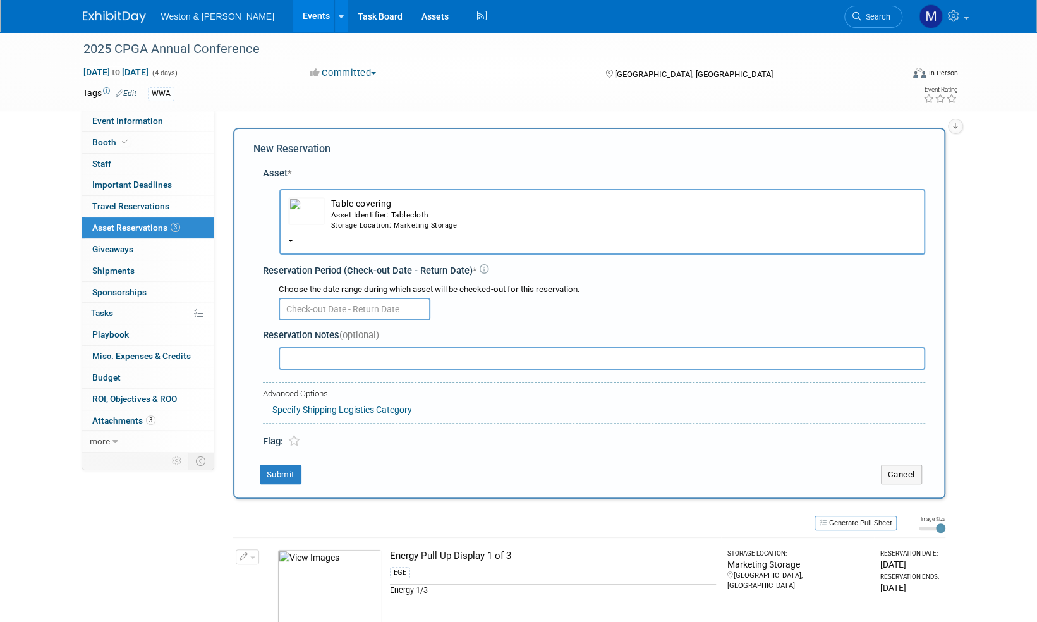
click at [370, 308] on input "text" at bounding box center [355, 309] width 152 height 23
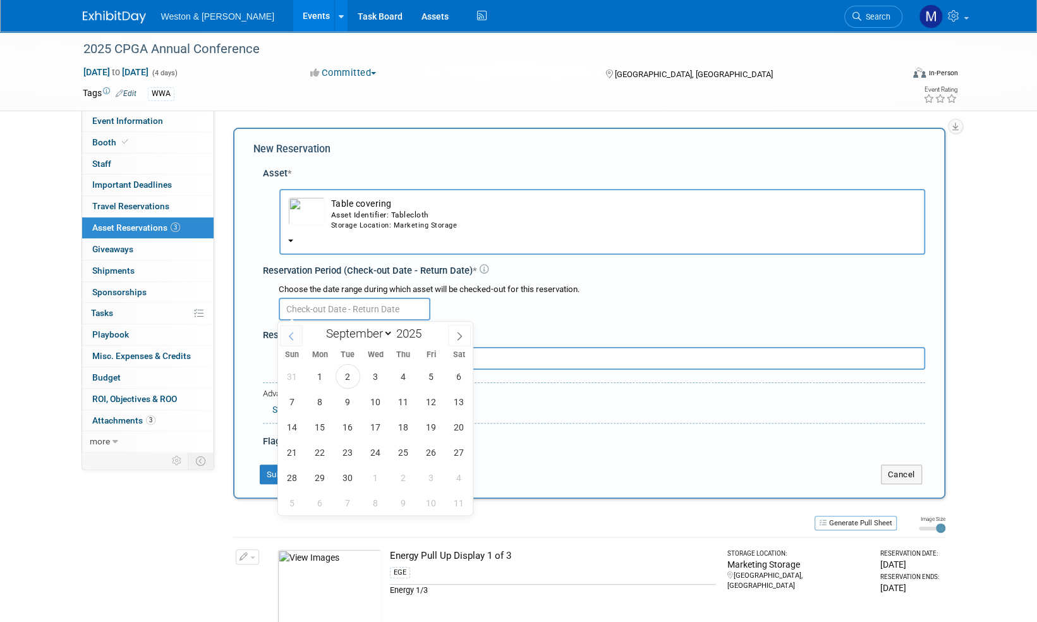
click at [288, 336] on icon at bounding box center [291, 336] width 9 height 9
select select "7"
click at [404, 479] on span "28" at bounding box center [403, 477] width 25 height 25
type input "Aug 28, 2025"
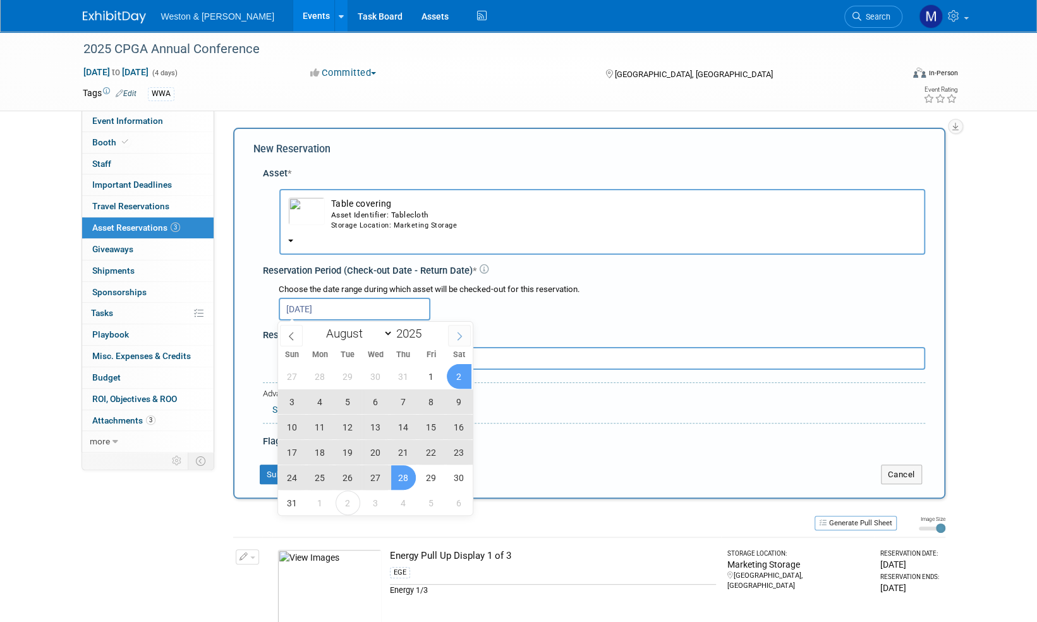
click at [461, 336] on icon at bounding box center [459, 336] width 9 height 9
select select "8"
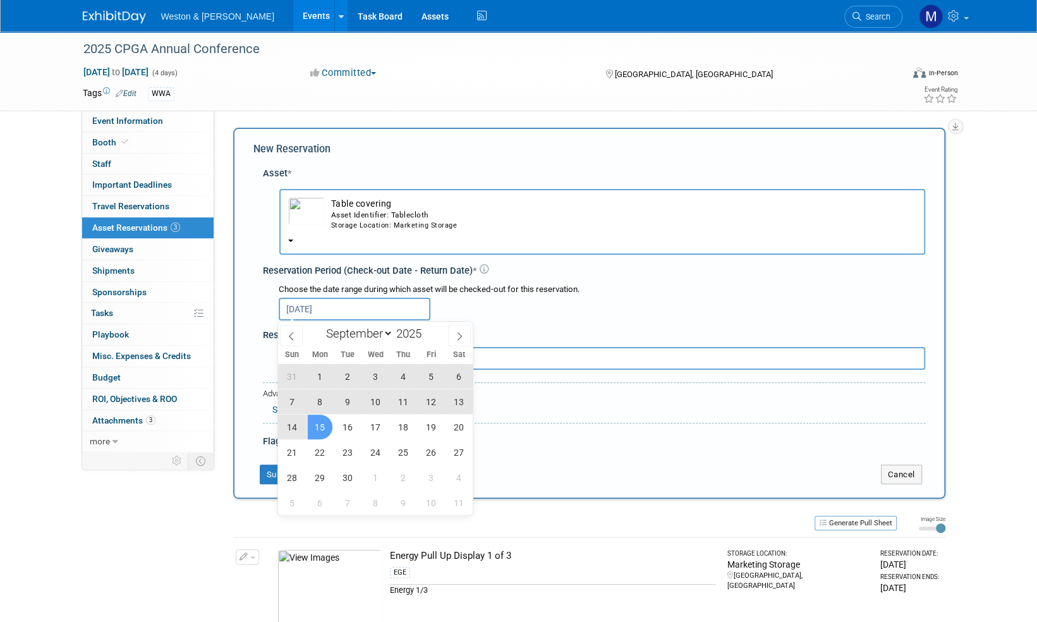
click at [326, 429] on span "15" at bounding box center [320, 426] width 25 height 25
type input "Aug 28, 2025 to Sep 15, 2025"
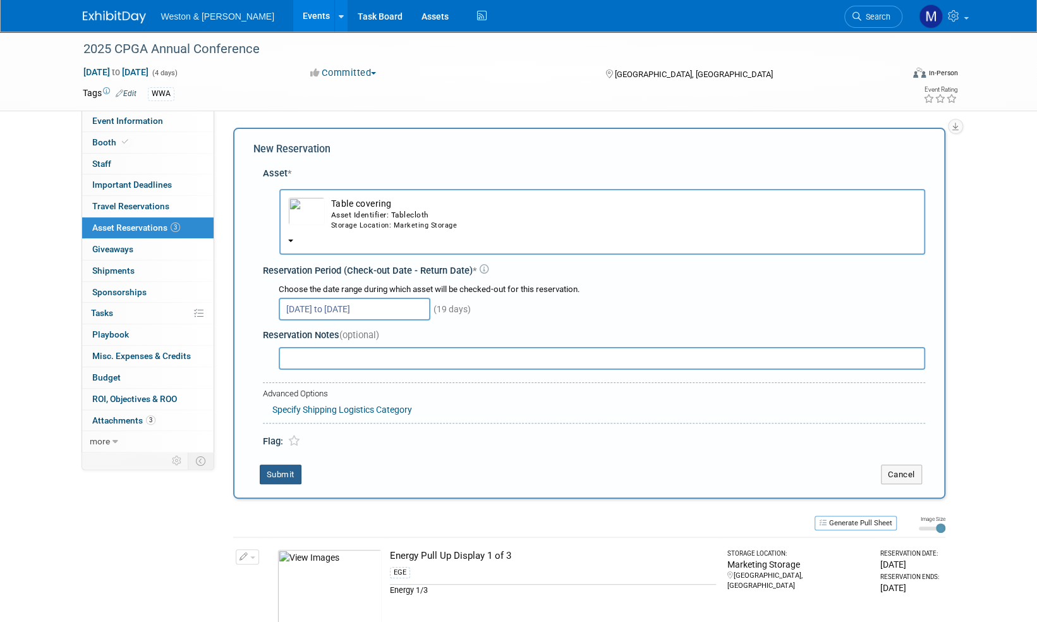
click at [286, 475] on button "Submit" at bounding box center [281, 474] width 42 height 20
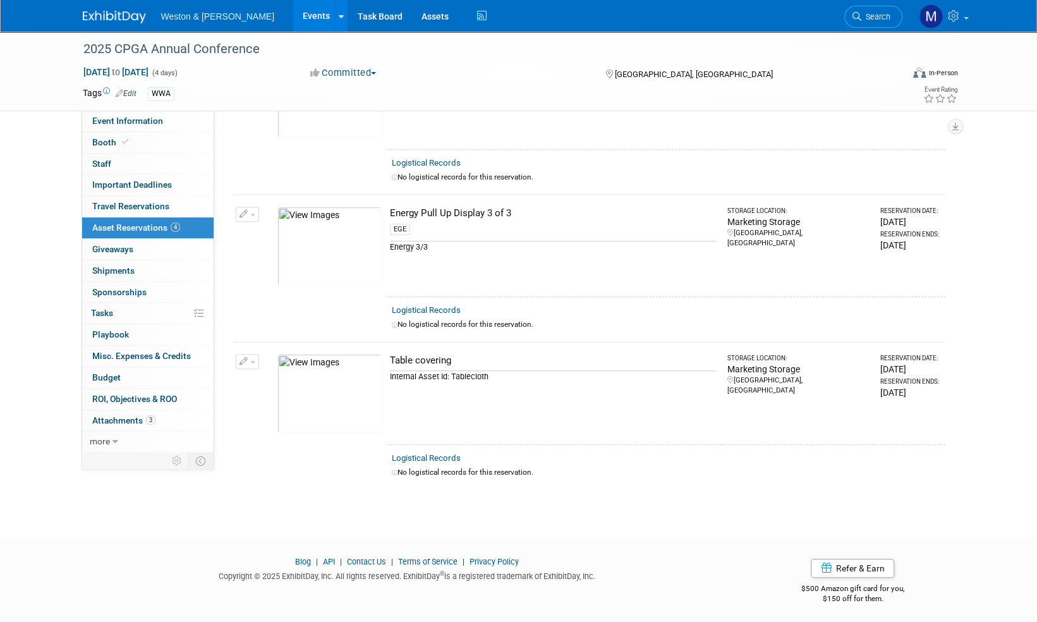
scroll to position [0, 0]
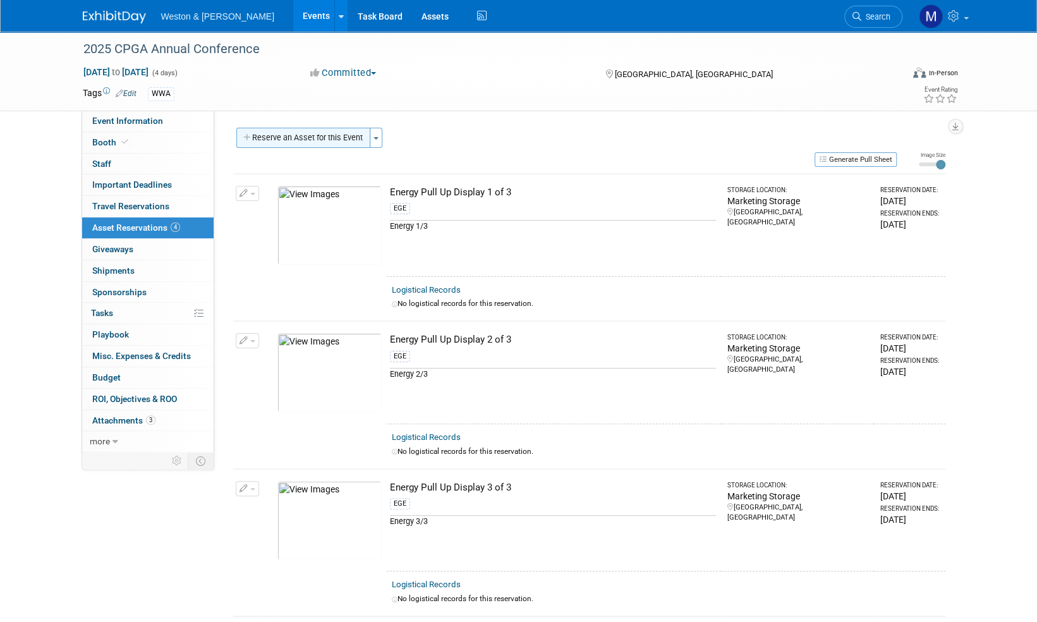
click at [321, 134] on button "Reserve an Asset for this Event" at bounding box center [303, 138] width 134 height 20
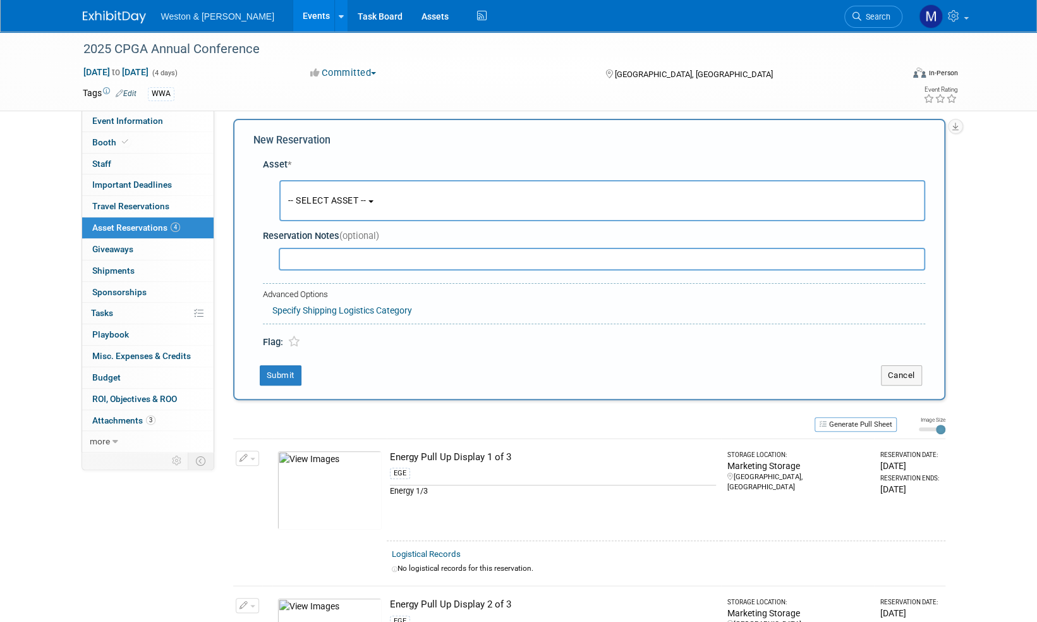
scroll to position [12, 0]
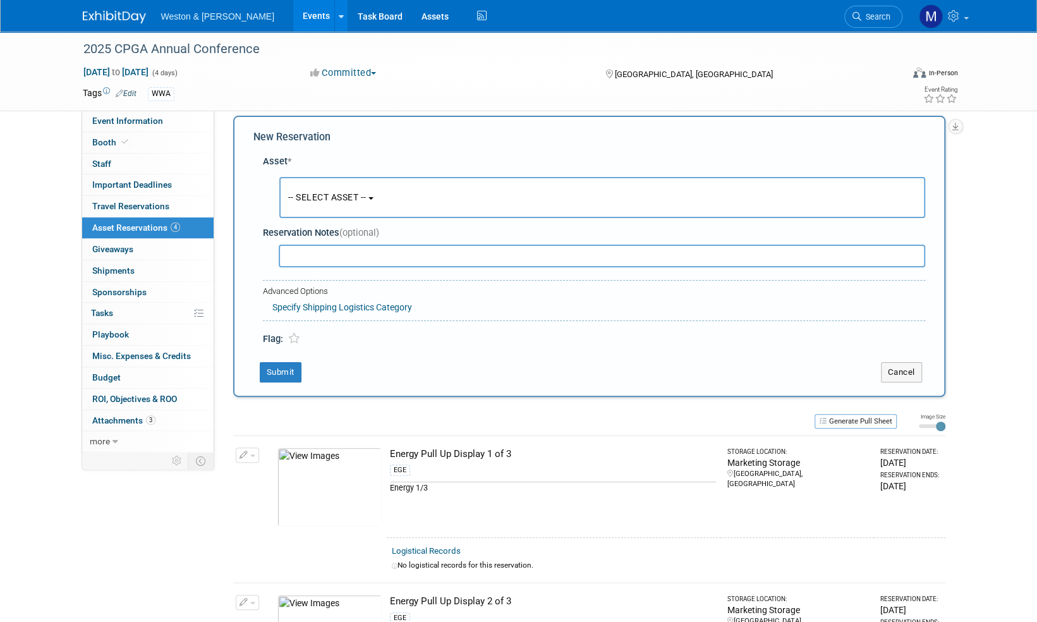
click at [348, 198] on span "-- SELECT ASSET --" at bounding box center [327, 197] width 78 height 10
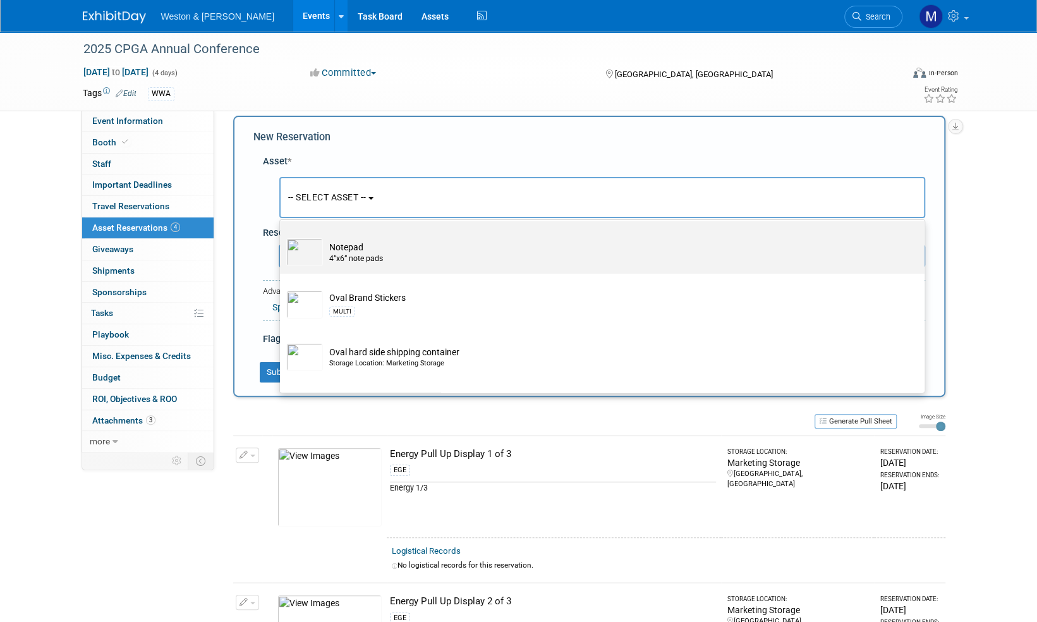
scroll to position [3159, 0]
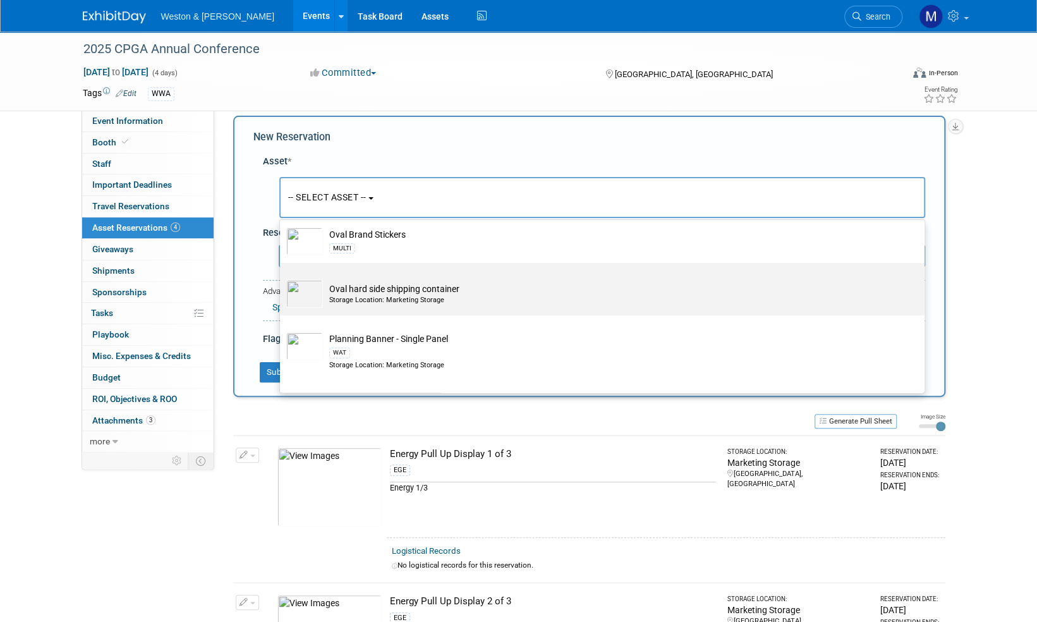
click at [394, 287] on td "Oval hard side shipping container Storage Location: Marketing Storage" at bounding box center [611, 294] width 576 height 28
click at [282, 278] on input "Oval hard side shipping container Storage Location: Marketing Storage" at bounding box center [278, 274] width 8 height 8
select select "10715648"
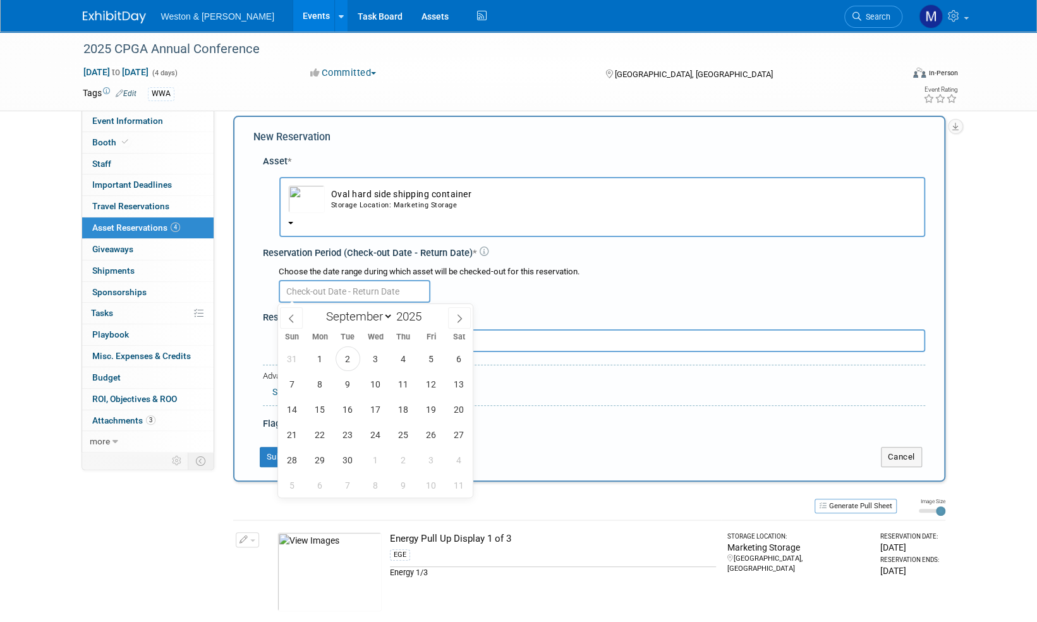
click at [390, 291] on input "text" at bounding box center [355, 291] width 152 height 23
click at [293, 318] on icon at bounding box center [291, 318] width 9 height 9
select select "7"
click at [409, 465] on span "28" at bounding box center [403, 459] width 25 height 25
type input "Aug 28, 2025"
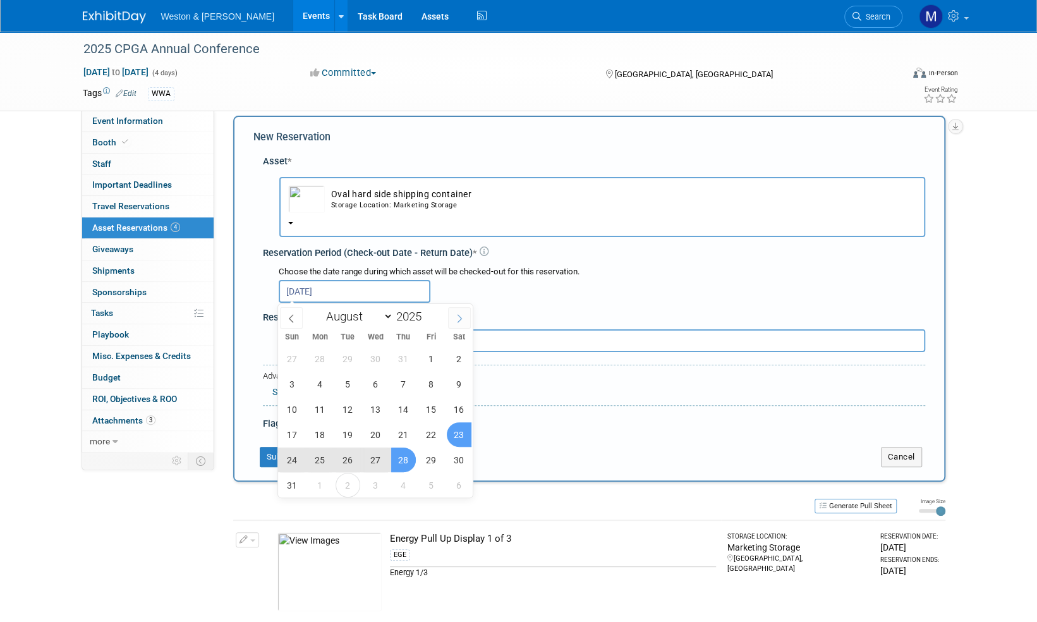
click at [460, 317] on icon at bounding box center [459, 318] width 9 height 9
select select "8"
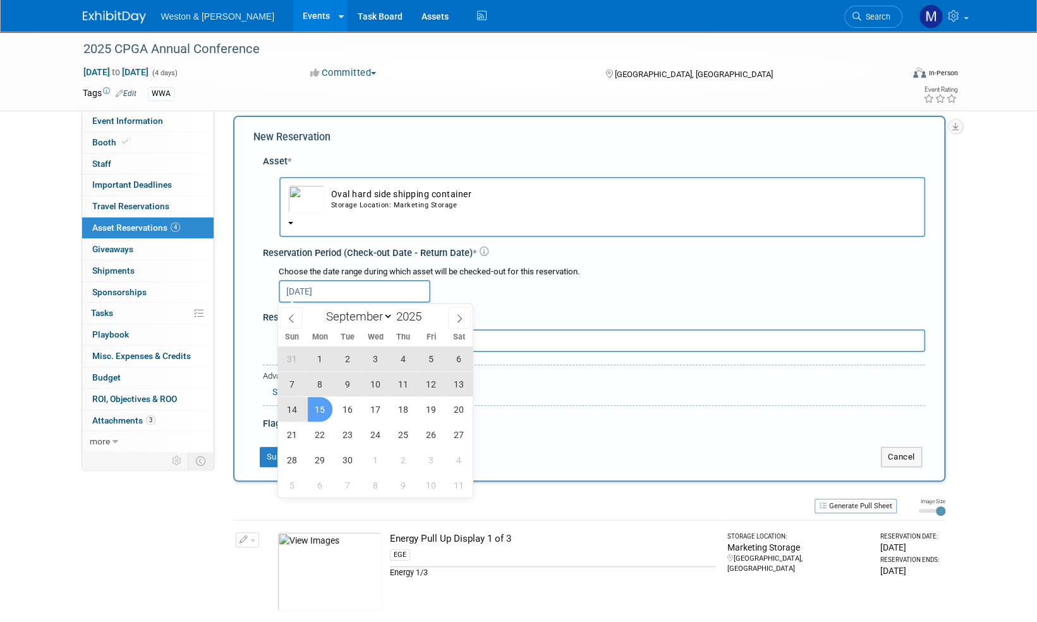
click at [324, 407] on span "15" at bounding box center [320, 409] width 25 height 25
type input "Aug 28, 2025 to Sep 15, 2025"
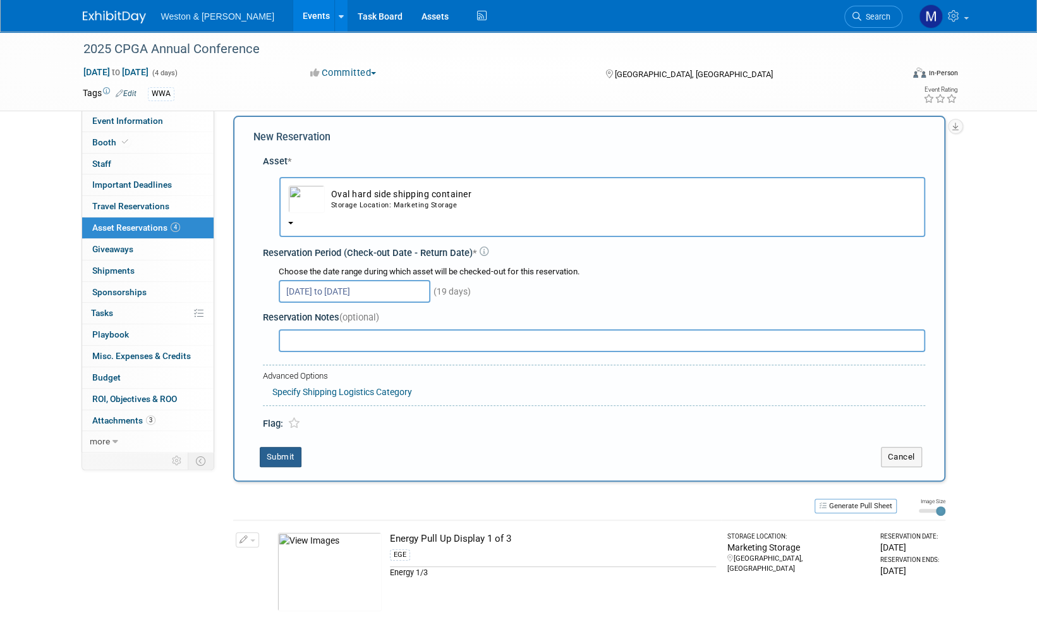
click at [284, 456] on button "Submit" at bounding box center [281, 457] width 42 height 20
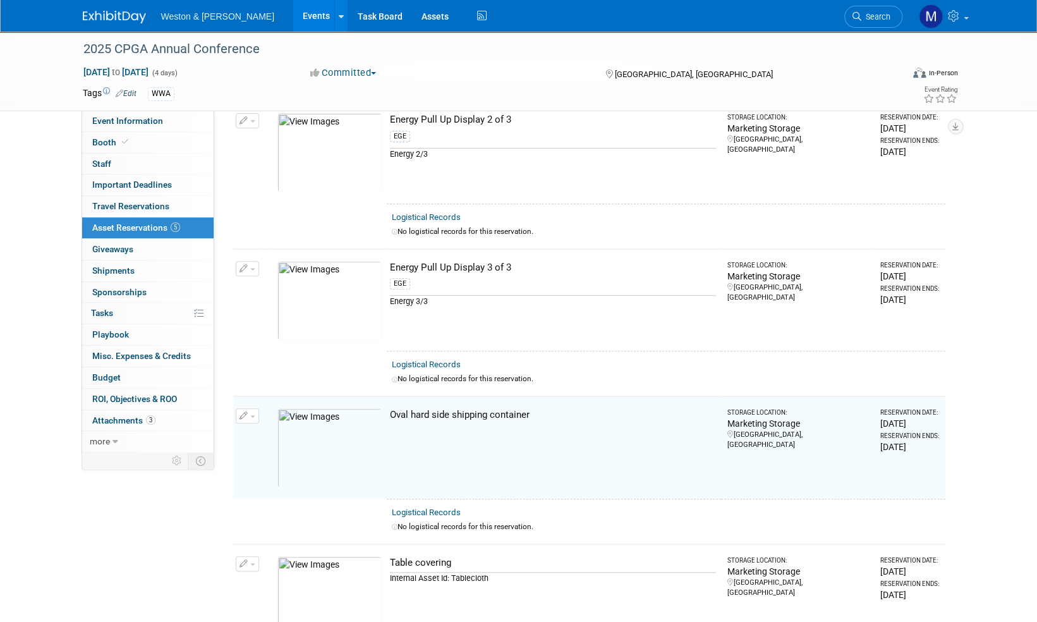
scroll to position [421, 0]
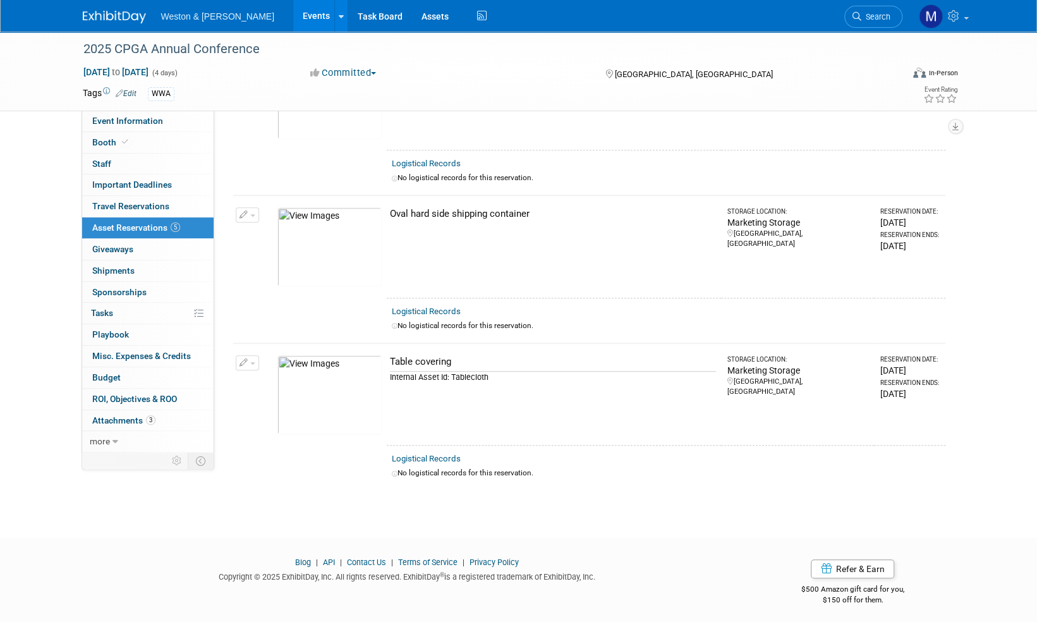
click at [96, 14] on img at bounding box center [114, 17] width 63 height 13
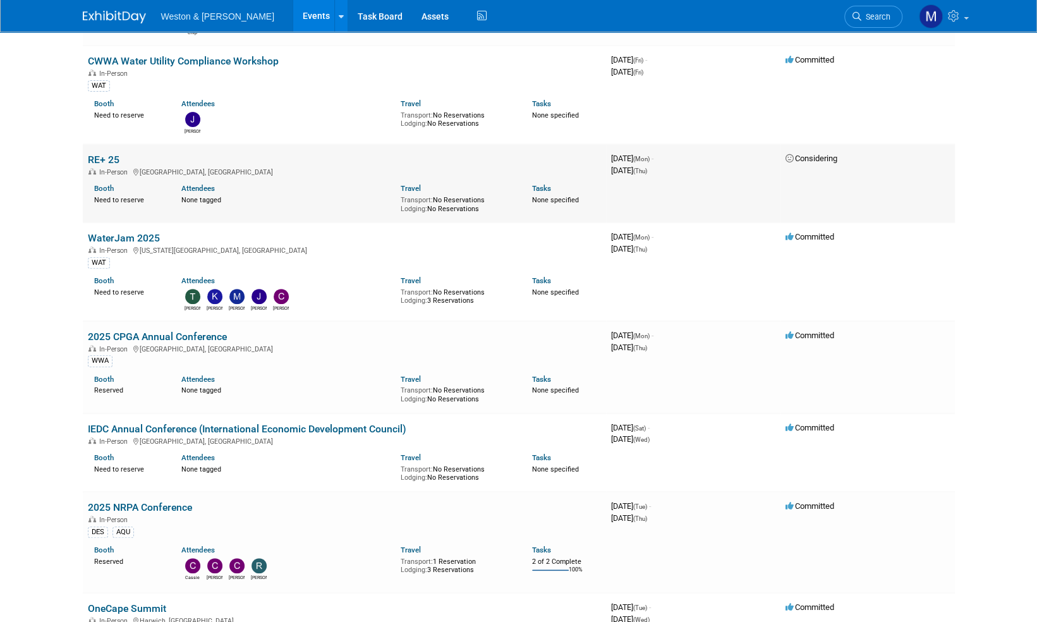
scroll to position [253, 0]
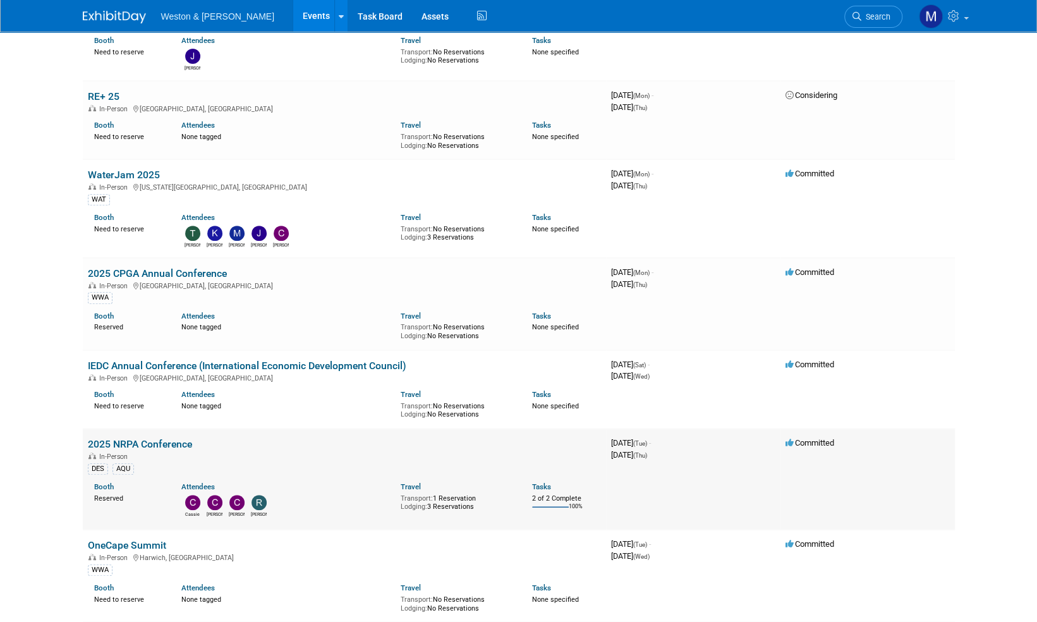
click at [127, 443] on link "2025 NRPA Conference" at bounding box center [140, 444] width 104 height 12
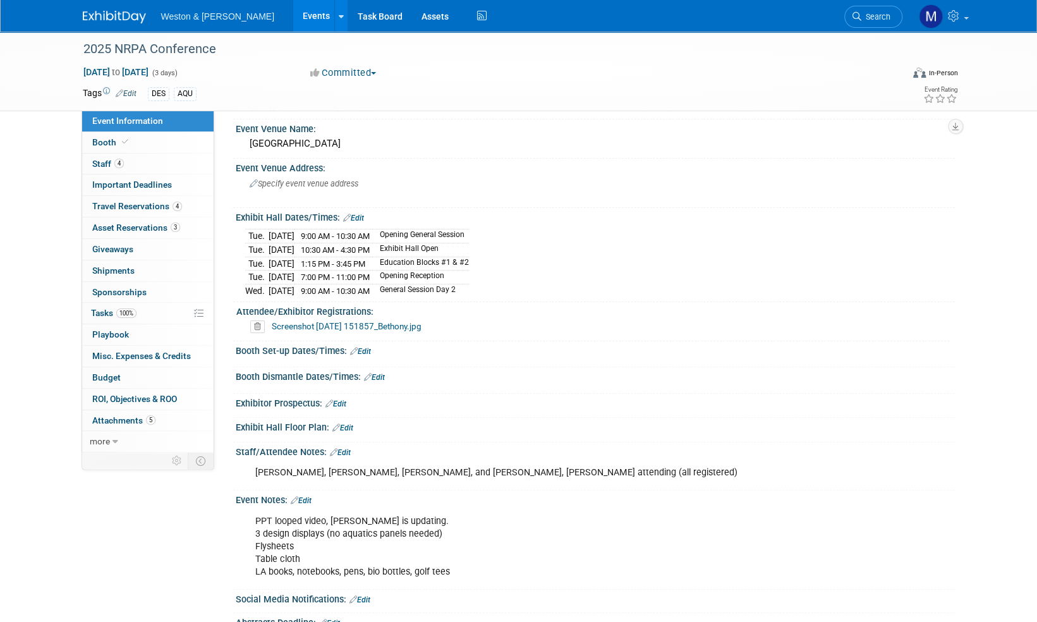
scroll to position [63, 0]
